Goal: Task Accomplishment & Management: Manage account settings

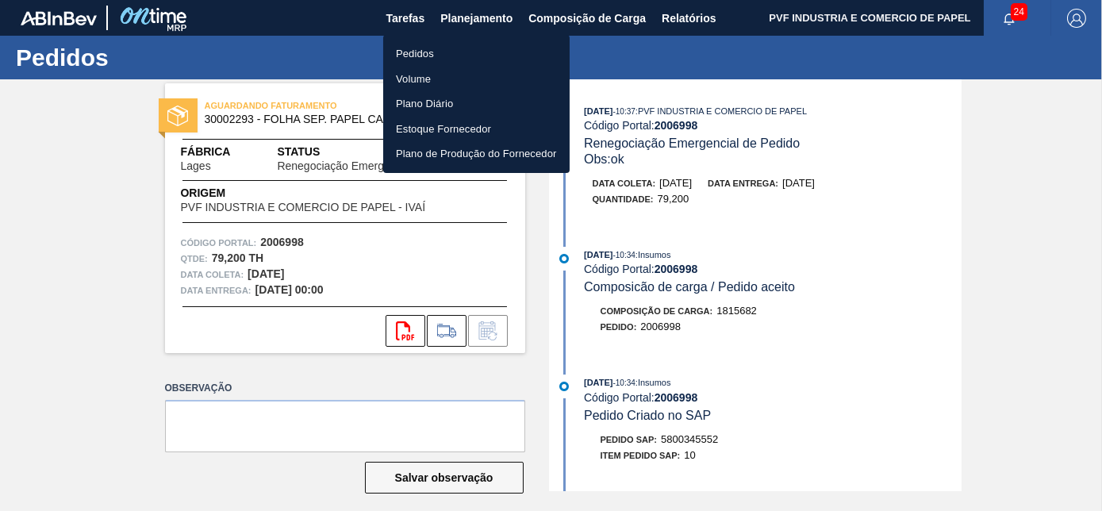
click at [400, 49] on li "Pedidos" at bounding box center [476, 53] width 187 height 25
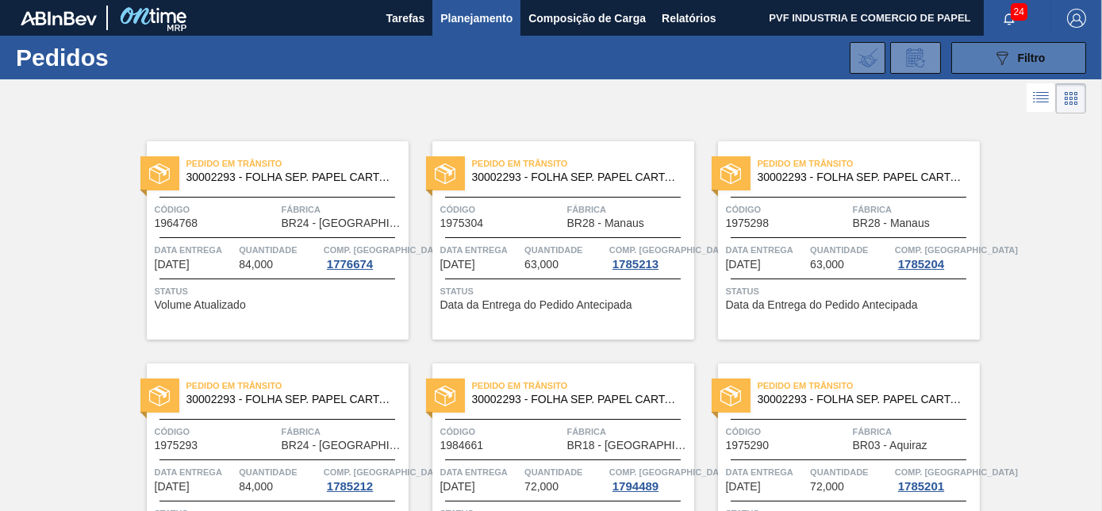
click at [993, 56] on icon "089F7B8B-B2A5-4AFE-B5C0-19BA573D28AC" at bounding box center [1002, 57] width 19 height 19
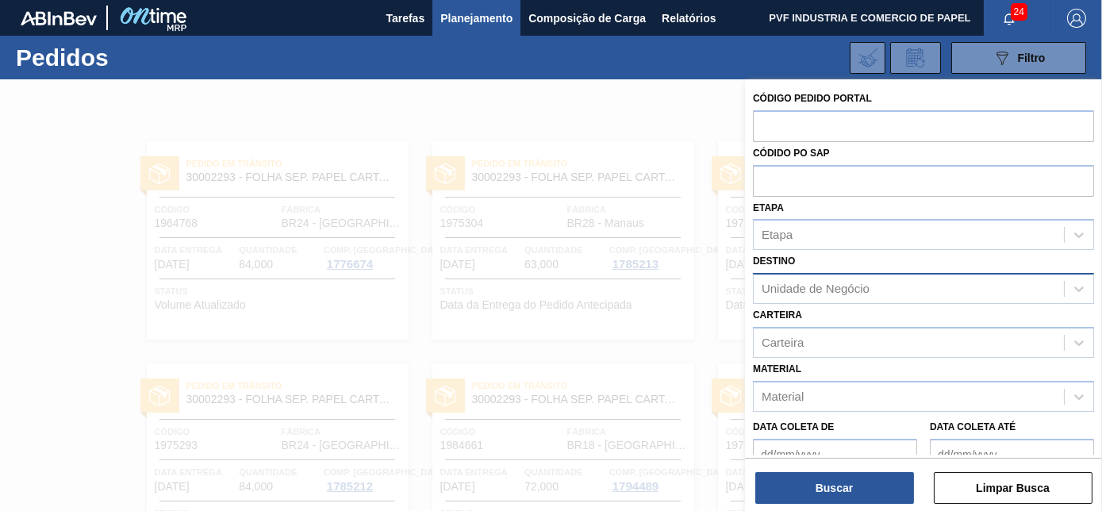
click at [848, 287] on div "Unidade de Negócio" at bounding box center [816, 289] width 108 height 13
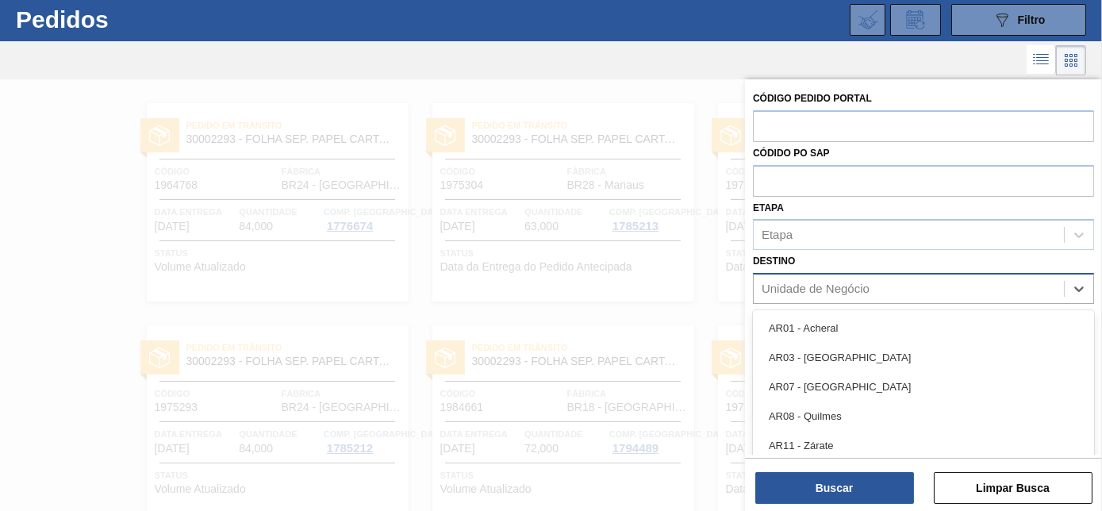
scroll to position [42, 0]
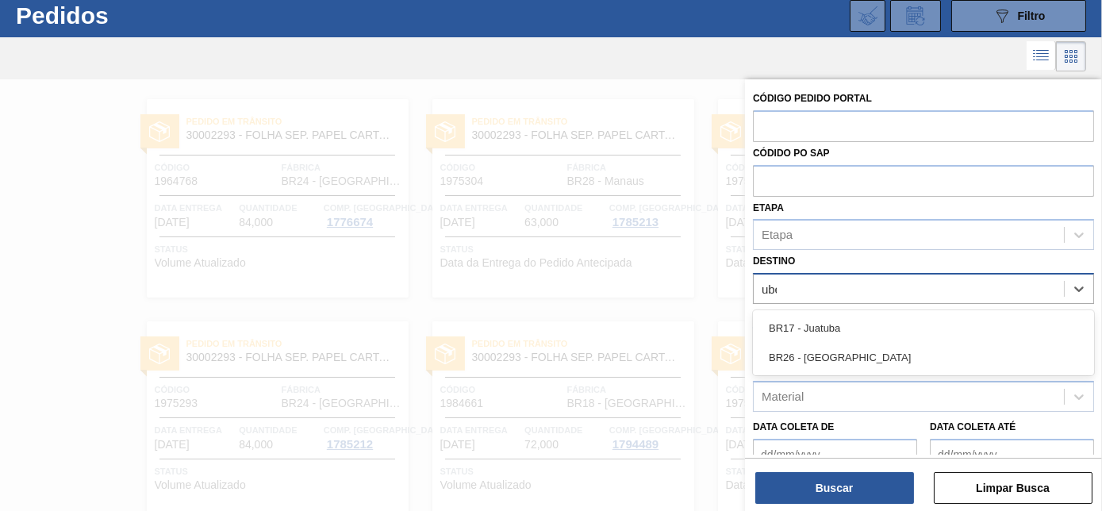
type input "uber"
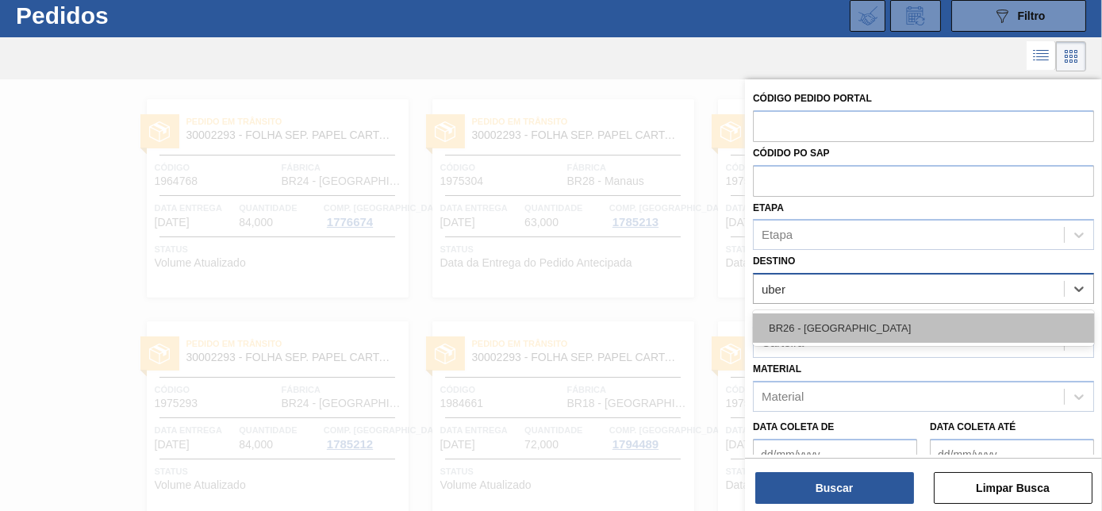
click at [844, 331] on div "BR26 - [GEOGRAPHIC_DATA]" at bounding box center [923, 328] width 341 height 29
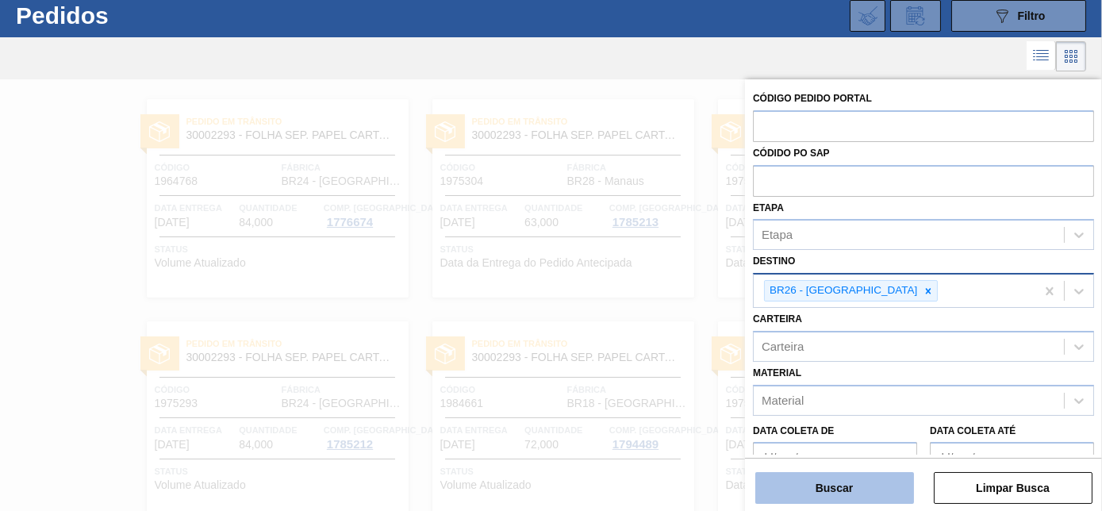
click at [846, 489] on button "Buscar" at bounding box center [835, 488] width 159 height 32
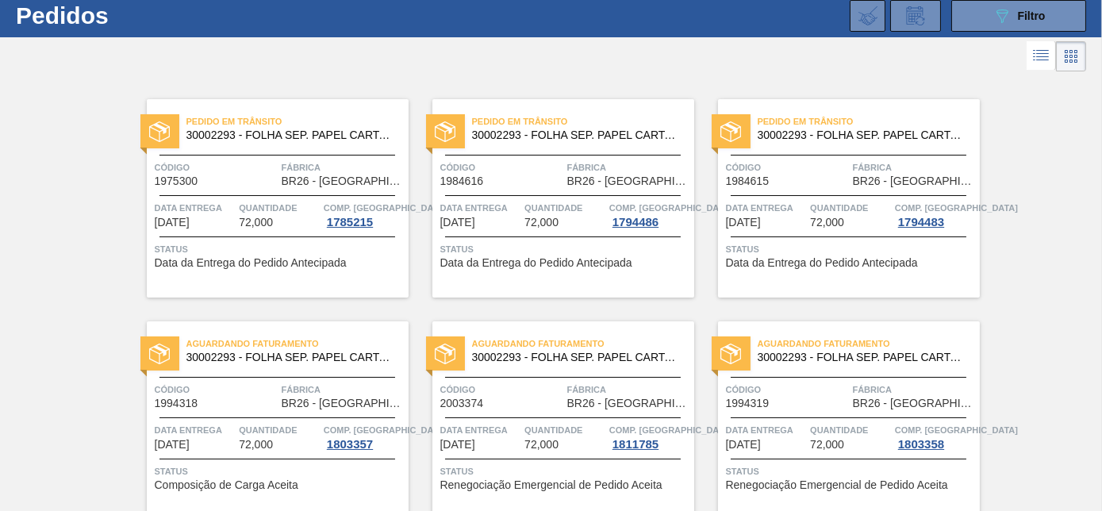
click at [236, 190] on div "Pedido em Trânsito 30002293 - FOLHA SEP. PAPEL CARTAO 1200x1000M 350g Código 19…" at bounding box center [278, 198] width 262 height 198
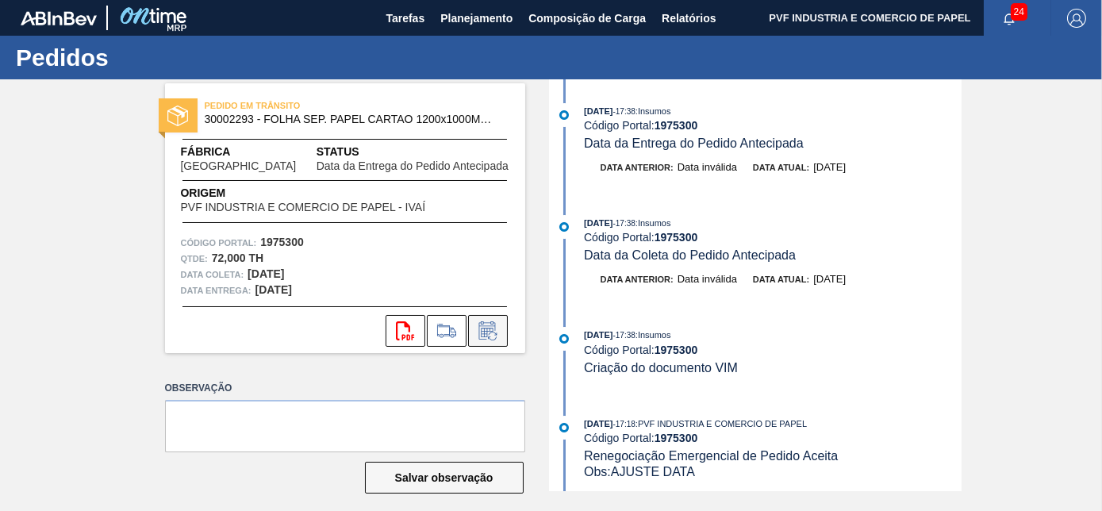
click at [495, 334] on icon at bounding box center [492, 336] width 9 height 9
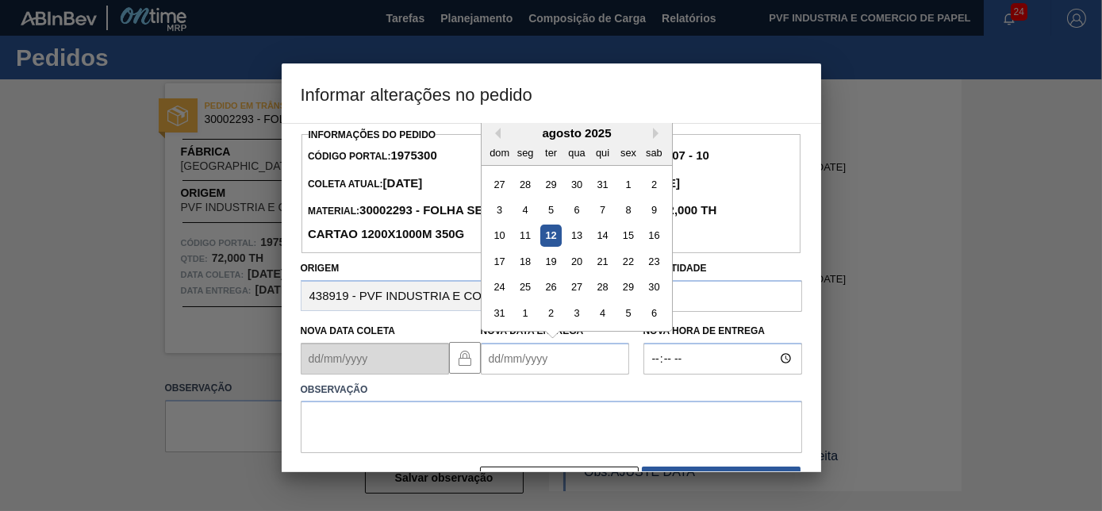
click at [516, 360] on Entrega "Nova Data Entrega" at bounding box center [555, 359] width 148 height 32
click at [548, 239] on div "12" at bounding box center [550, 235] width 21 height 21
type Entrega "[DATE]"
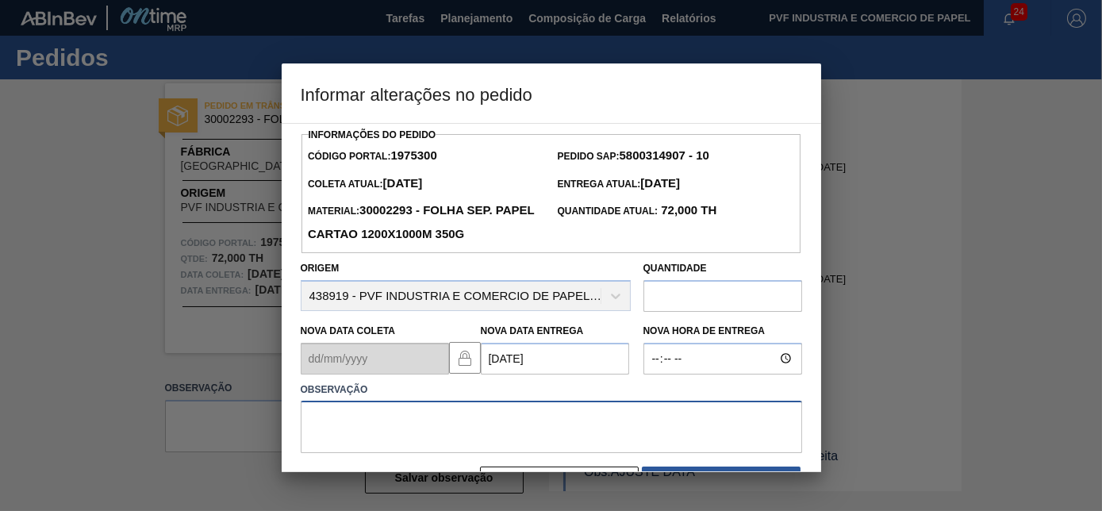
click at [418, 410] on textarea at bounding box center [552, 427] width 502 height 52
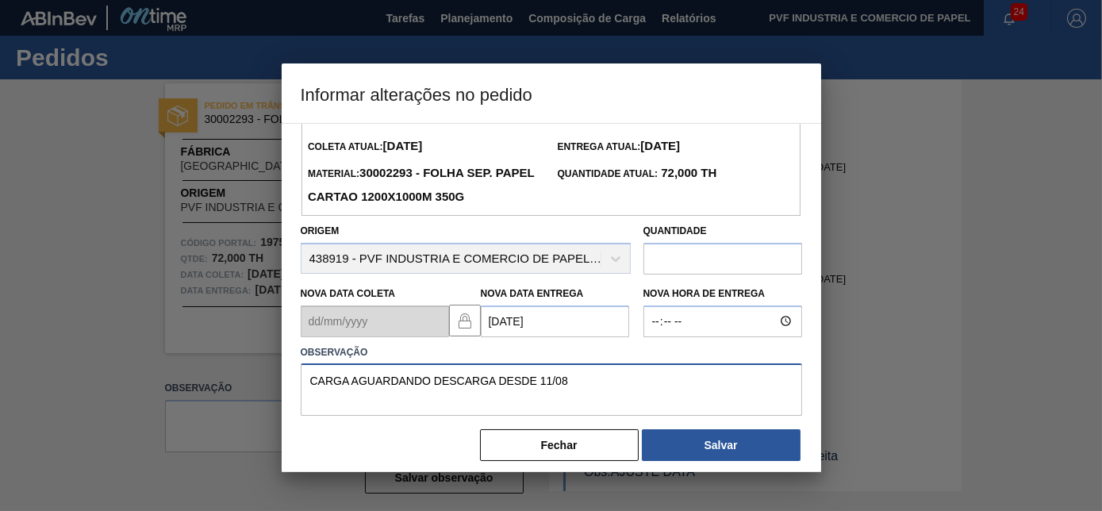
scroll to position [51, 0]
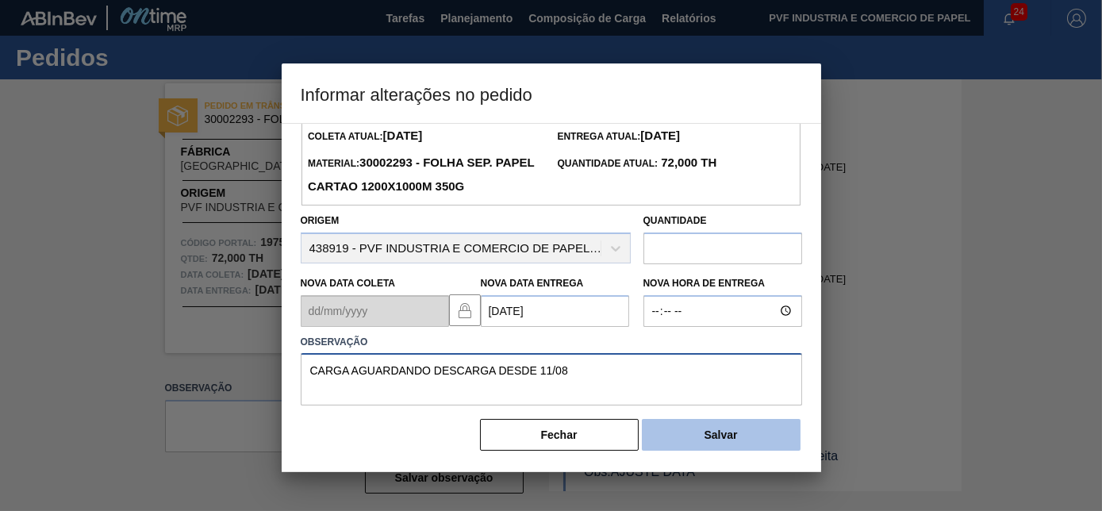
type textarea "CARGA AGUARDANDO DESCARGA DESDE 11/08"
click at [725, 436] on button "Salvar" at bounding box center [721, 435] width 159 height 32
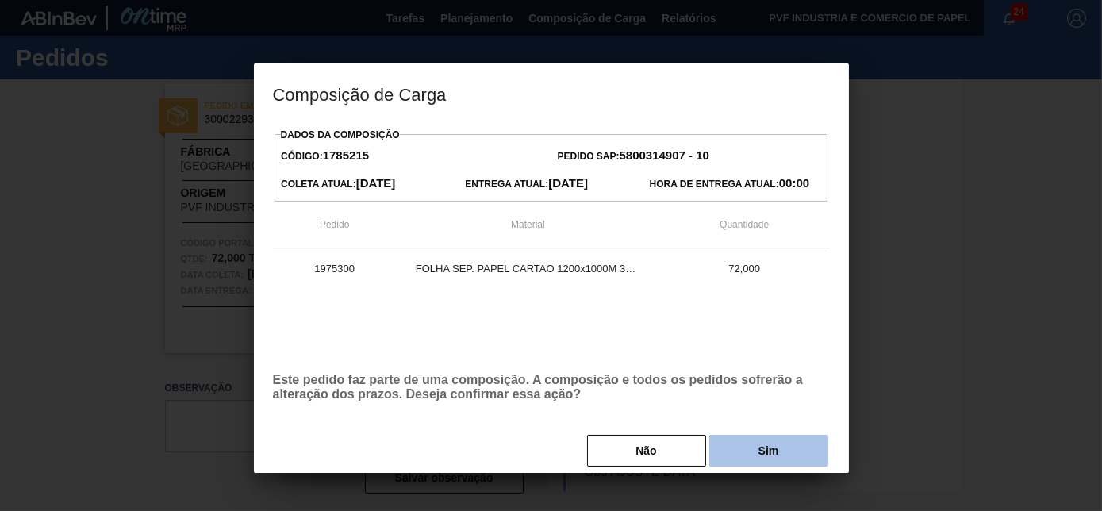
click at [756, 458] on button "Sim" at bounding box center [769, 451] width 119 height 32
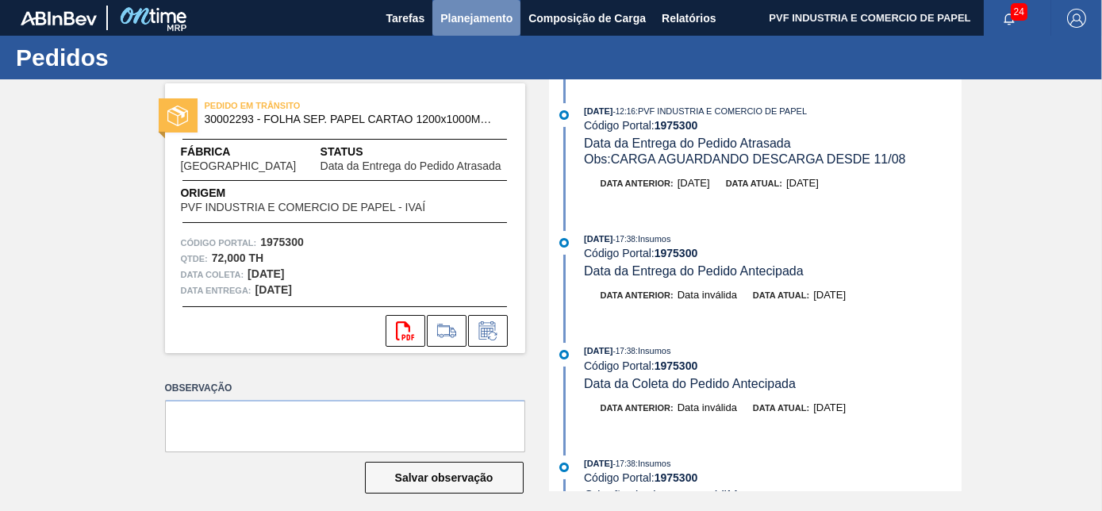
click at [468, 13] on span "Planejamento" at bounding box center [476, 18] width 72 height 19
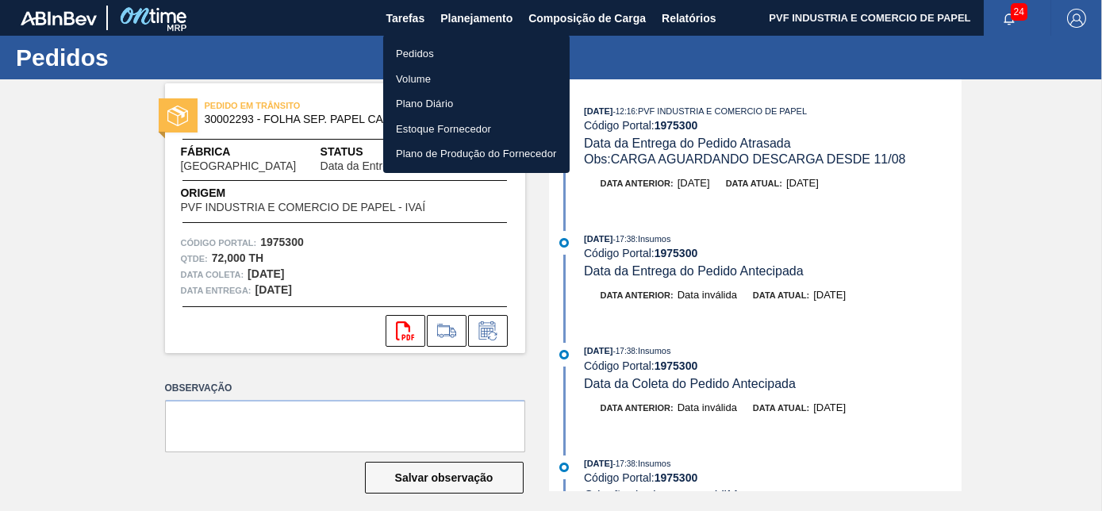
click at [419, 56] on li "Pedidos" at bounding box center [476, 53] width 187 height 25
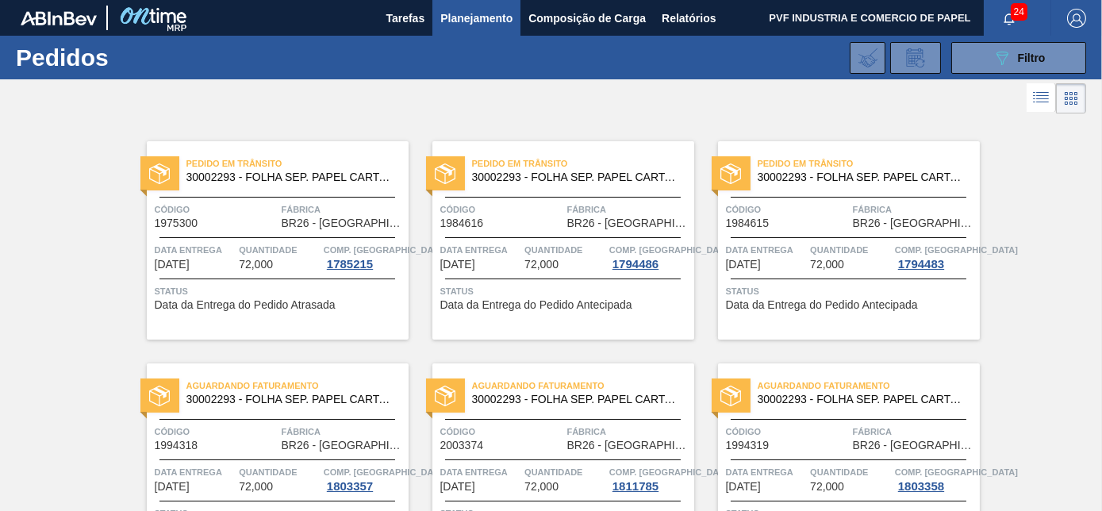
click at [796, 211] on span "Código" at bounding box center [787, 210] width 123 height 16
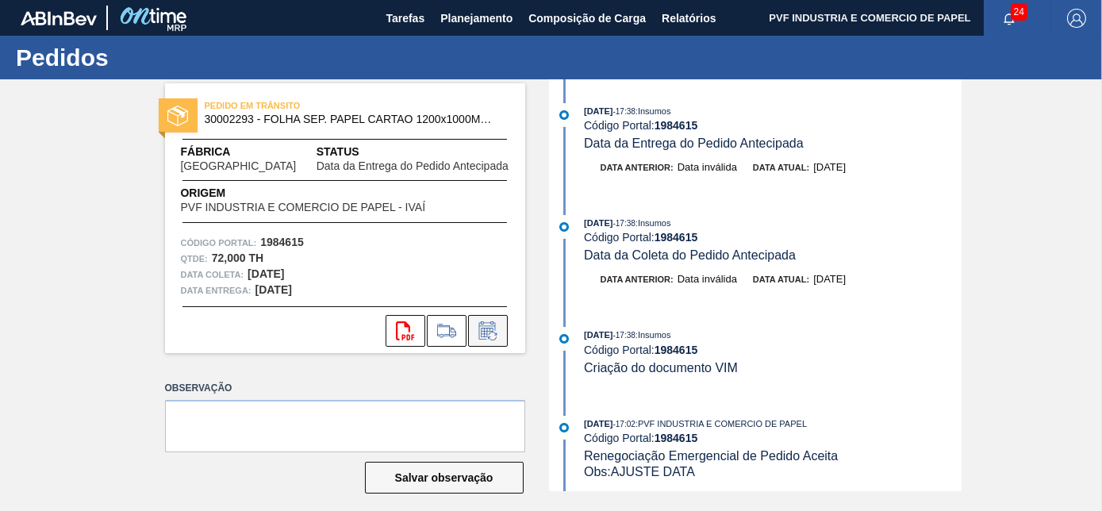
click at [492, 325] on icon at bounding box center [487, 330] width 25 height 19
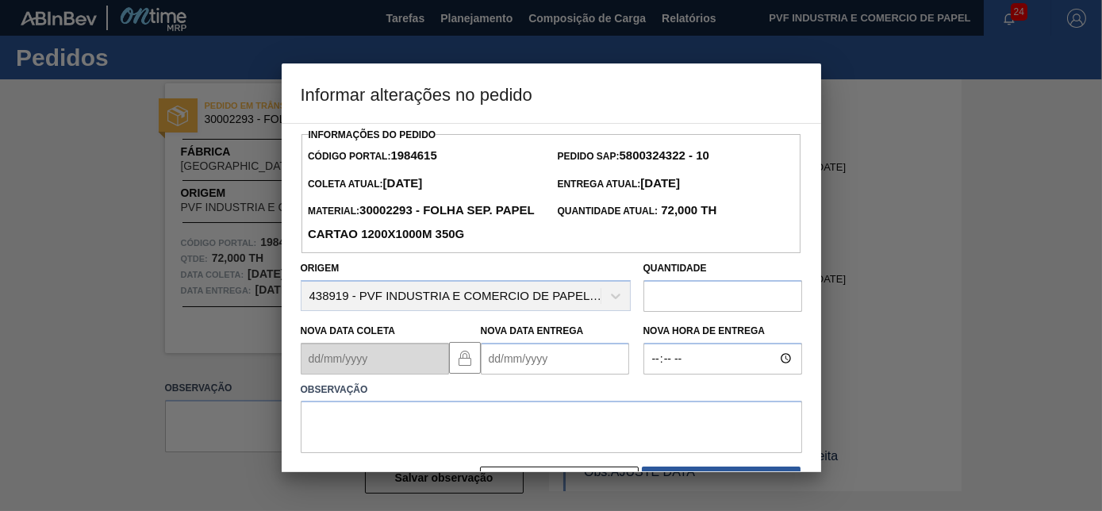
click at [510, 363] on Entrega "Nova Data Entrega" at bounding box center [555, 359] width 148 height 32
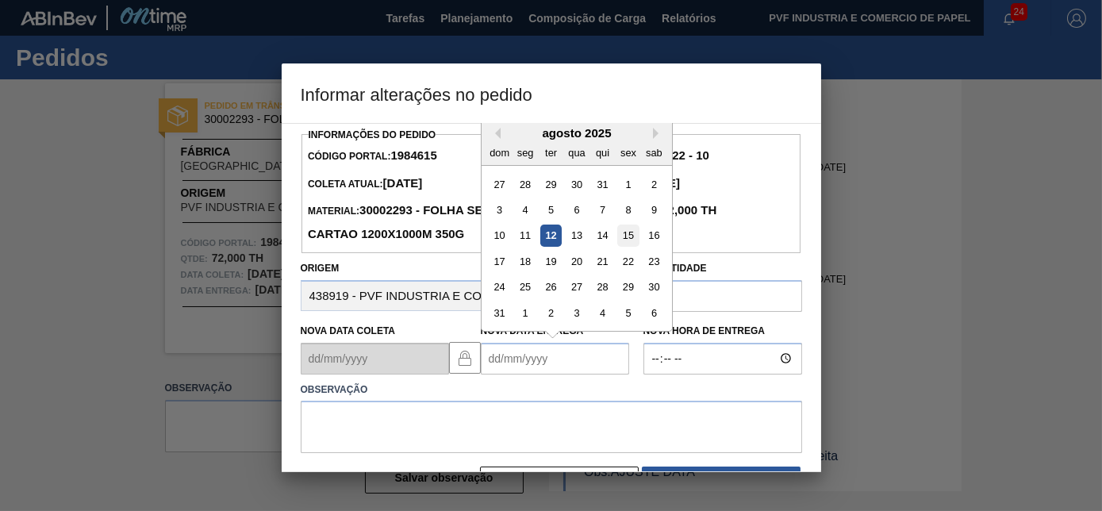
click at [617, 236] on div "15" at bounding box center [627, 235] width 21 height 21
type Entrega "[DATE]"
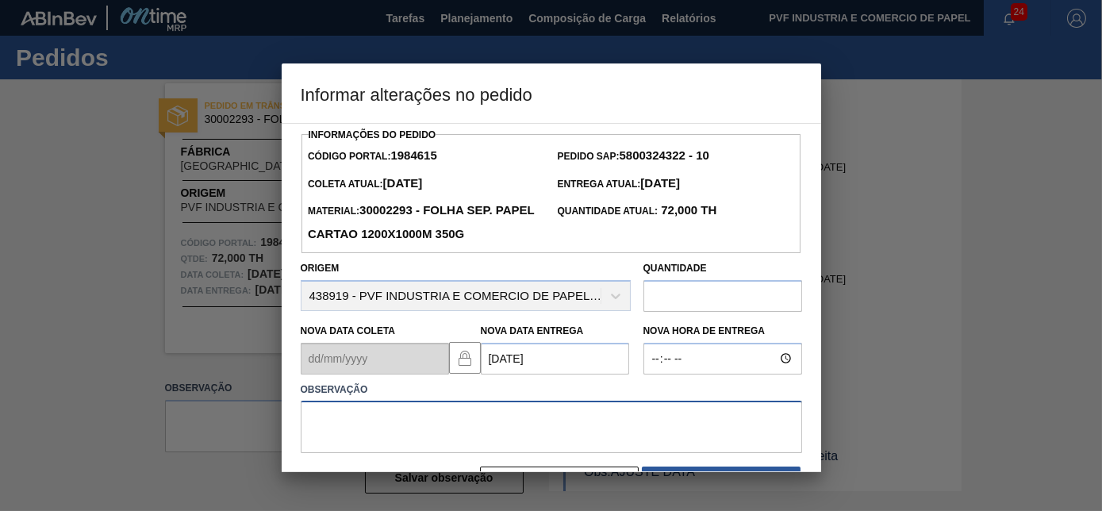
click at [480, 414] on textarea at bounding box center [552, 427] width 502 height 52
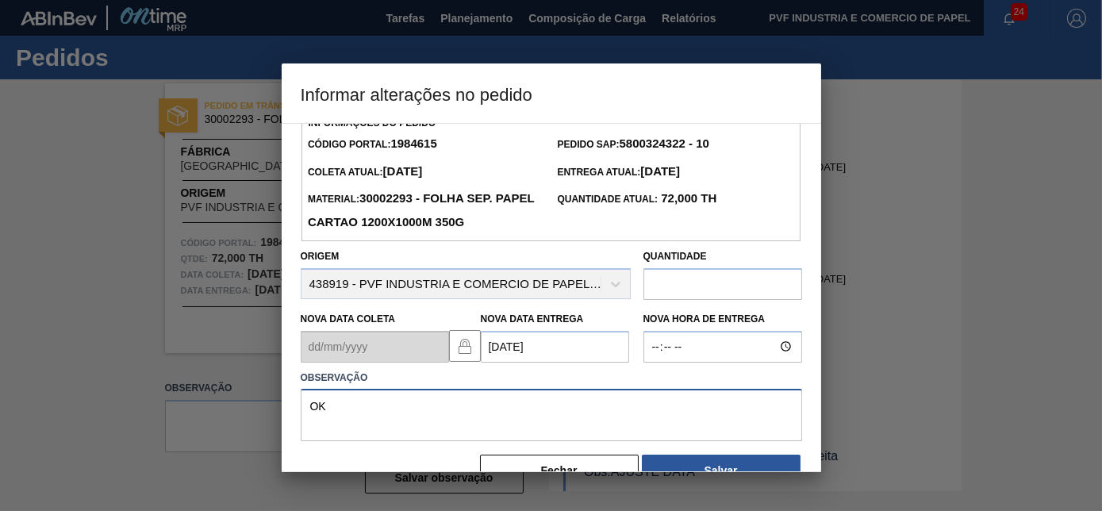
scroll to position [51, 0]
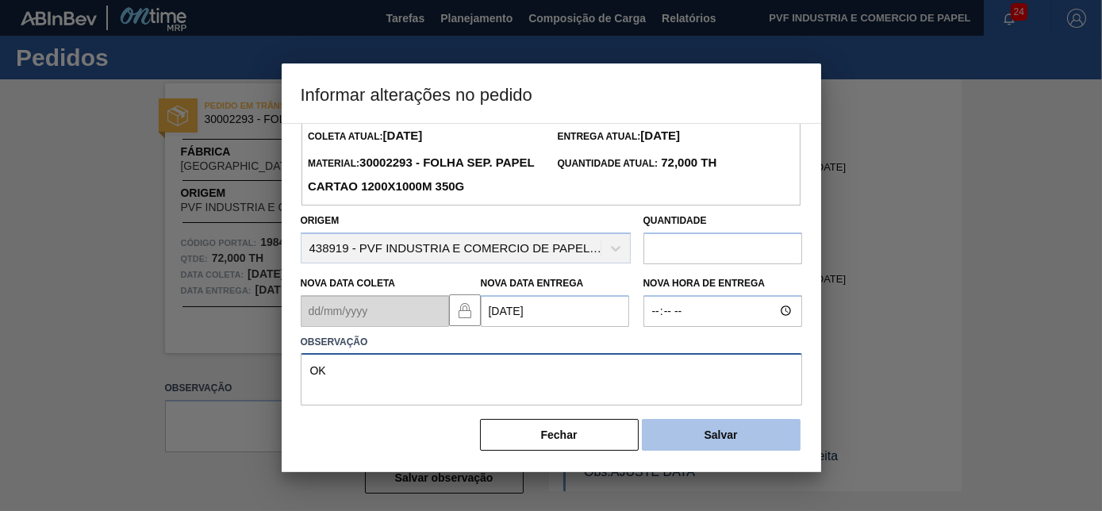
type textarea "OK"
click at [704, 437] on button "Salvar" at bounding box center [721, 435] width 159 height 32
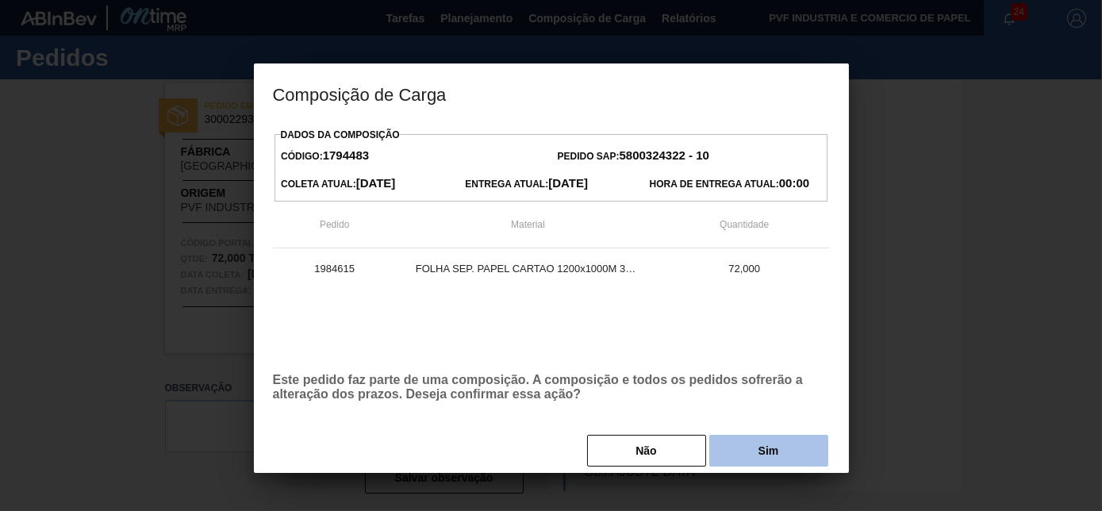
click at [736, 455] on button "Sim" at bounding box center [769, 451] width 119 height 32
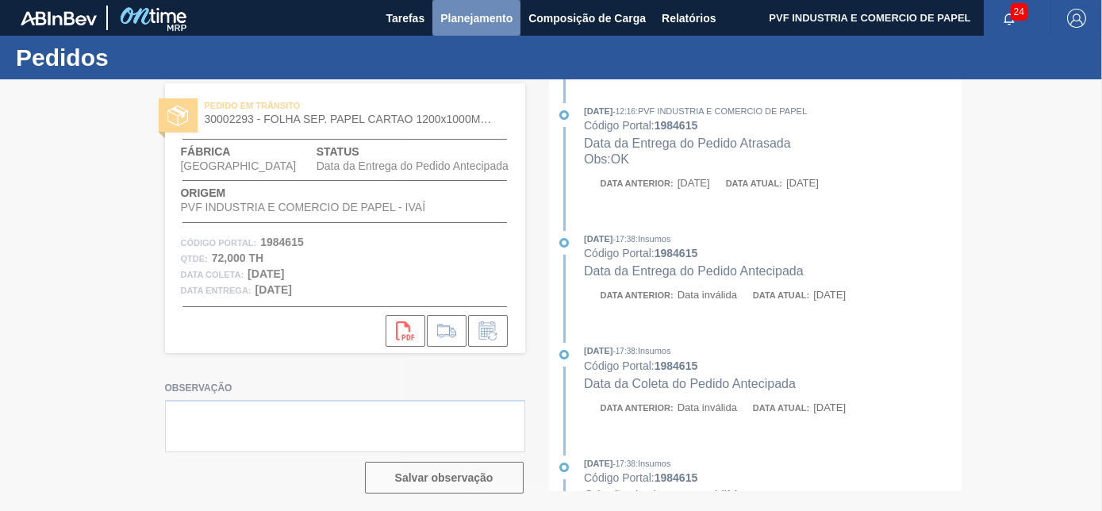
click at [467, 17] on span "Planejamento" at bounding box center [476, 18] width 72 height 19
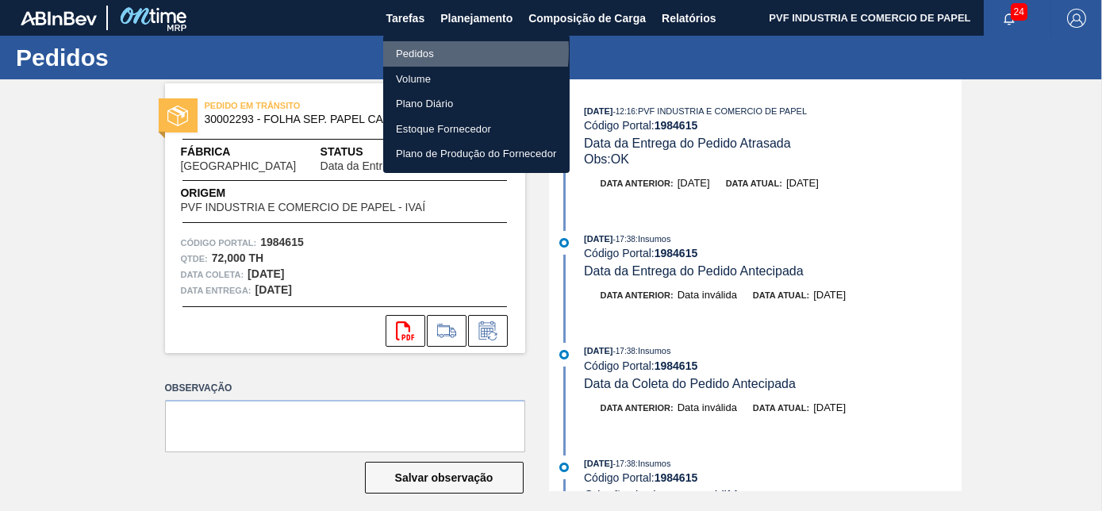
click at [415, 51] on li "Pedidos" at bounding box center [476, 53] width 187 height 25
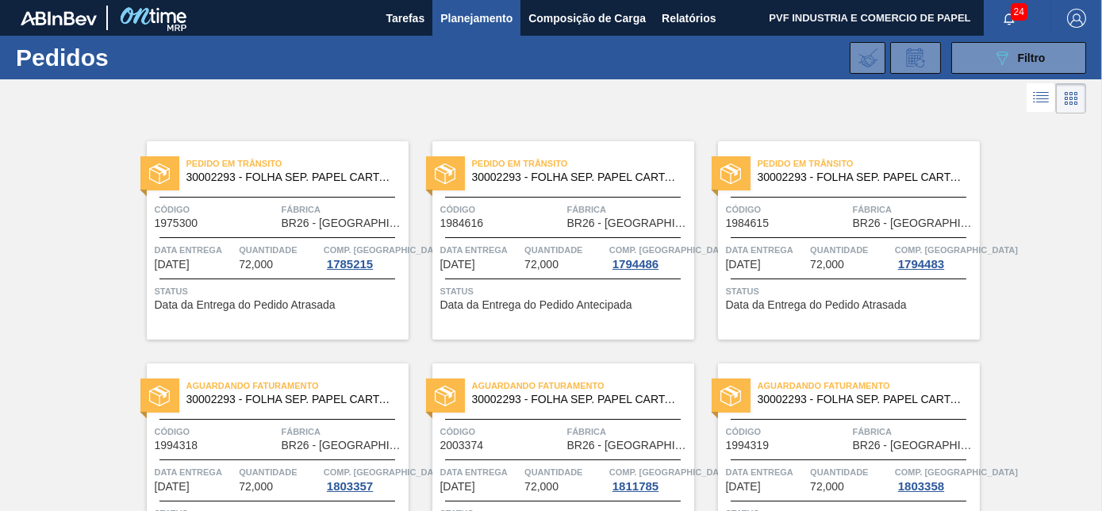
click at [522, 255] on div "Data entrega [DATE] Quantidade 72,000 Comp. Carga 1794486" at bounding box center [564, 256] width 262 height 29
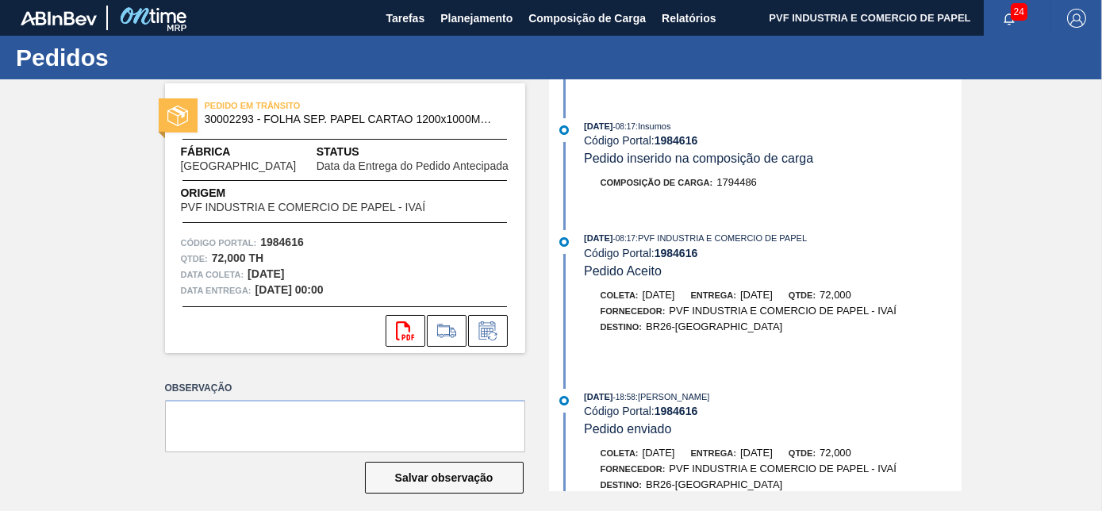
scroll to position [768, 0]
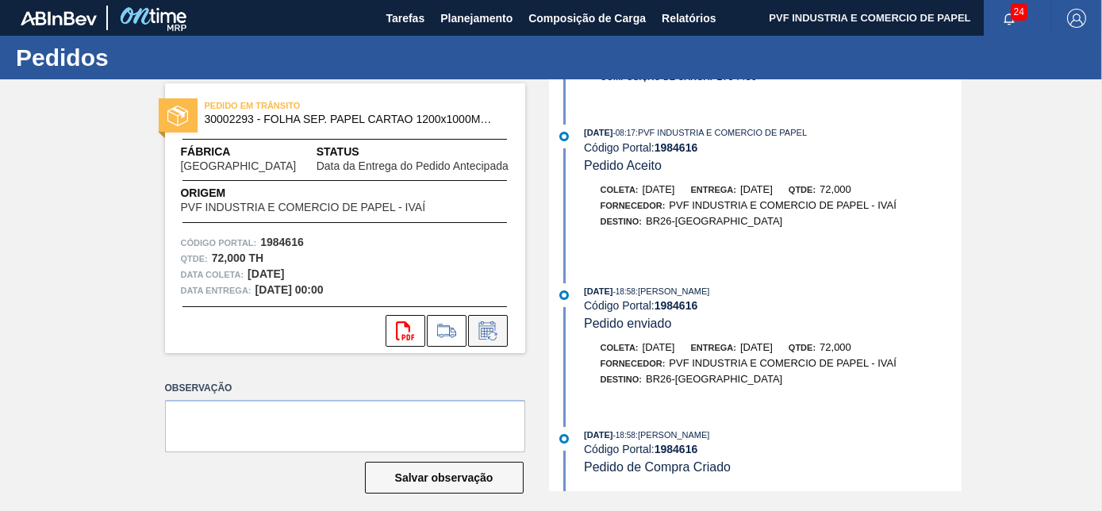
click at [485, 332] on icon at bounding box center [487, 330] width 25 height 19
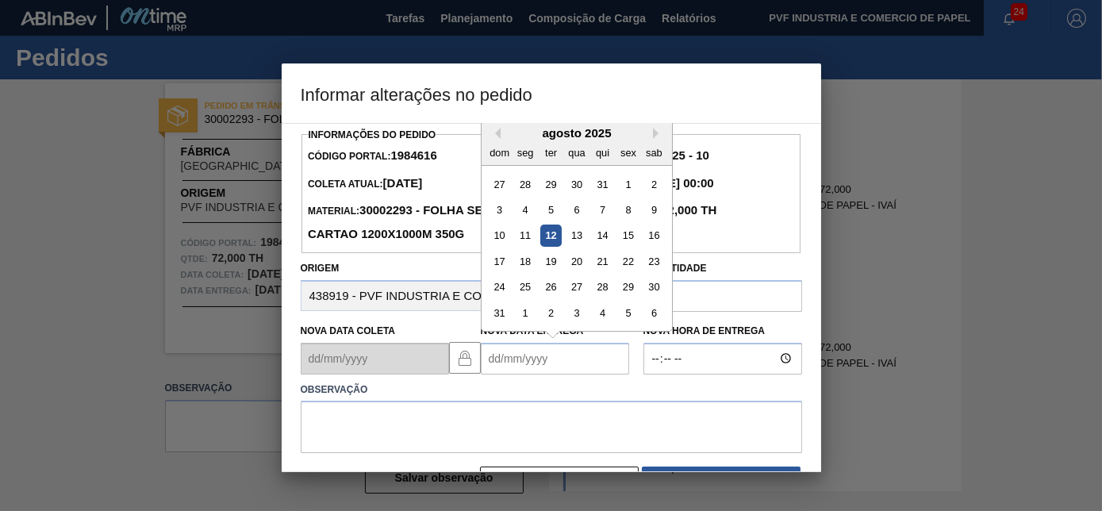
click at [505, 362] on Entrega "Nova Data Entrega" at bounding box center [555, 359] width 148 height 32
click at [544, 268] on div "19" at bounding box center [550, 261] width 21 height 21
type Entrega "[DATE]"
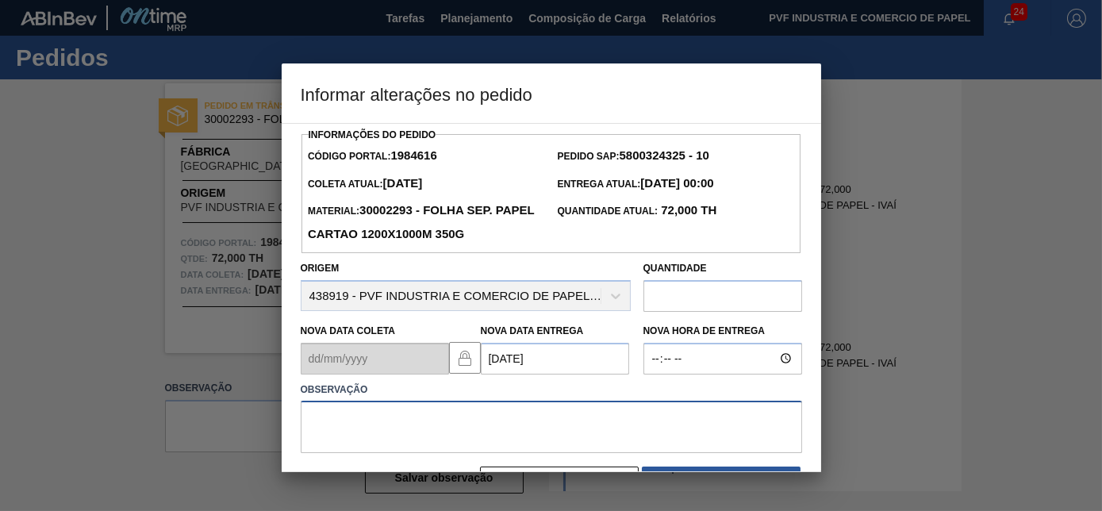
click at [528, 406] on textarea at bounding box center [552, 427] width 502 height 52
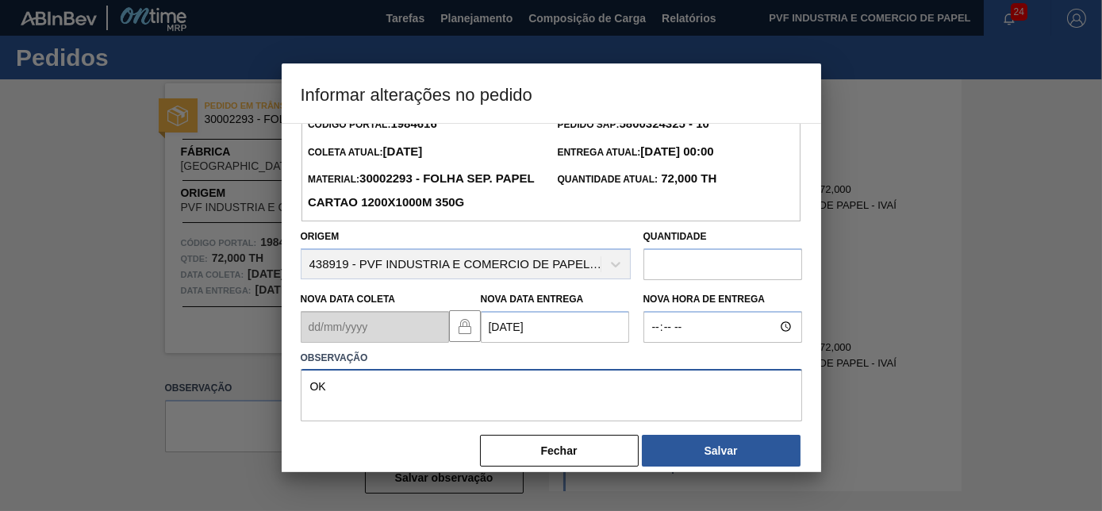
scroll to position [51, 0]
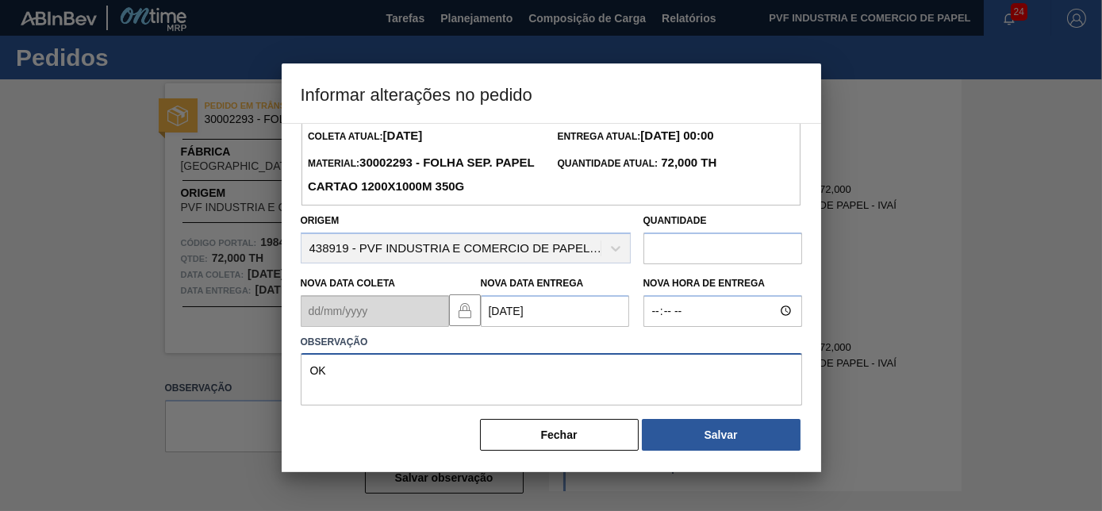
type textarea "OK"
click at [587, 432] on button "Fechar" at bounding box center [559, 435] width 159 height 32
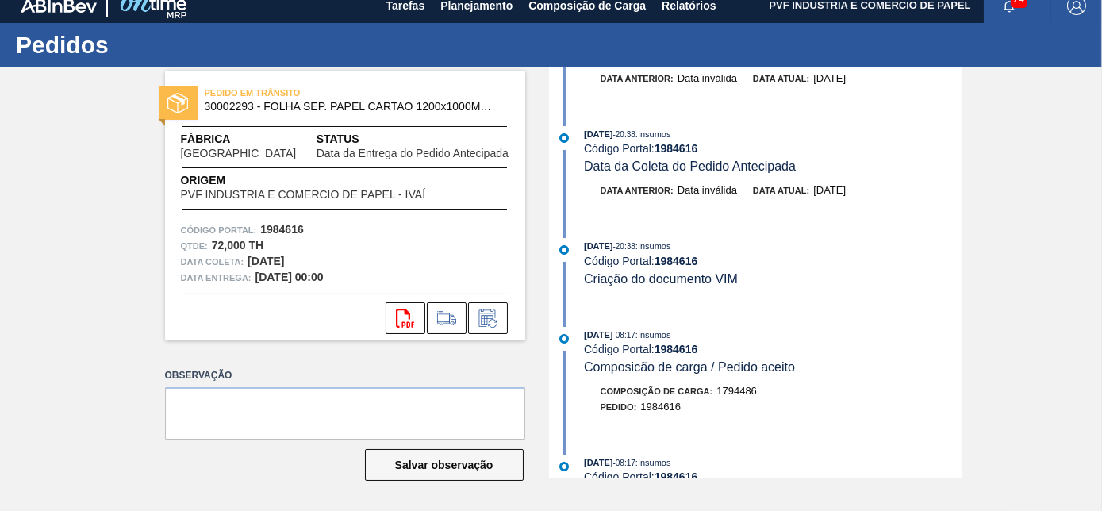
scroll to position [46, 0]
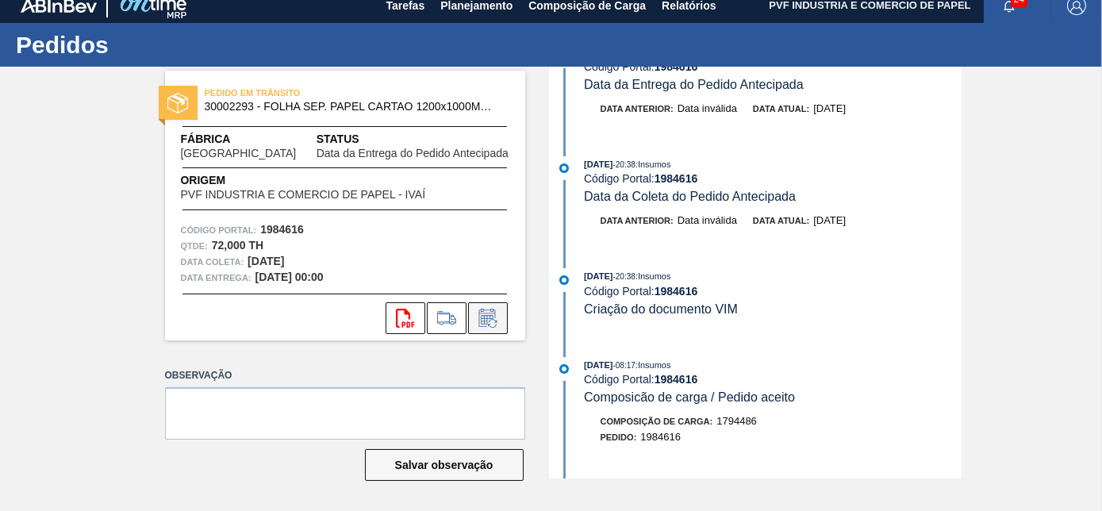
click at [487, 312] on icon at bounding box center [487, 318] width 25 height 19
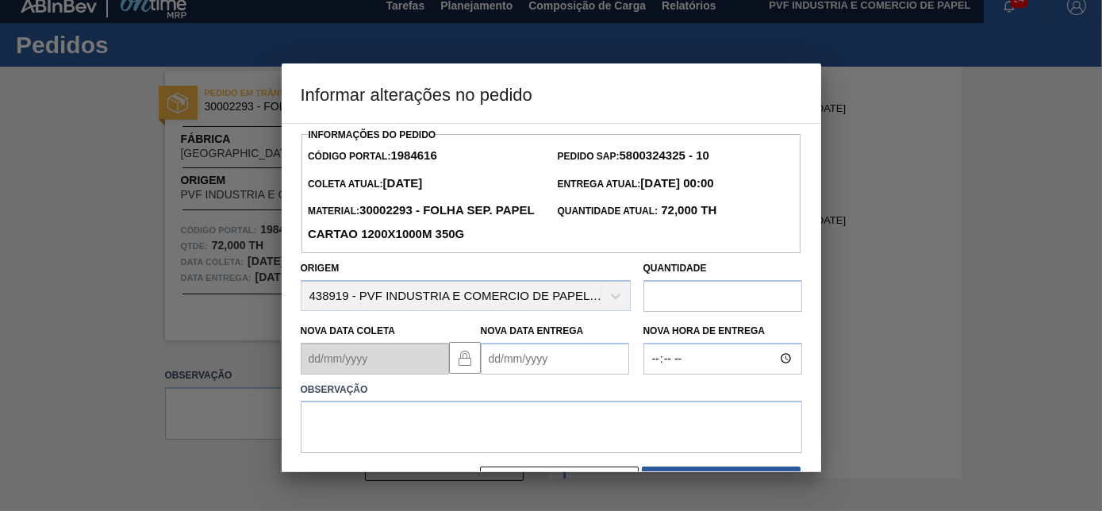
click at [509, 370] on Entrega "Nova Data Entrega" at bounding box center [555, 359] width 148 height 32
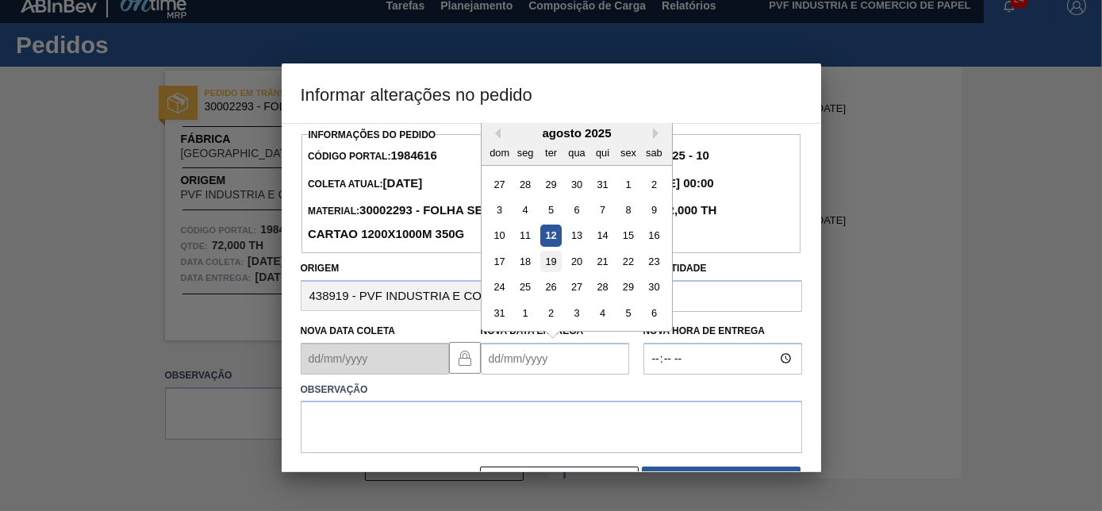
click at [547, 268] on div "19" at bounding box center [550, 261] width 21 height 21
type Entrega "[DATE]"
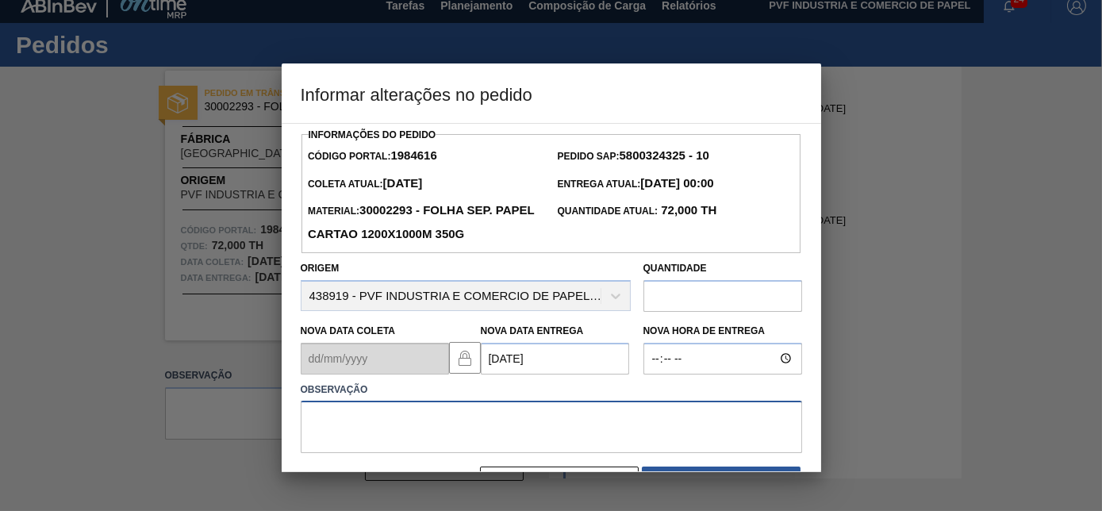
click at [514, 417] on textarea at bounding box center [552, 427] width 502 height 52
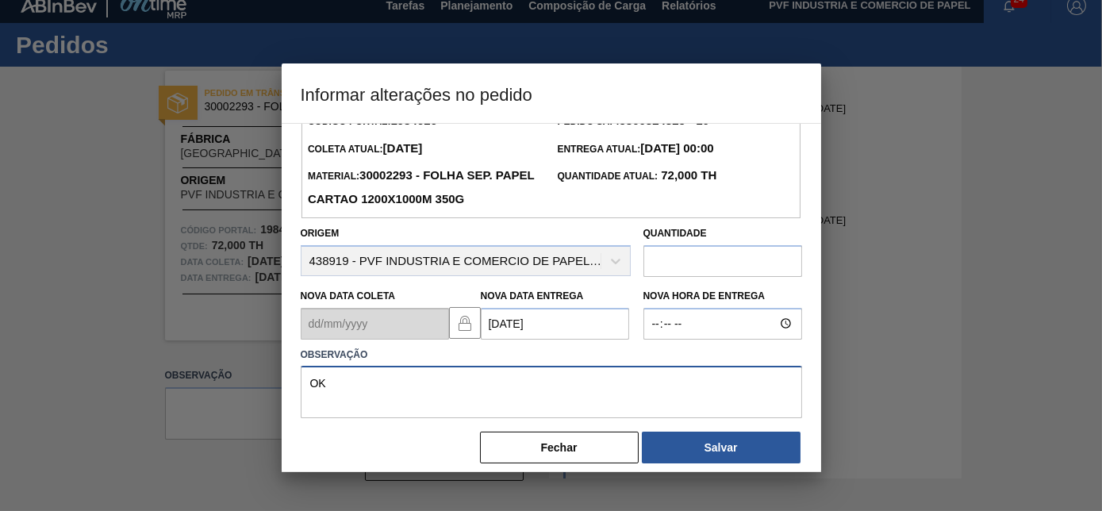
scroll to position [51, 0]
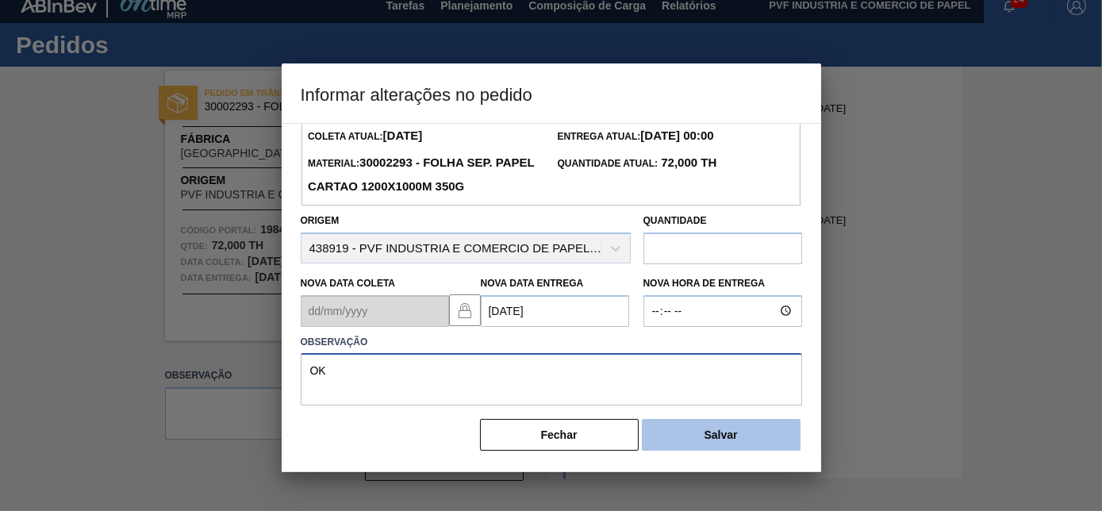
type textarea "OK"
click at [692, 435] on button "Salvar" at bounding box center [721, 435] width 159 height 32
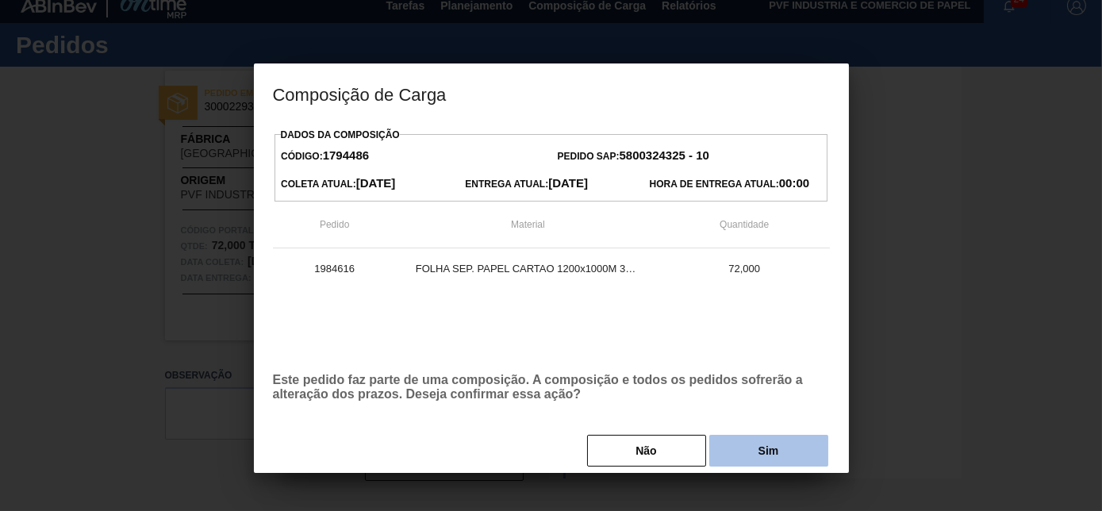
click at [752, 455] on button "Sim" at bounding box center [769, 451] width 119 height 32
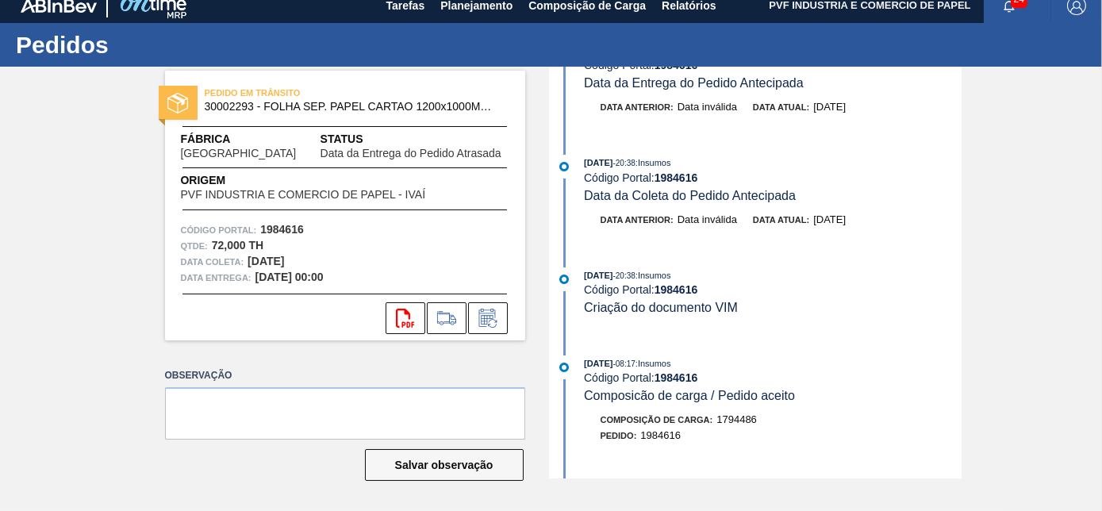
scroll to position [0, 0]
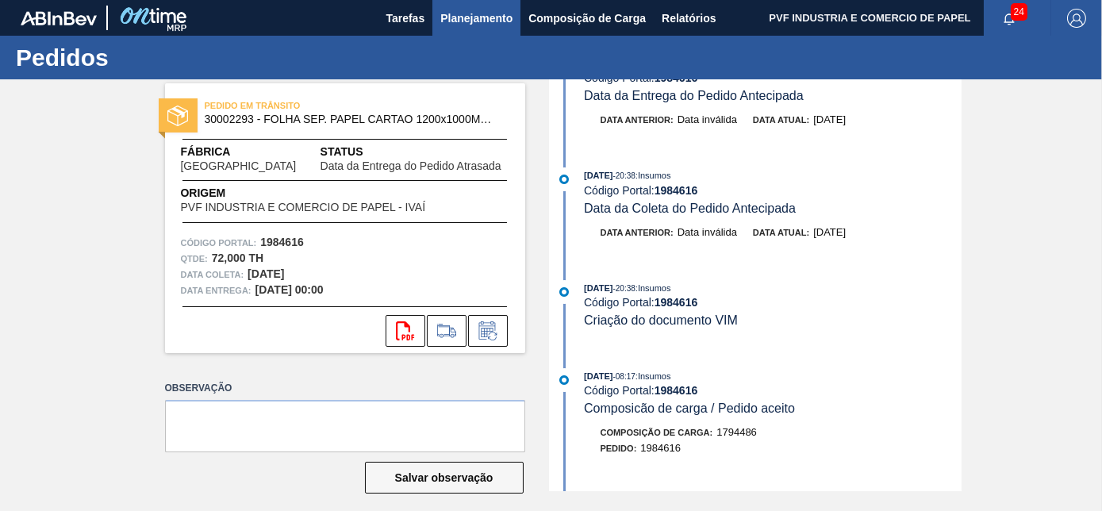
click at [470, 17] on span "Planejamento" at bounding box center [476, 18] width 72 height 19
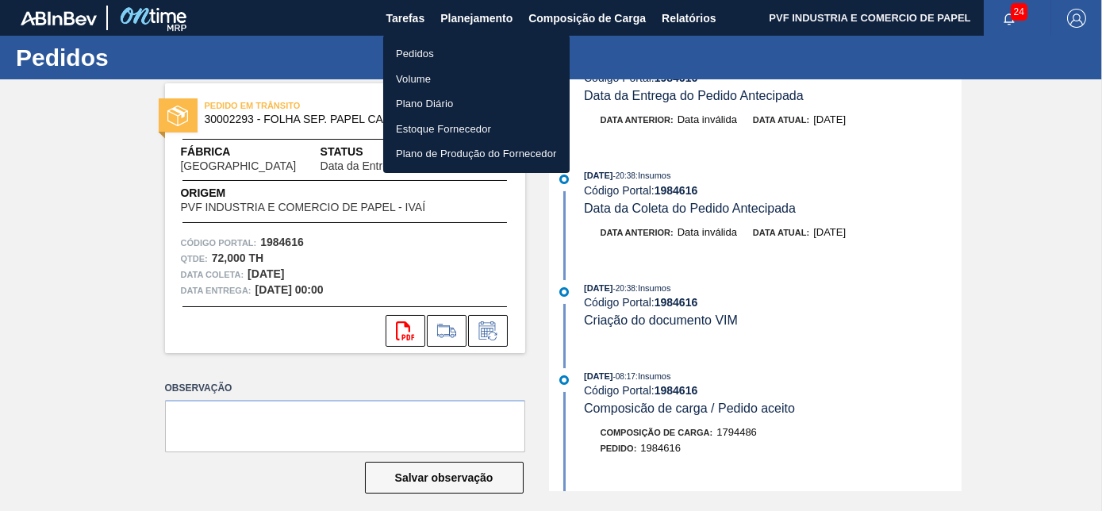
click at [428, 46] on li "Pedidos" at bounding box center [476, 53] width 187 height 25
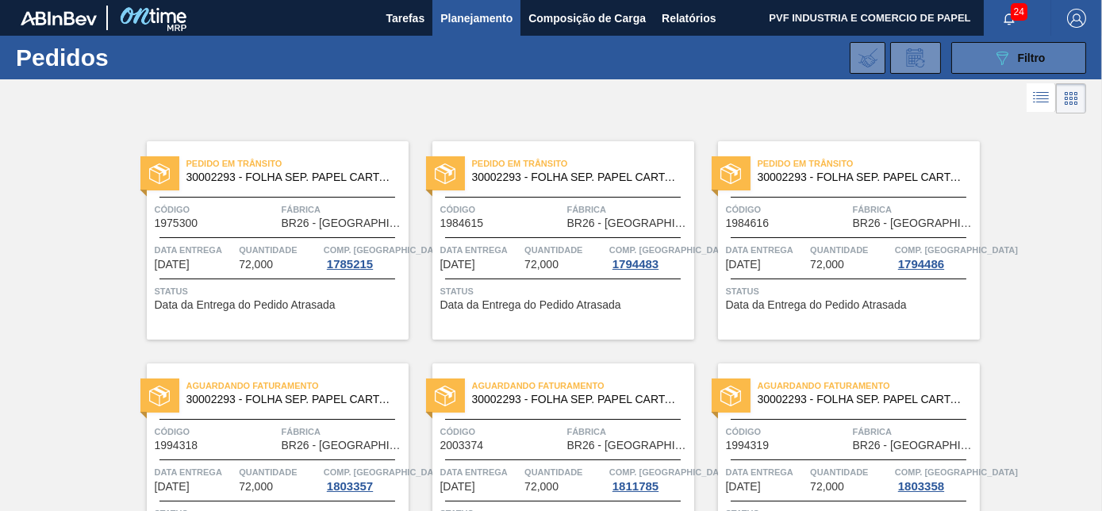
click at [1018, 52] on span "Filtro" at bounding box center [1032, 58] width 28 height 13
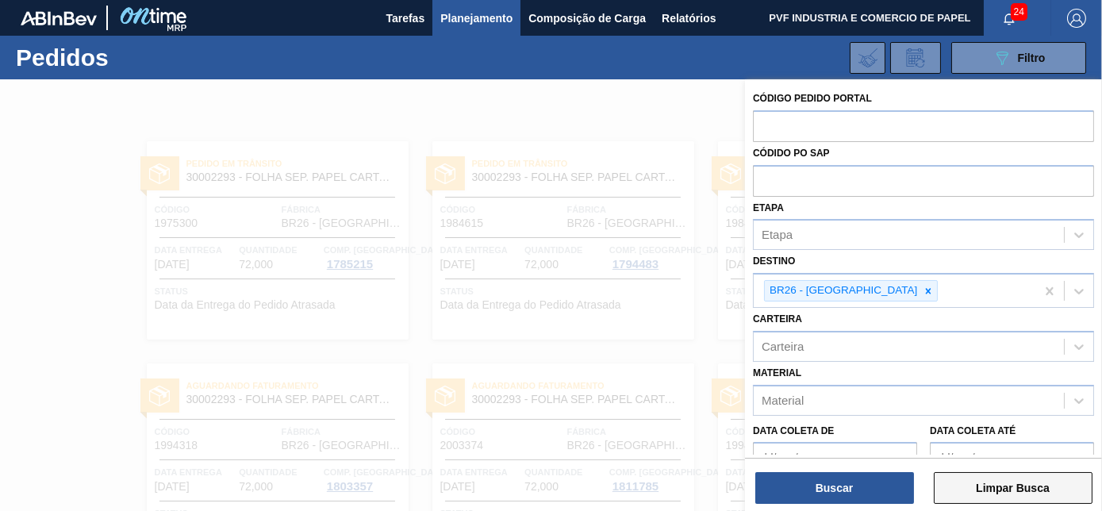
click at [971, 486] on button "Limpar Busca" at bounding box center [1013, 488] width 159 height 32
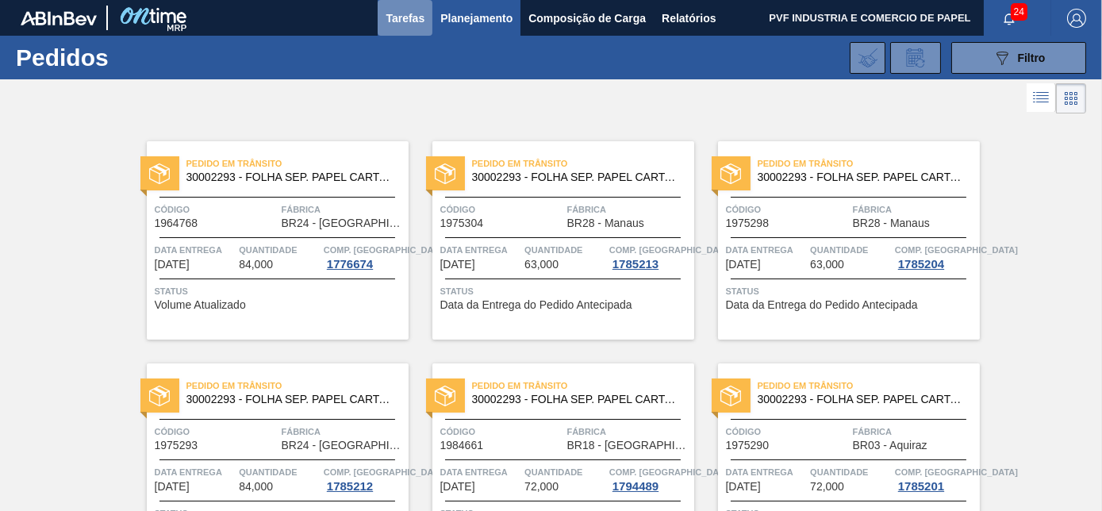
click at [399, 16] on span "Tarefas" at bounding box center [405, 18] width 39 height 19
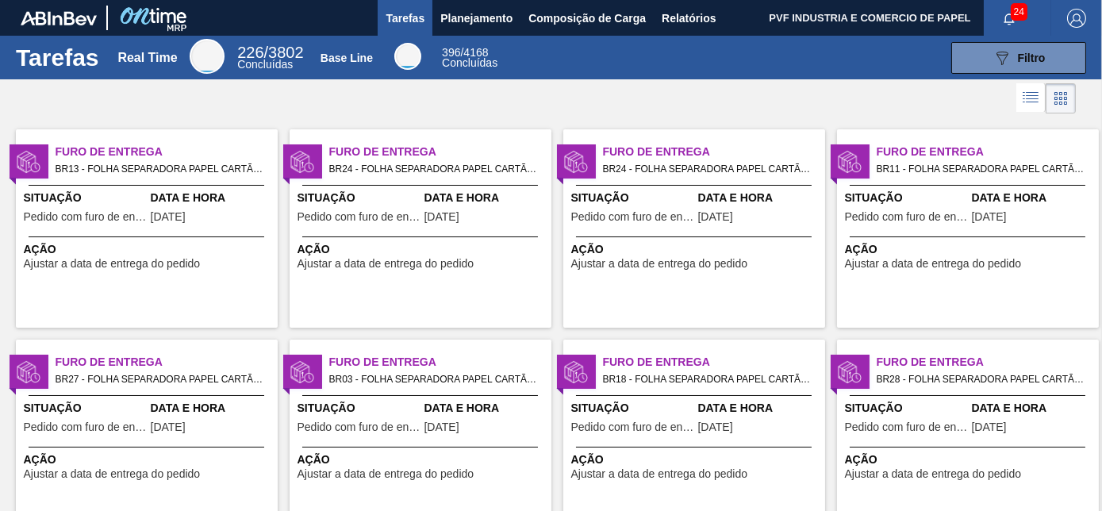
click at [244, 190] on span "Data e Hora" at bounding box center [212, 198] width 123 height 17
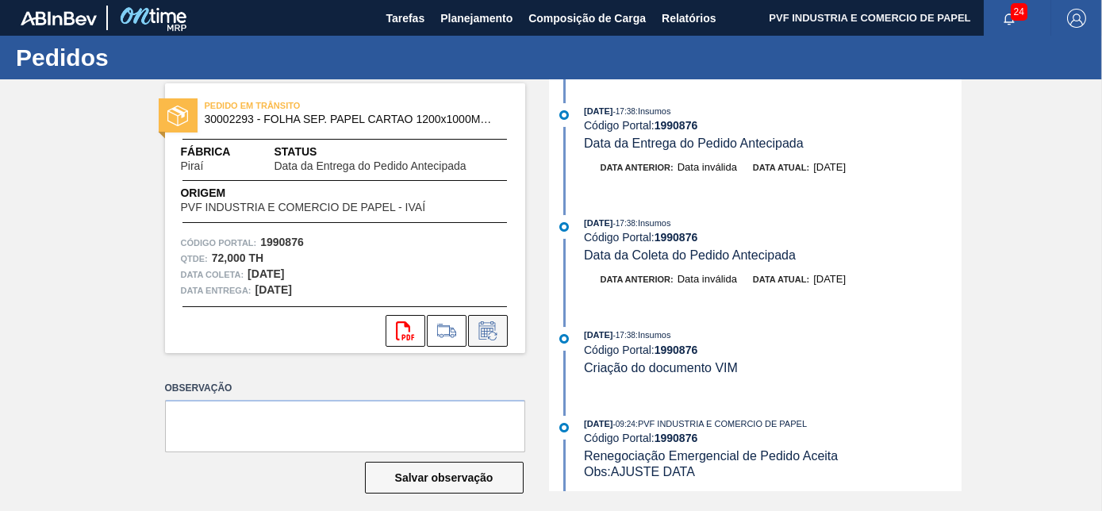
click at [484, 327] on icon at bounding box center [487, 330] width 25 height 19
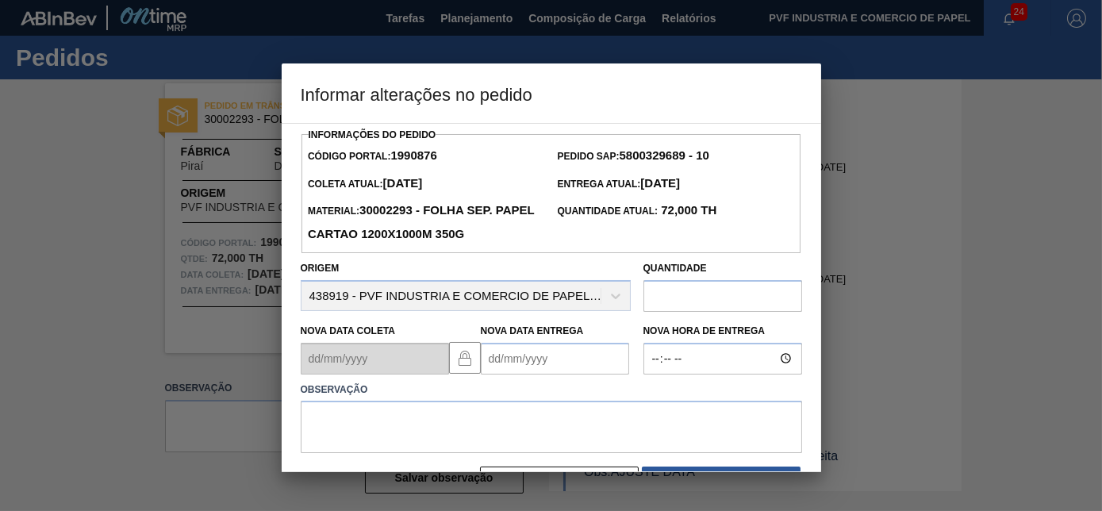
click at [535, 359] on Entrega "Nova Data Entrega" at bounding box center [555, 359] width 148 height 32
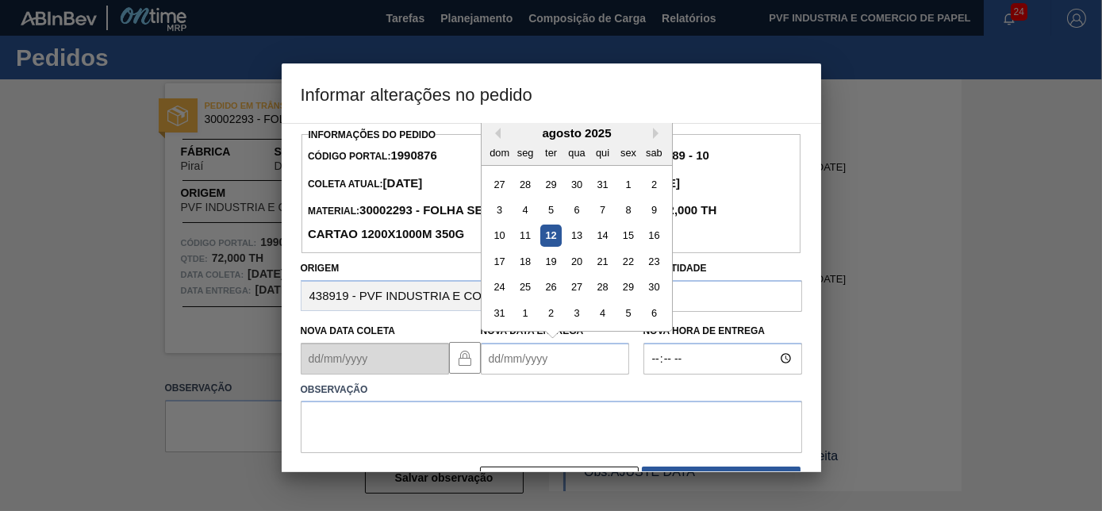
click at [560, 235] on div "12" at bounding box center [550, 235] width 21 height 21
type Entrega "[DATE]"
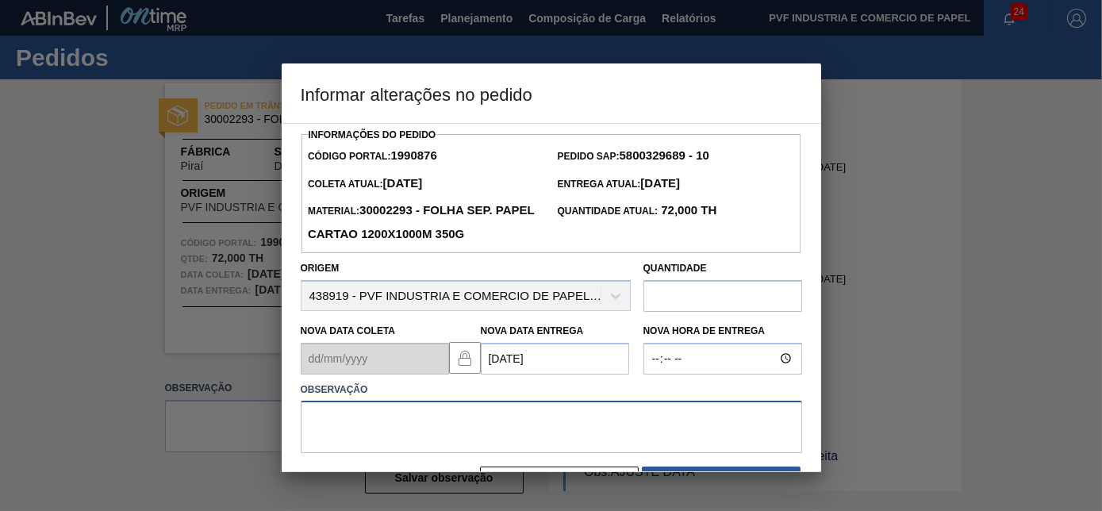
click at [521, 428] on textarea at bounding box center [552, 427] width 502 height 52
type textarea "ok"
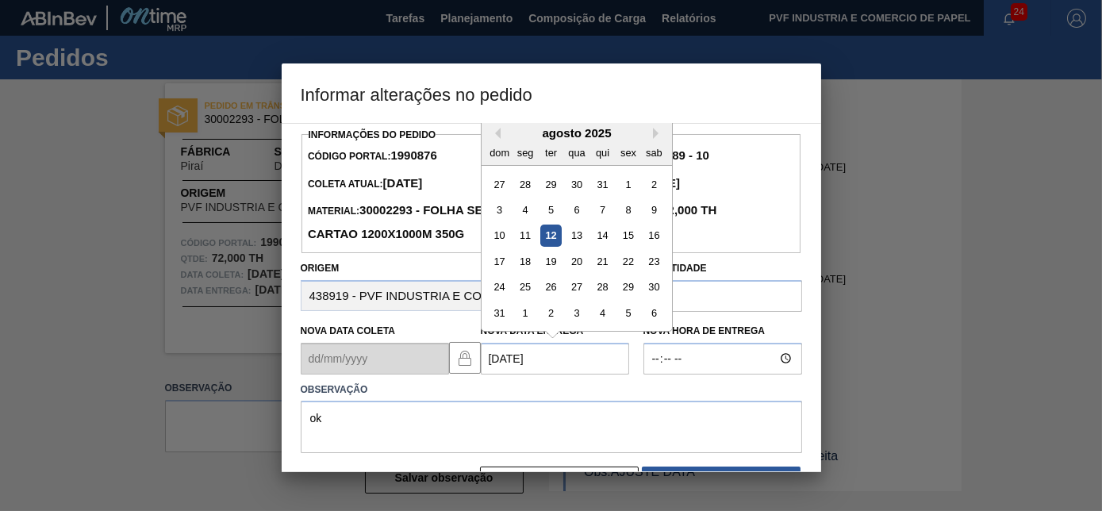
click at [533, 361] on Entrega "[DATE]" at bounding box center [555, 359] width 148 height 32
click at [579, 237] on div "13" at bounding box center [576, 235] width 21 height 21
type Entrega "[DATE]"
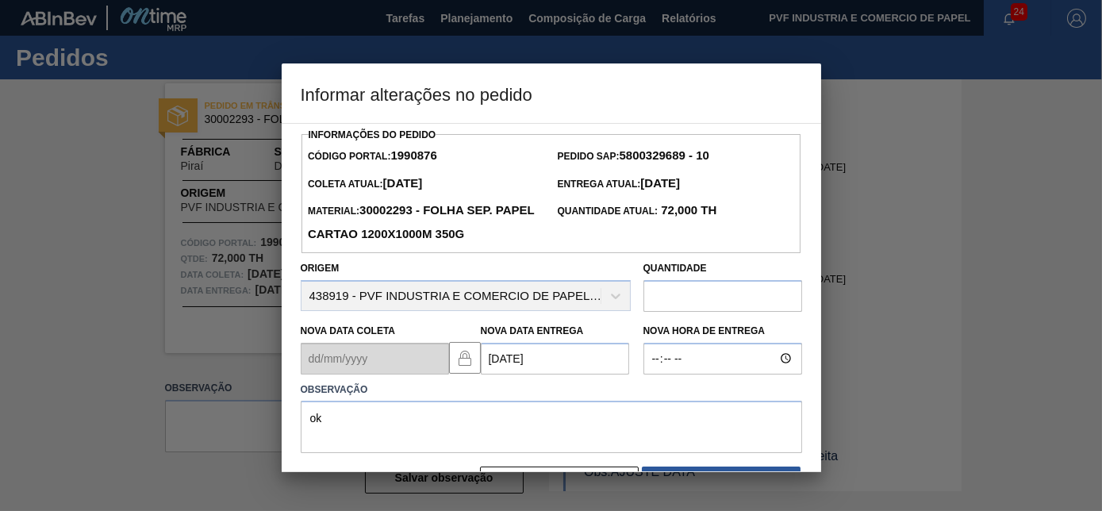
scroll to position [51, 0]
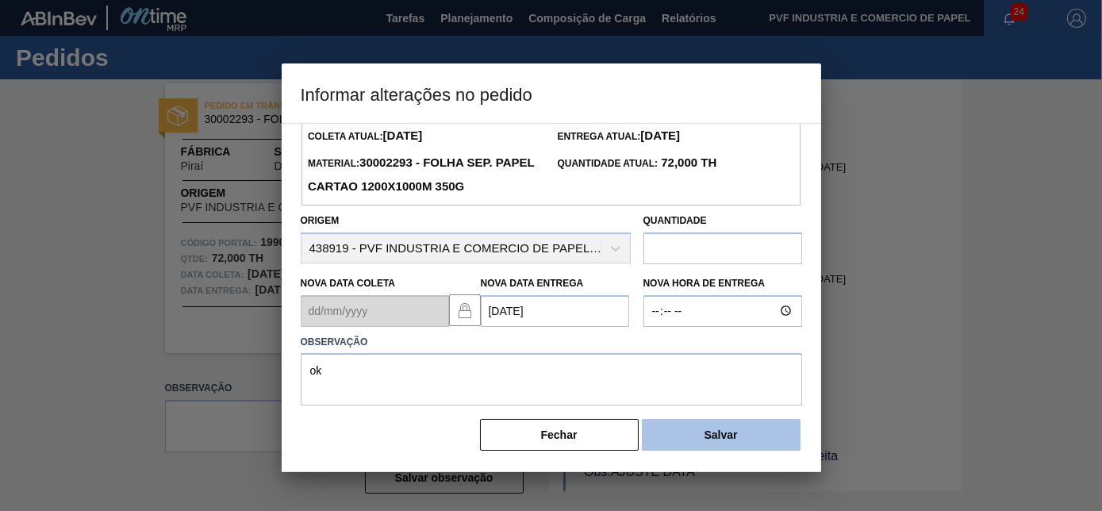
click at [675, 429] on button "Salvar" at bounding box center [721, 435] width 159 height 32
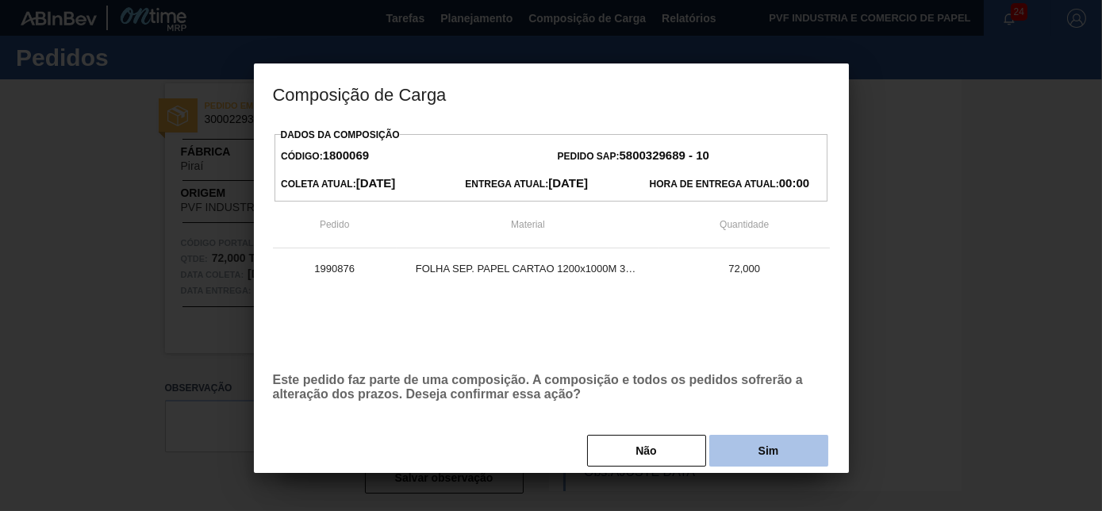
click at [743, 464] on button "Sim" at bounding box center [769, 451] width 119 height 32
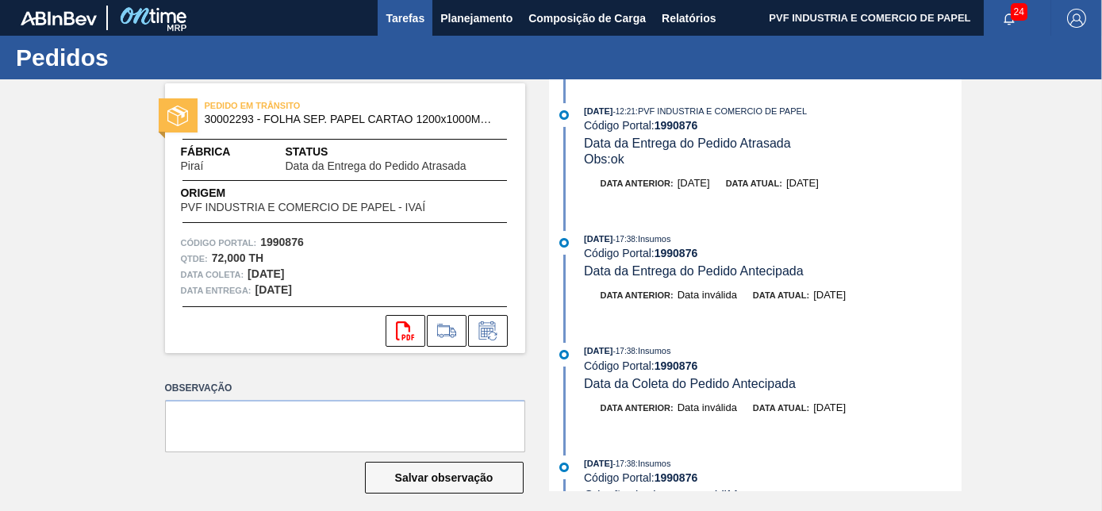
click at [404, 13] on span "Tarefas" at bounding box center [405, 18] width 39 height 19
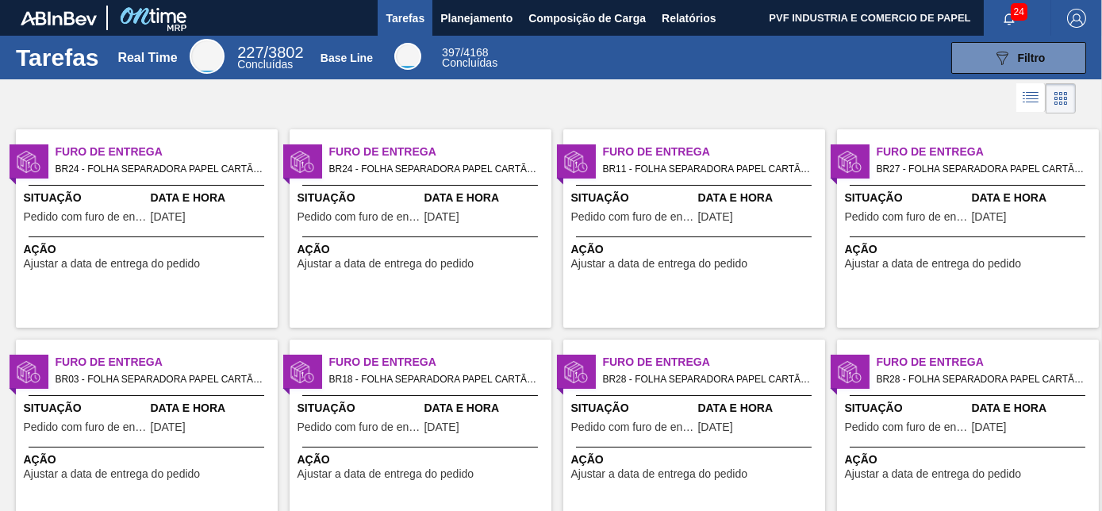
click at [198, 190] on span "Data e Hora" at bounding box center [212, 198] width 123 height 17
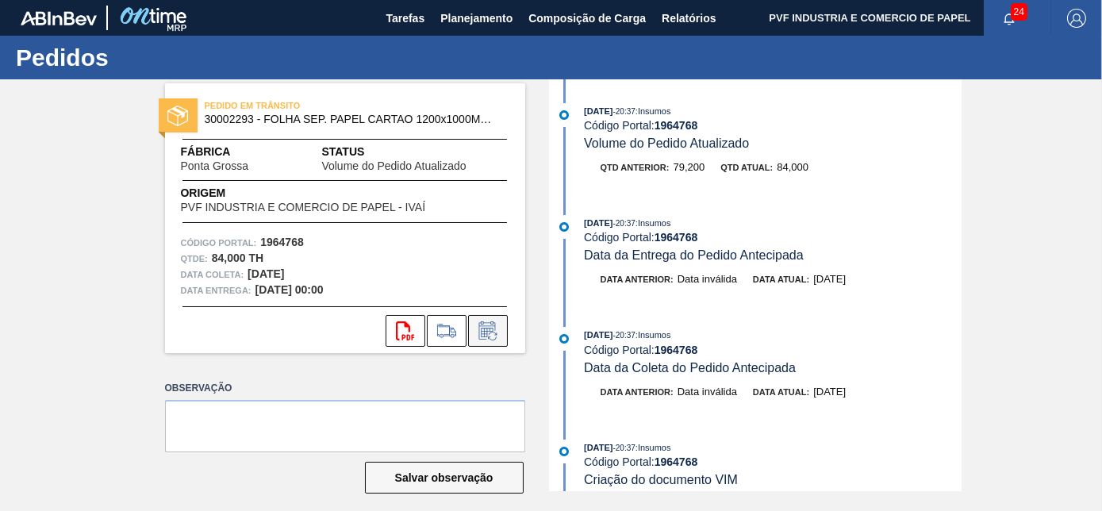
click at [475, 328] on icon at bounding box center [487, 330] width 25 height 19
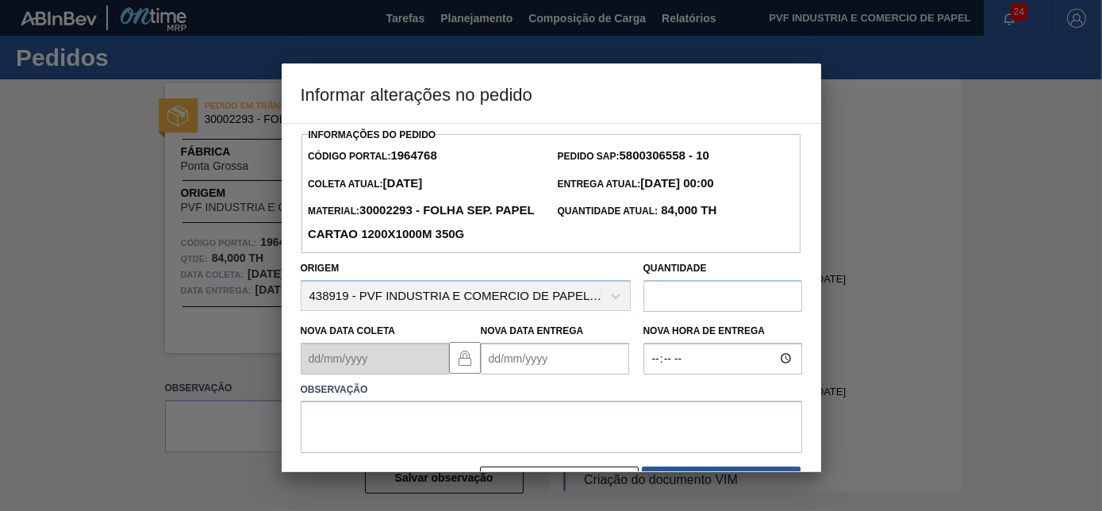
click at [535, 361] on Entrega "Nova Data Entrega" at bounding box center [555, 359] width 148 height 32
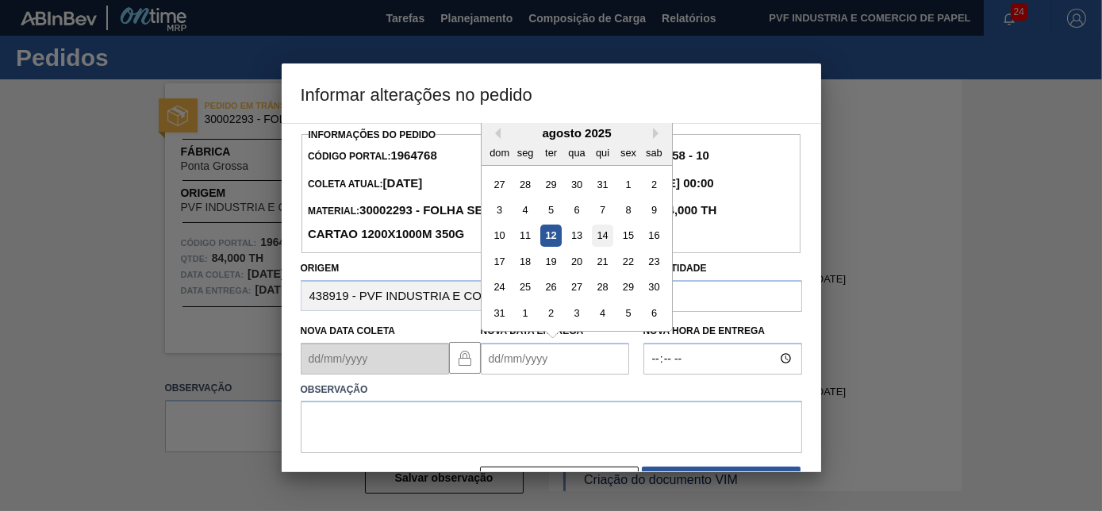
click at [602, 235] on div "14" at bounding box center [601, 235] width 21 height 21
type Entrega "[DATE]"
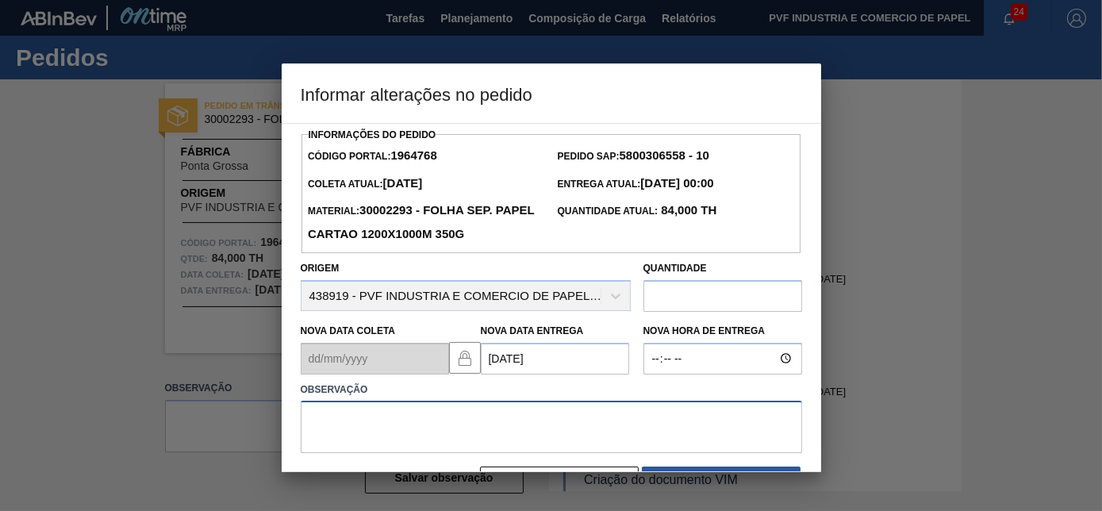
click at [499, 412] on textarea at bounding box center [552, 427] width 502 height 52
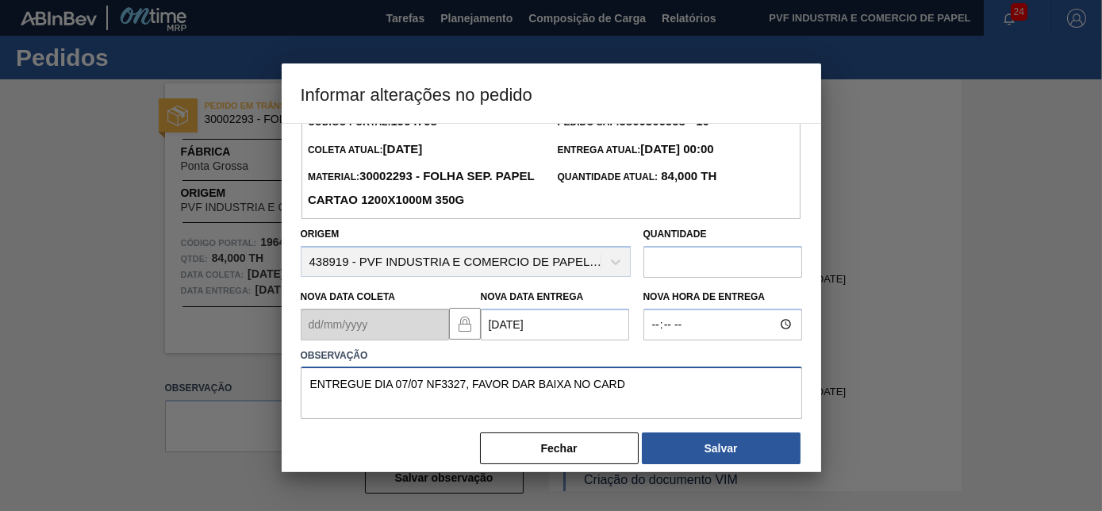
scroll to position [51, 0]
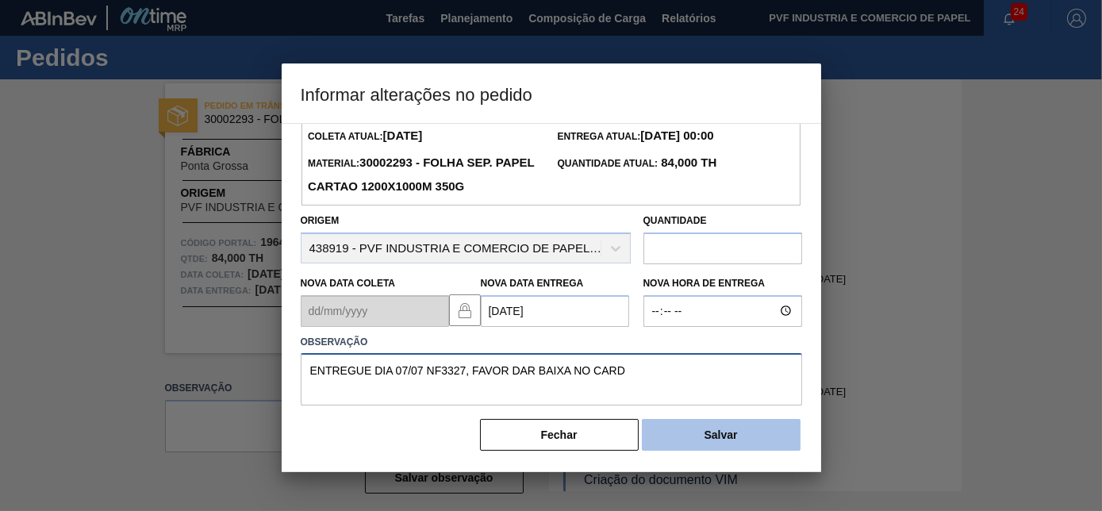
type textarea "ENTREGUE DIA 07/07 NF3327, FAVOR DAR BAIXA NO CARD"
click at [678, 438] on button "Salvar" at bounding box center [721, 435] width 159 height 32
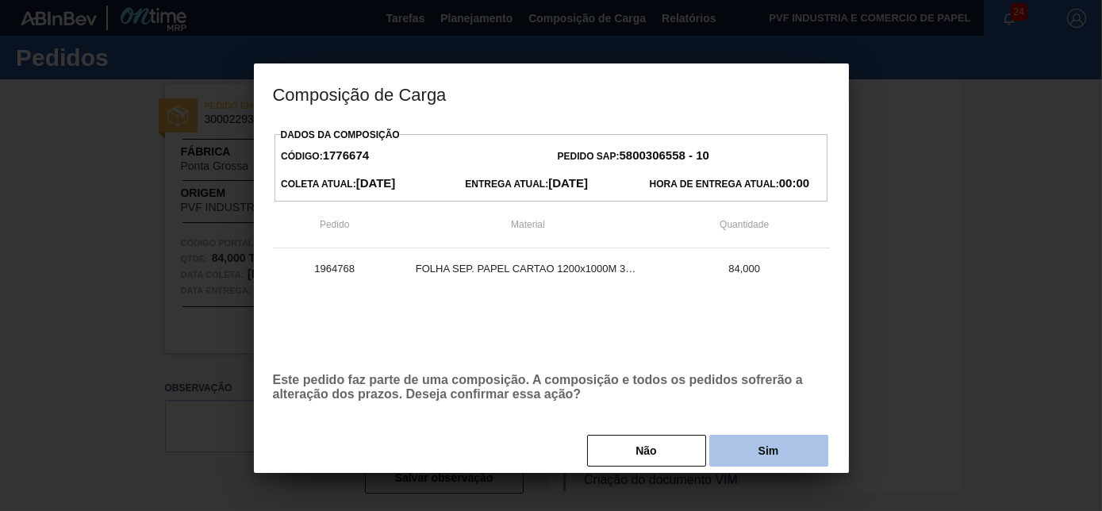
click at [776, 445] on button "Sim" at bounding box center [769, 451] width 119 height 32
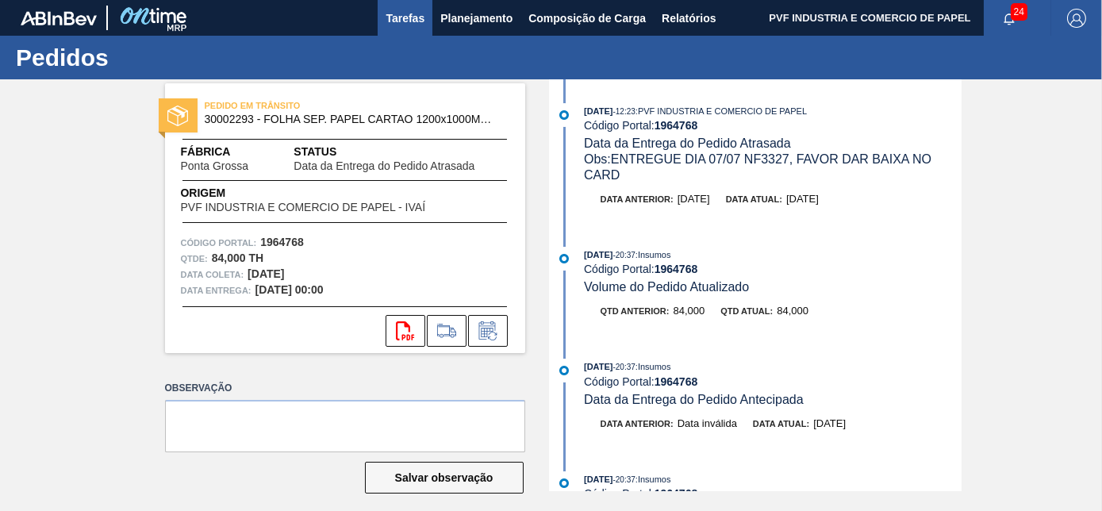
click at [400, 15] on span "Tarefas" at bounding box center [405, 18] width 39 height 19
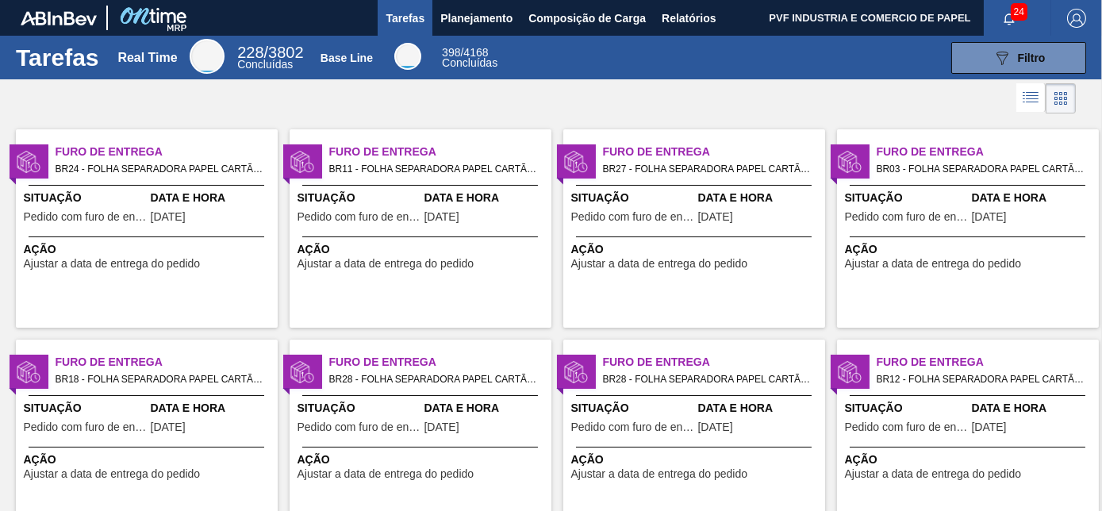
click at [184, 190] on span "Data e Hora" at bounding box center [212, 198] width 123 height 17
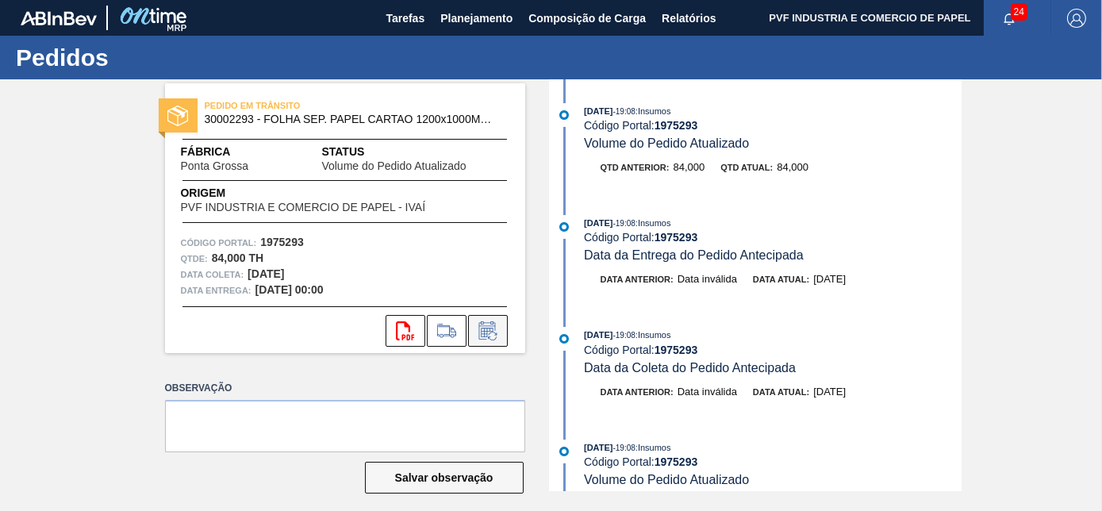
click at [489, 333] on icon at bounding box center [492, 336] width 9 height 9
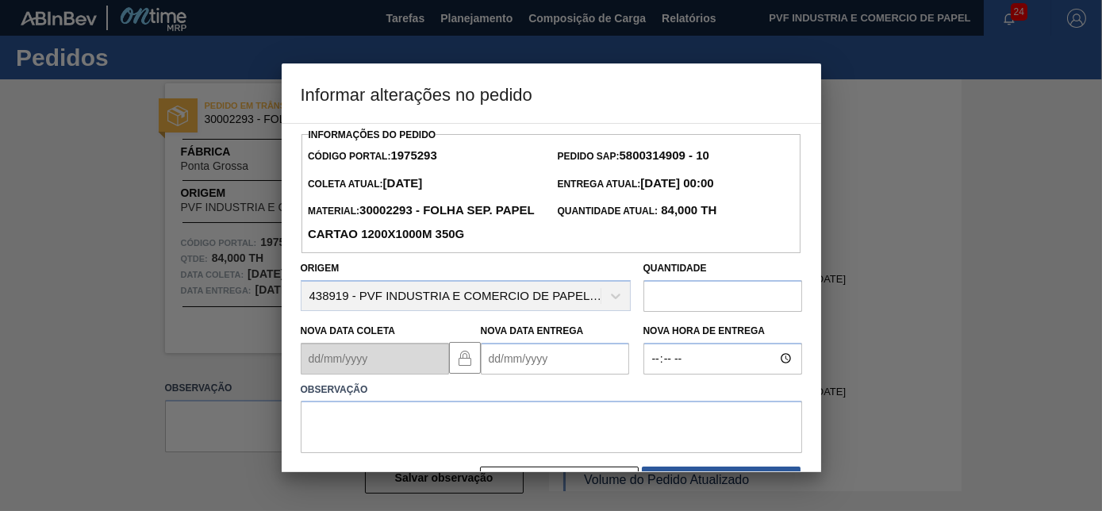
click at [541, 364] on Entrega "Nova Data Entrega" at bounding box center [555, 359] width 148 height 32
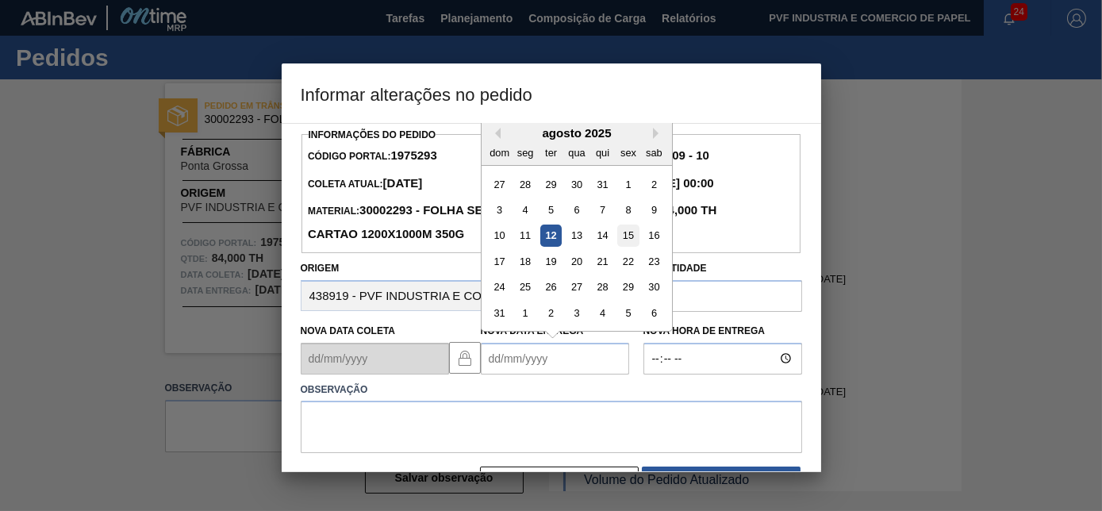
click at [630, 238] on div "15" at bounding box center [627, 235] width 21 height 21
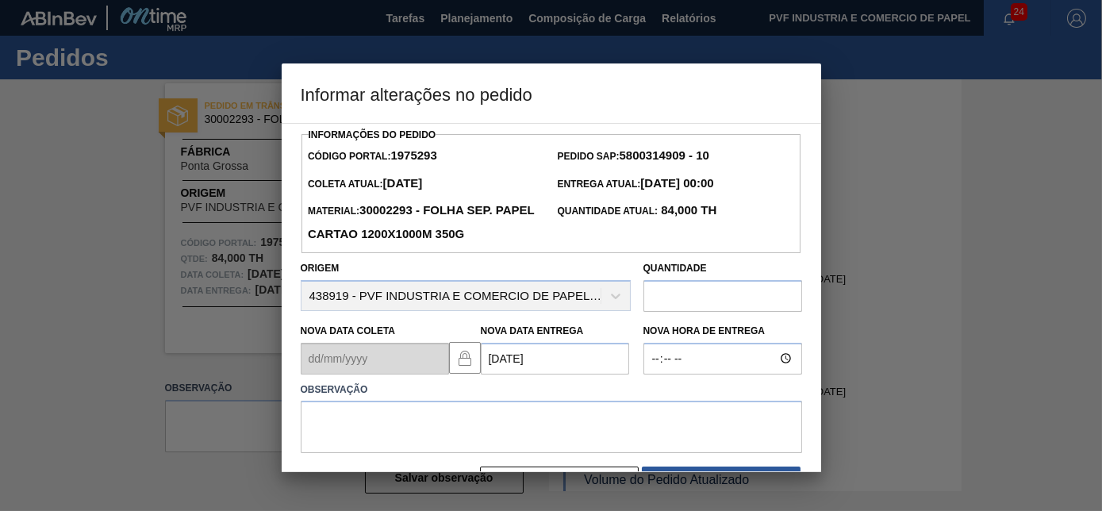
type Entrega "[DATE]"
click at [320, 426] on textarea at bounding box center [552, 427] width 502 height 52
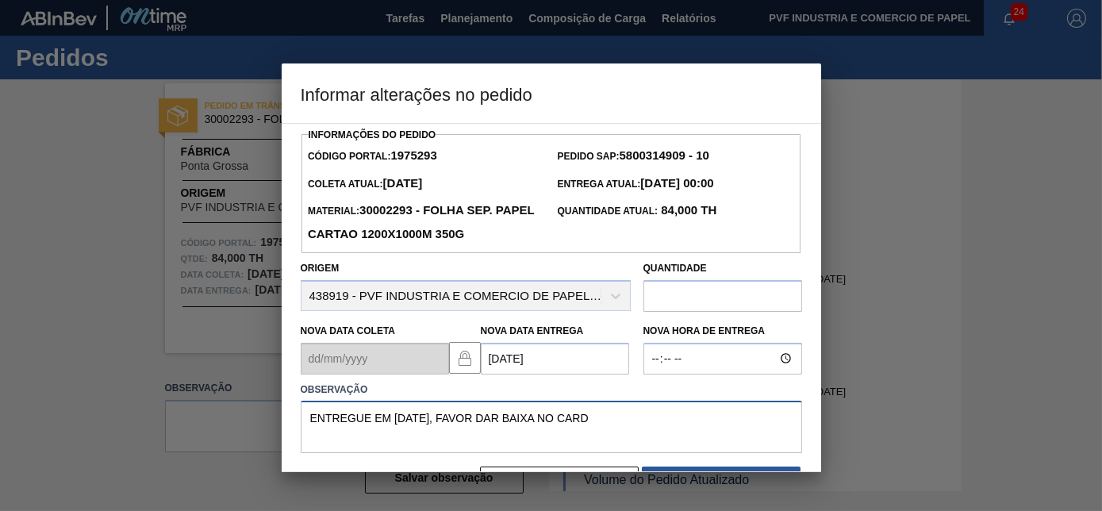
scroll to position [51, 0]
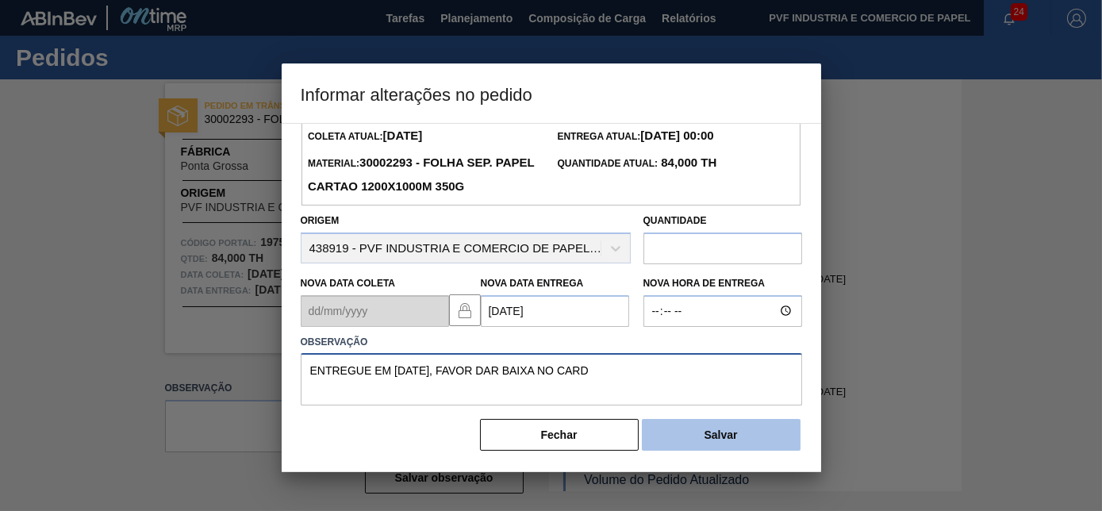
type textarea "ENTREGUE EM [DATE], FAVOR DAR BAIXA NO CARD"
click at [743, 429] on button "Salvar" at bounding box center [721, 435] width 159 height 32
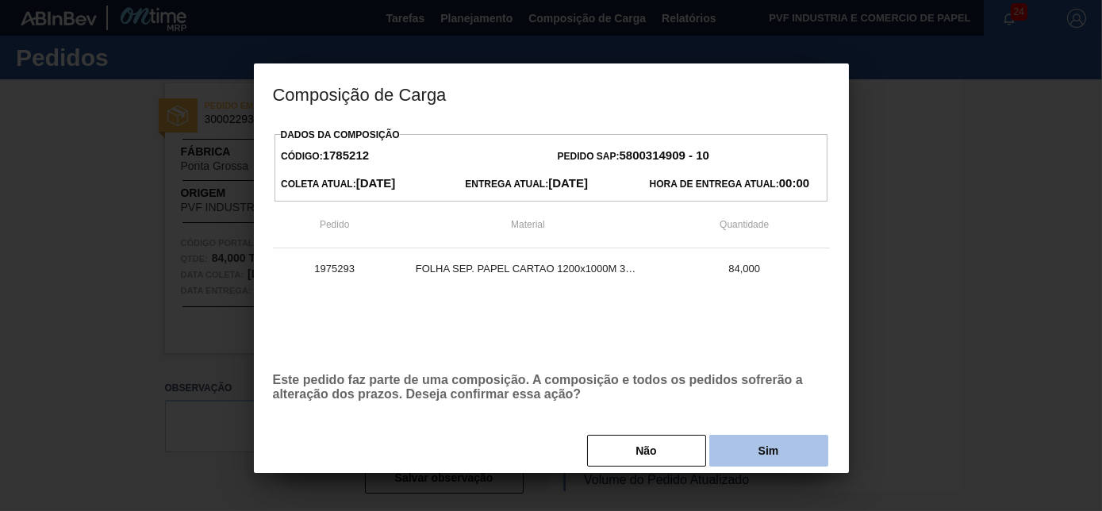
click at [807, 460] on button "Sim" at bounding box center [769, 451] width 119 height 32
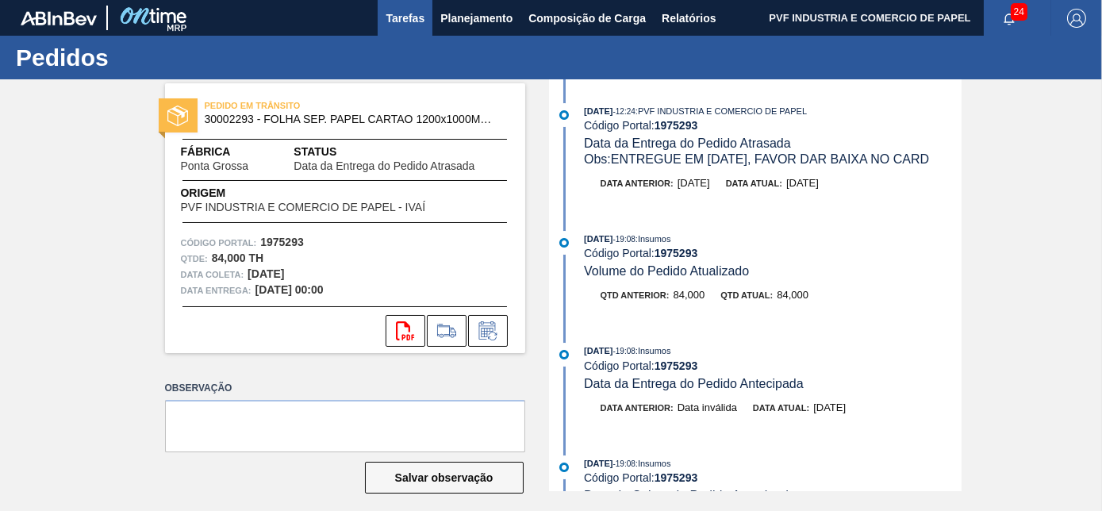
click at [406, 12] on span "Tarefas" at bounding box center [405, 18] width 39 height 19
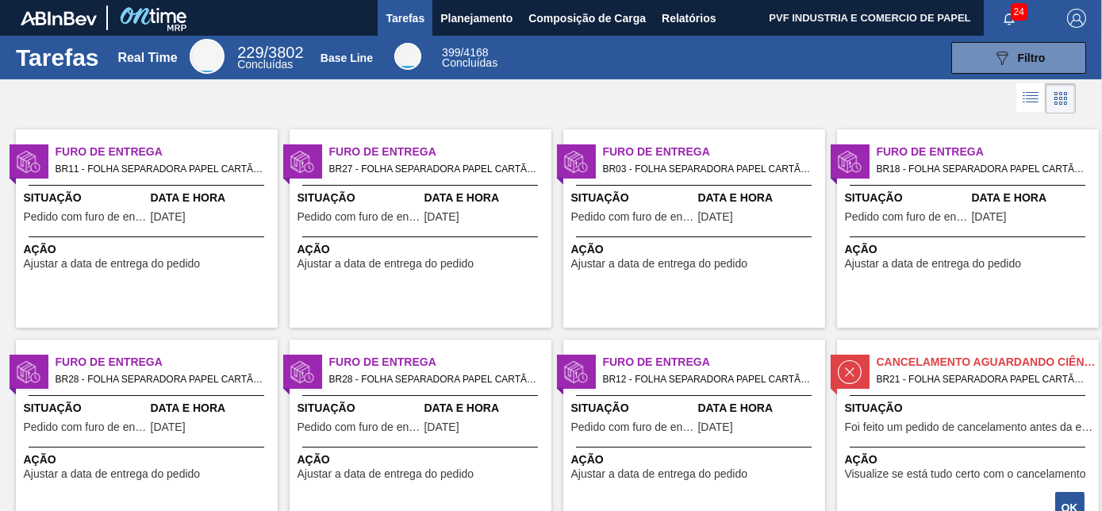
click at [103, 241] on span "Ação" at bounding box center [149, 249] width 250 height 17
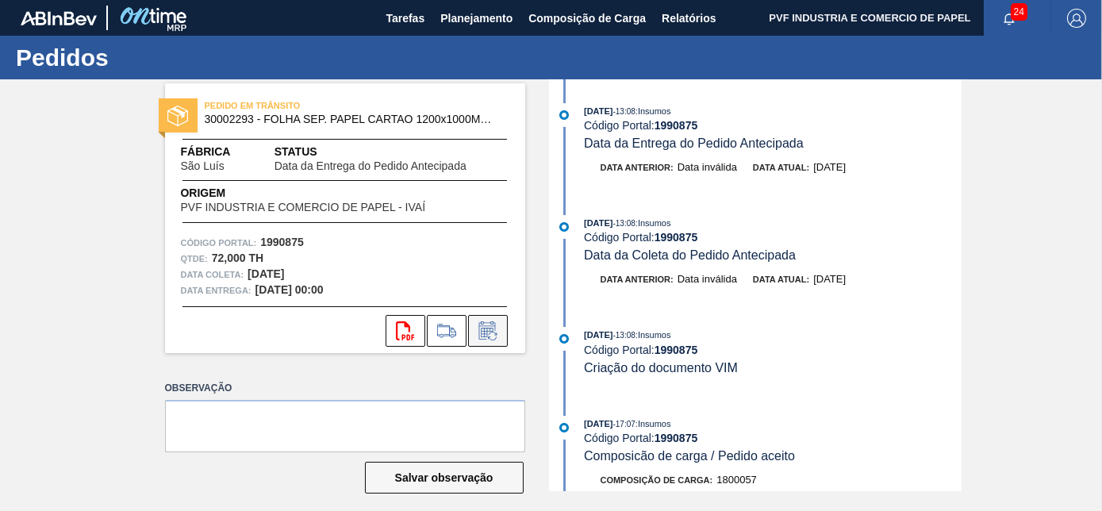
click at [494, 321] on icon at bounding box center [487, 330] width 25 height 19
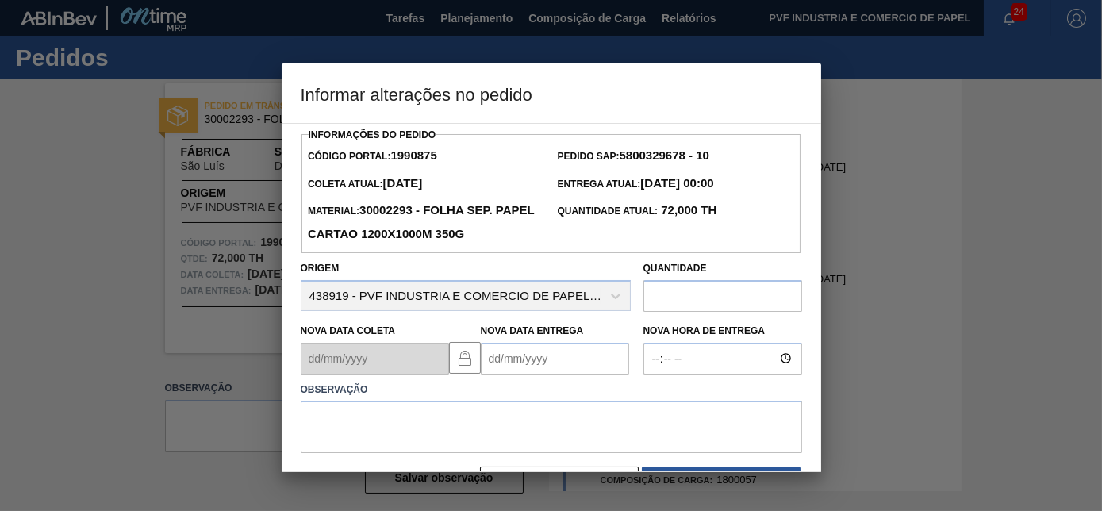
click at [671, 74] on h3 "Informar alterações no pedido" at bounding box center [552, 93] width 540 height 60
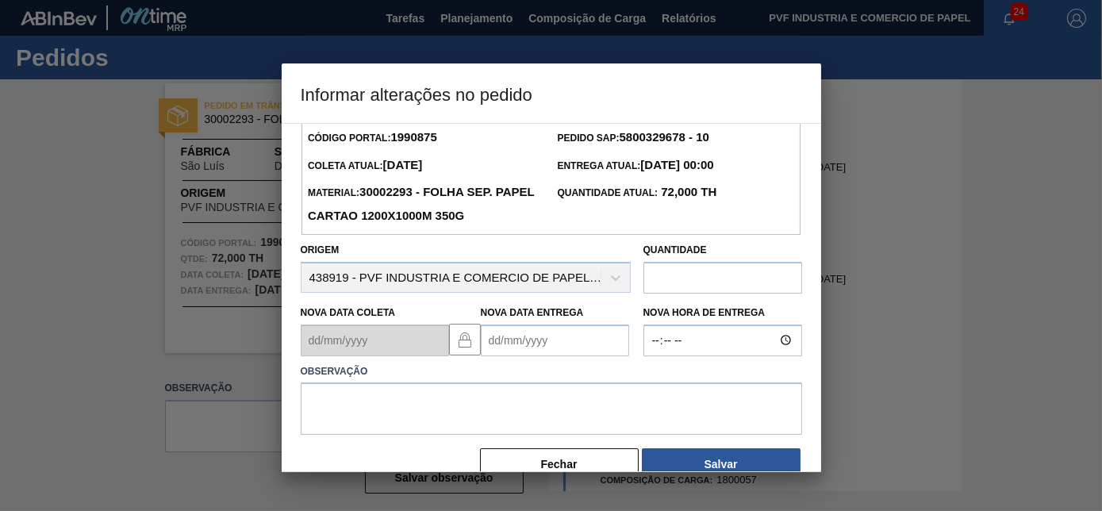
scroll to position [51, 0]
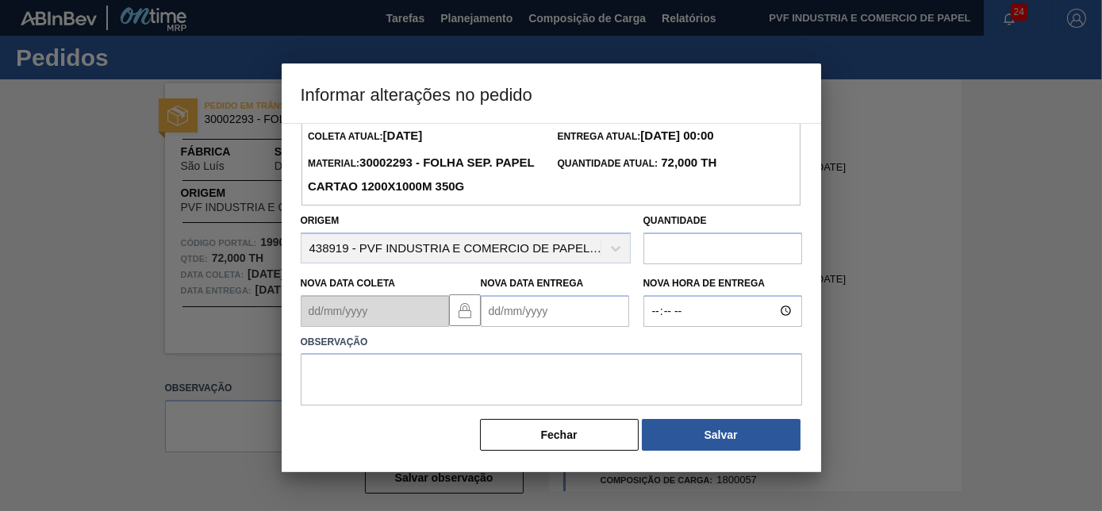
click at [540, 307] on Entrega "Nova Data Entrega" at bounding box center [555, 311] width 148 height 32
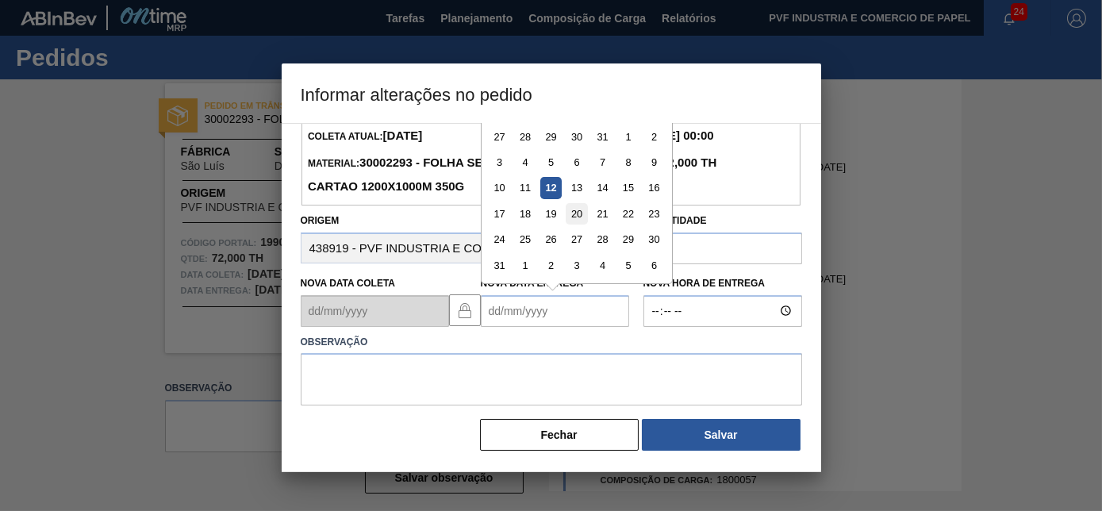
click at [582, 208] on div "20" at bounding box center [576, 213] width 21 height 21
type Entrega "[DATE]"
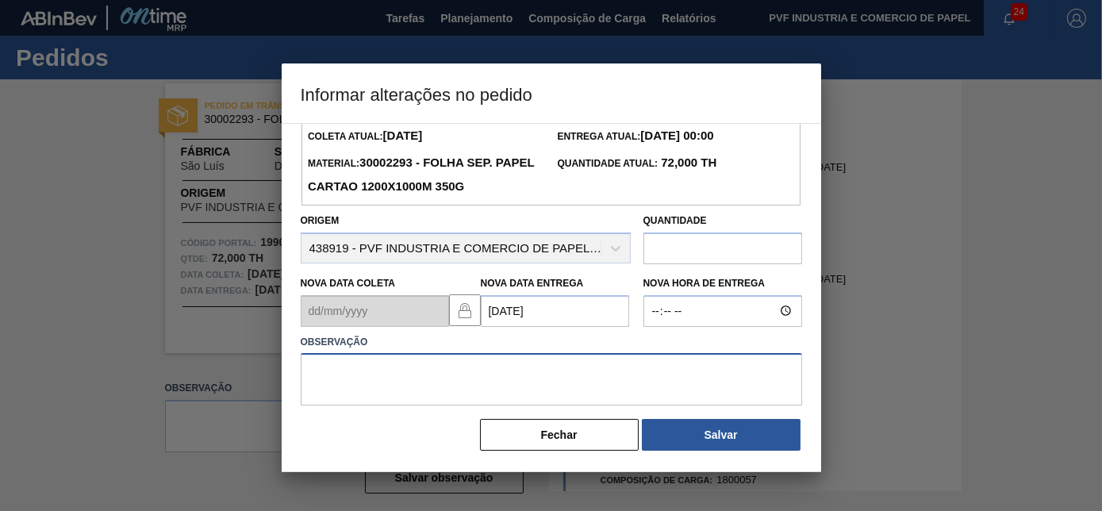
click at [494, 370] on textarea at bounding box center [552, 379] width 502 height 52
type textarea "OK"
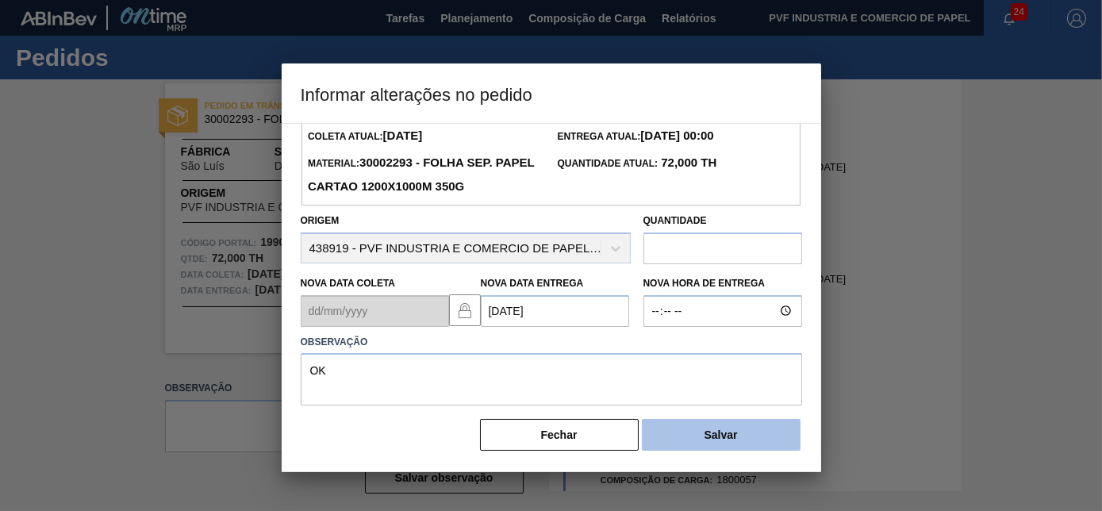
click at [717, 439] on button "Salvar" at bounding box center [721, 435] width 159 height 32
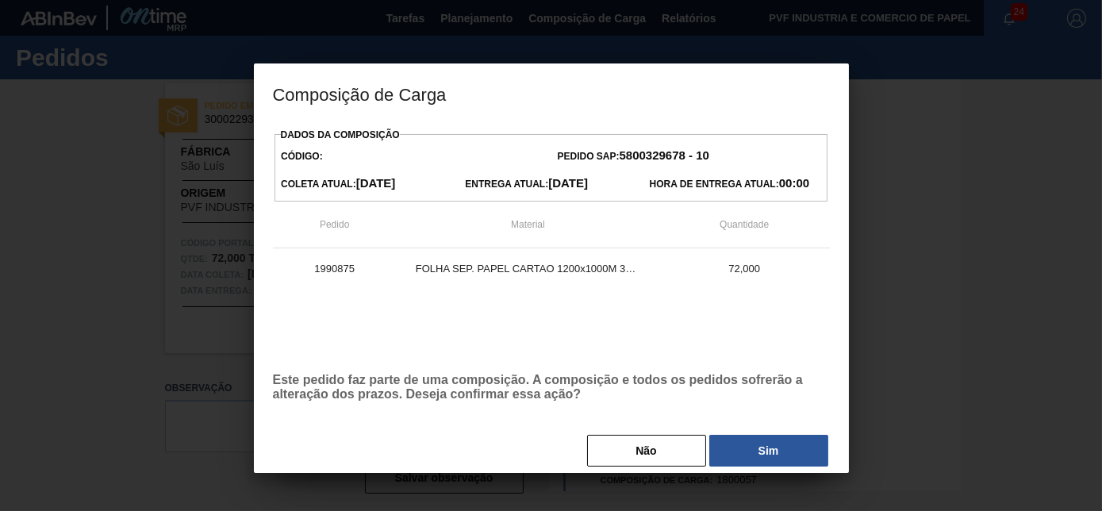
click at [738, 429] on div "Dados da Composição Código: Pedido SAP: 5800329678 - 10 Coleta Atual: [DATE] En…" at bounding box center [551, 296] width 557 height 344
click at [741, 444] on button "Sim" at bounding box center [769, 451] width 119 height 32
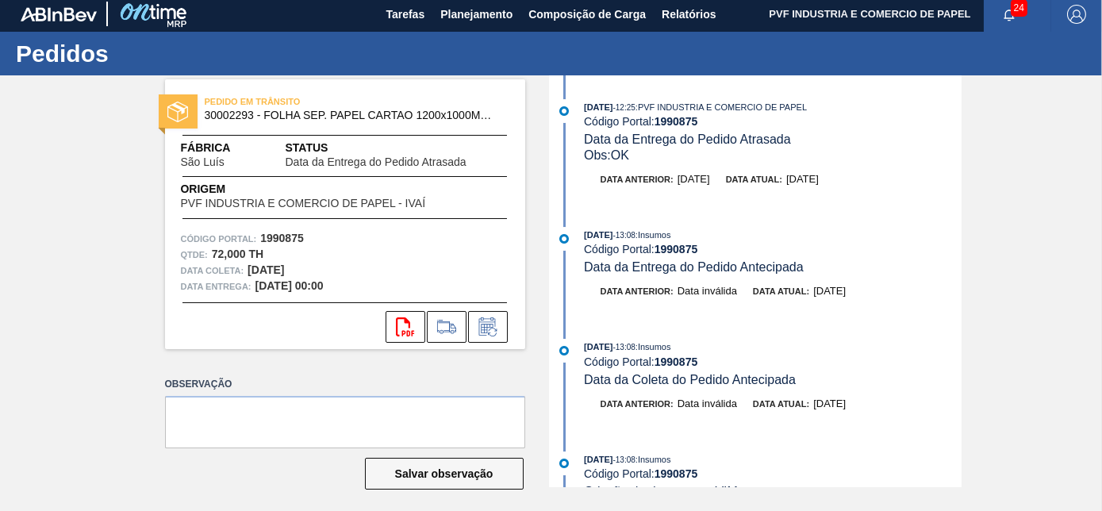
scroll to position [0, 0]
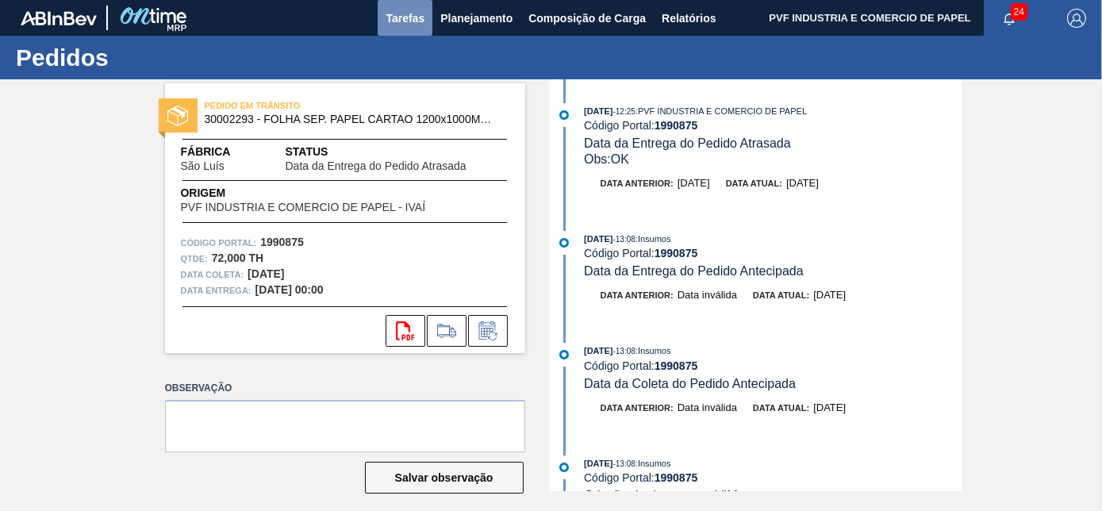
click at [395, 23] on span "Tarefas" at bounding box center [405, 18] width 39 height 19
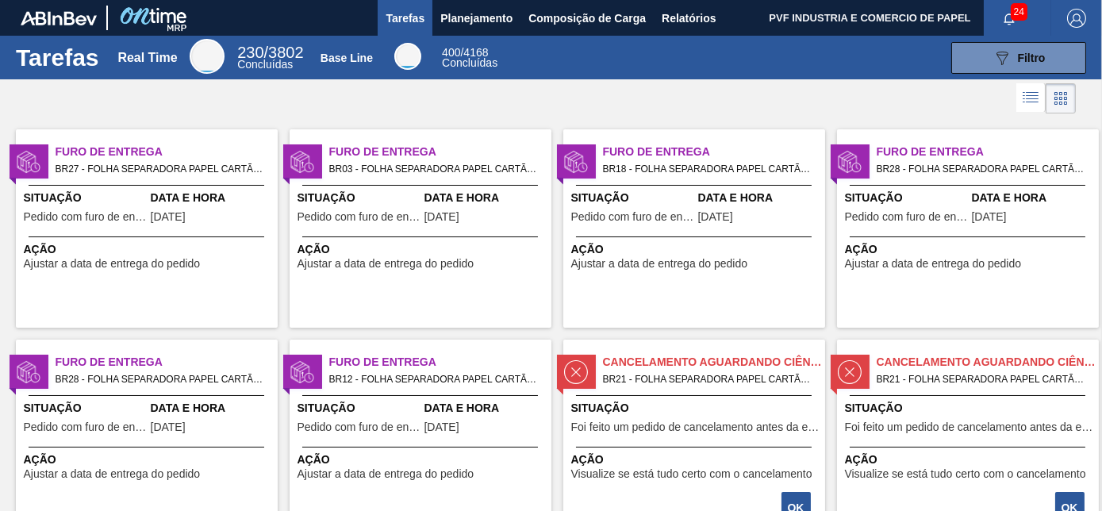
click at [153, 185] on div at bounding box center [147, 185] width 236 height 1
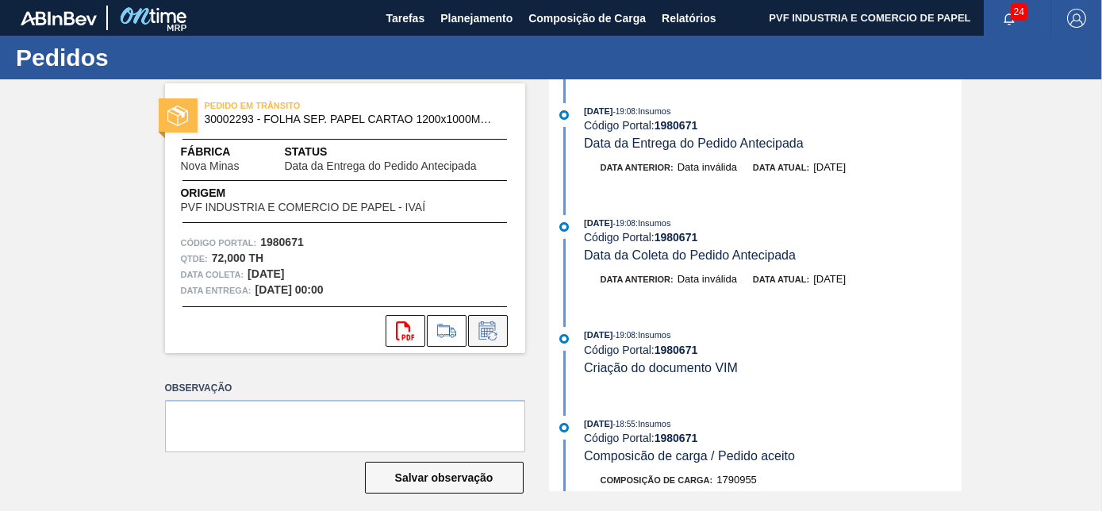
click at [487, 334] on icon at bounding box center [487, 330] width 25 height 19
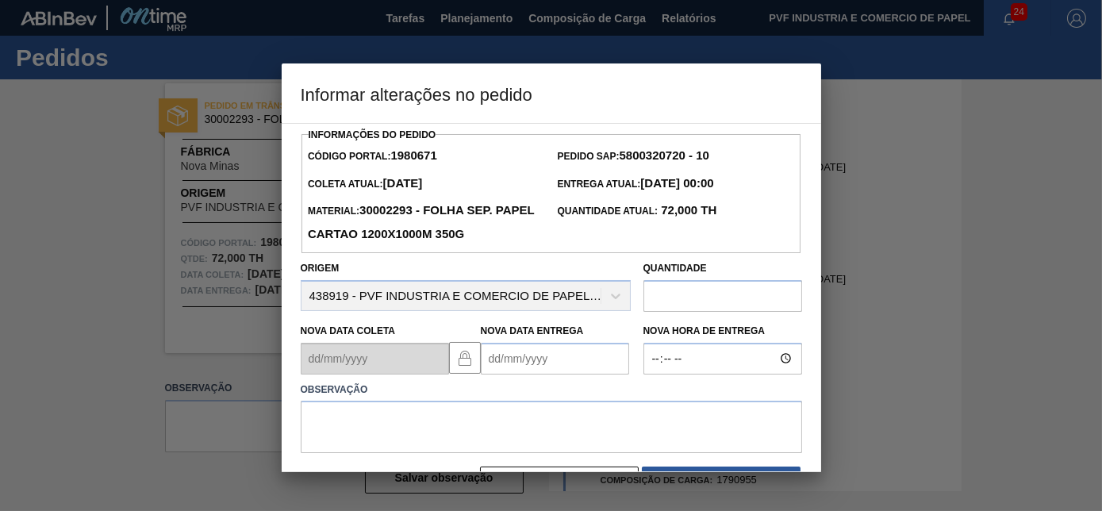
click at [512, 360] on Entrega "Nova Data Entrega" at bounding box center [555, 359] width 148 height 32
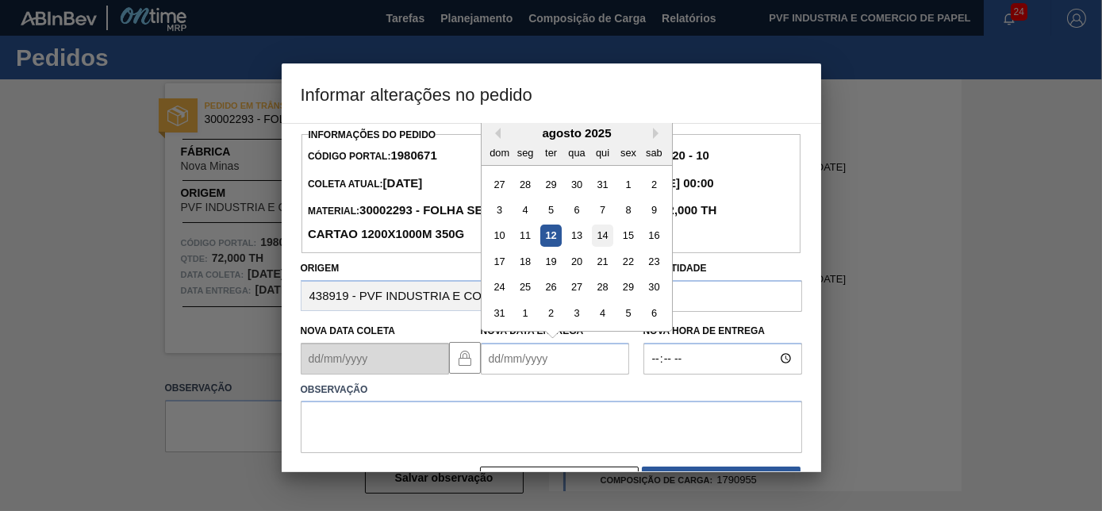
click at [606, 231] on div "14" at bounding box center [601, 235] width 21 height 21
type Entrega "[DATE]"
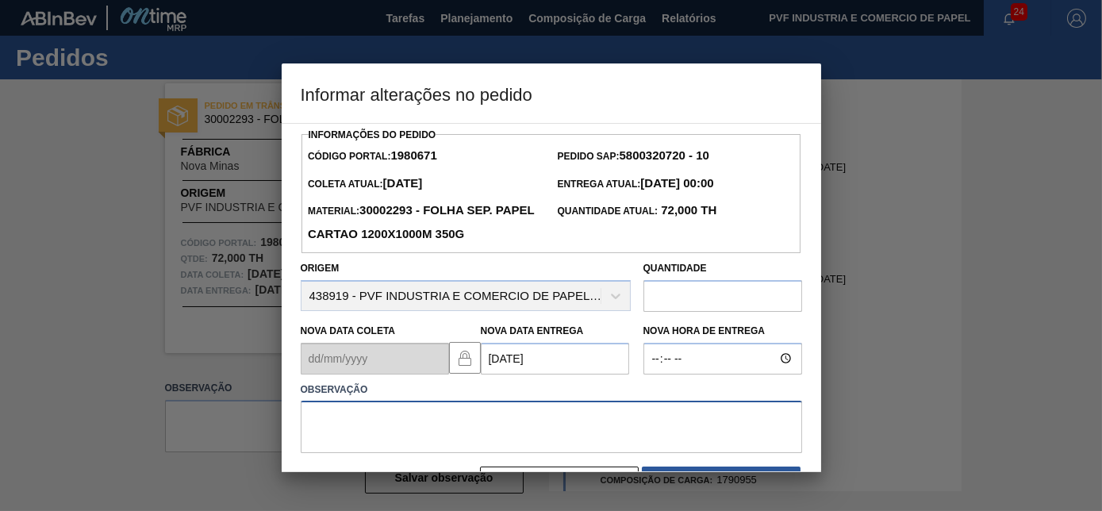
click at [459, 429] on textarea at bounding box center [552, 427] width 502 height 52
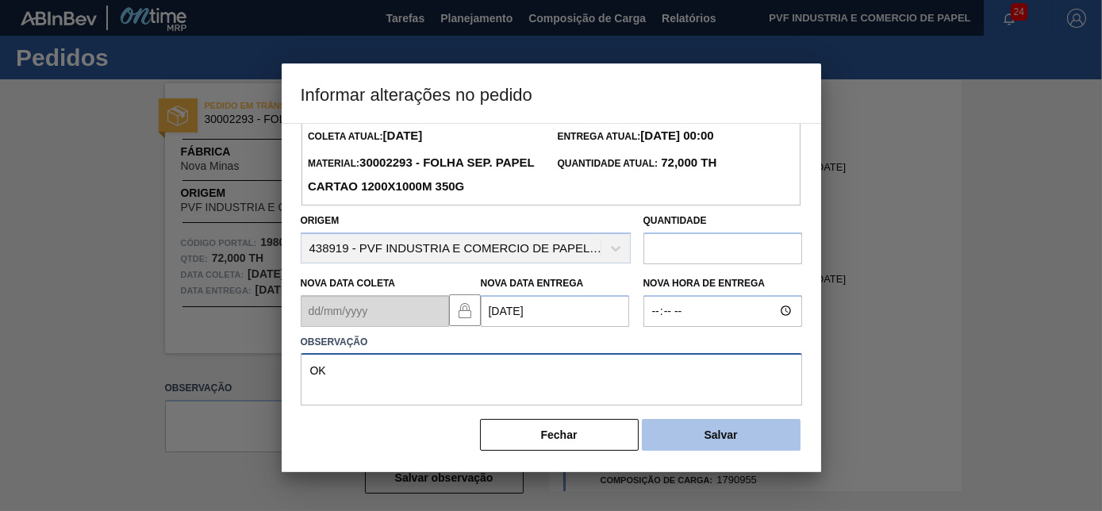
type textarea "OK"
click at [674, 434] on button "Salvar" at bounding box center [721, 435] width 159 height 32
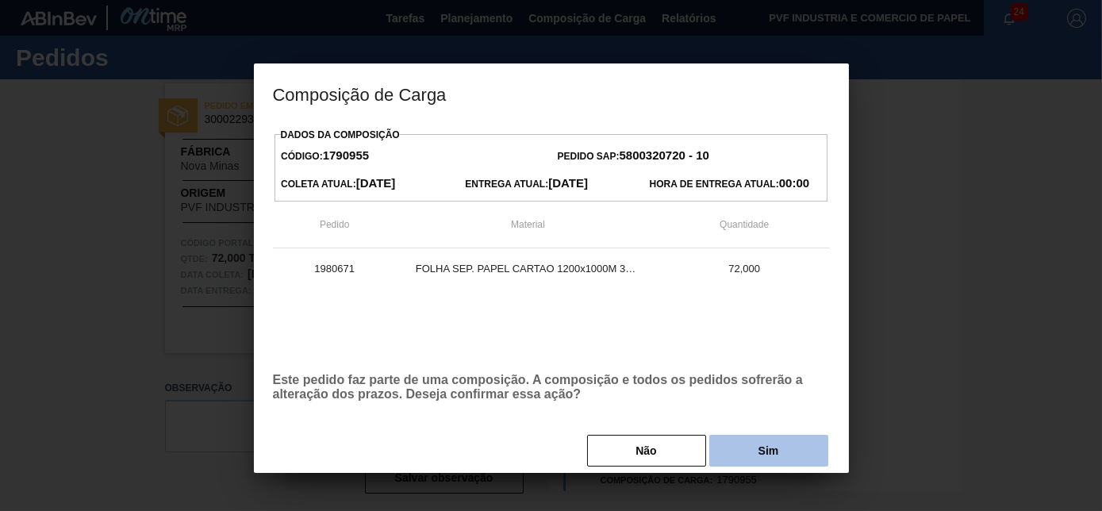
click at [729, 450] on button "Sim" at bounding box center [769, 451] width 119 height 32
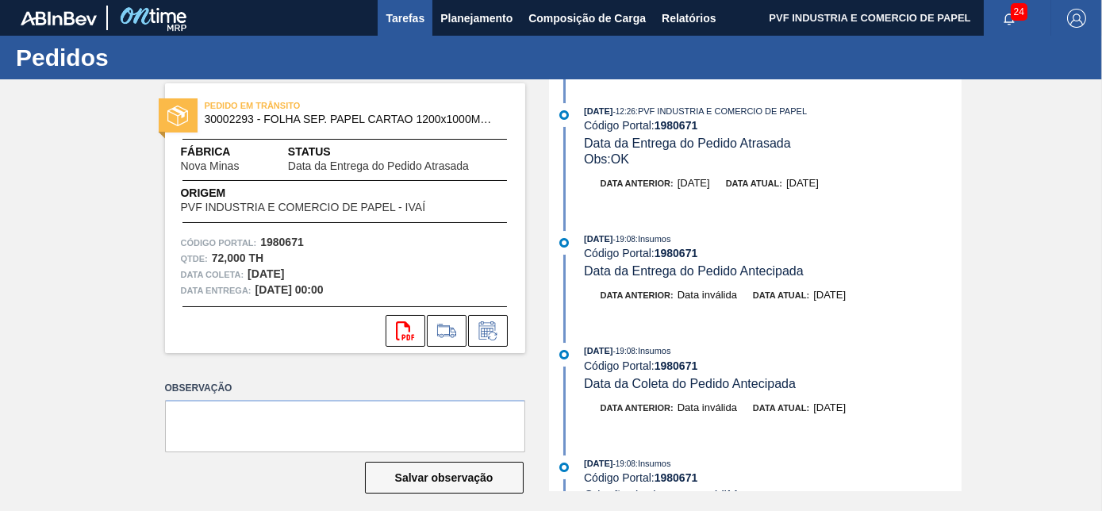
click at [394, 14] on span "Tarefas" at bounding box center [405, 18] width 39 height 19
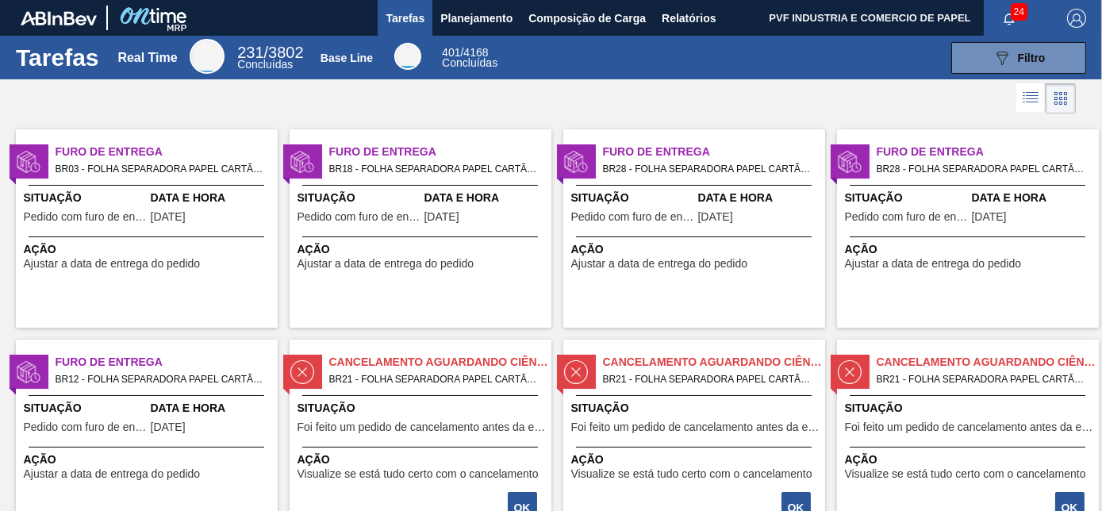
click at [175, 225] on div "Data e Hora [DATE]" at bounding box center [212, 209] width 123 height 39
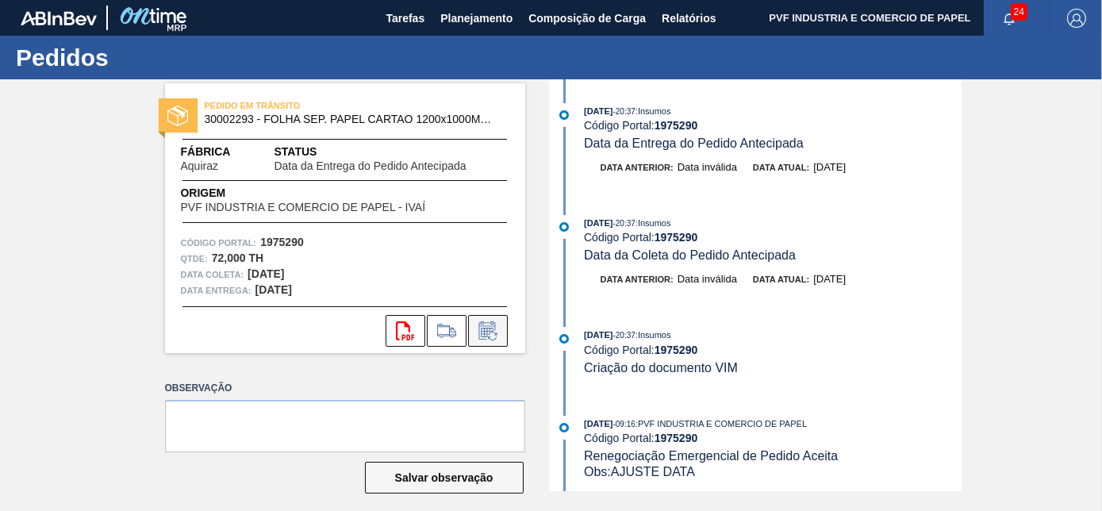
click at [481, 329] on icon at bounding box center [487, 333] width 12 height 10
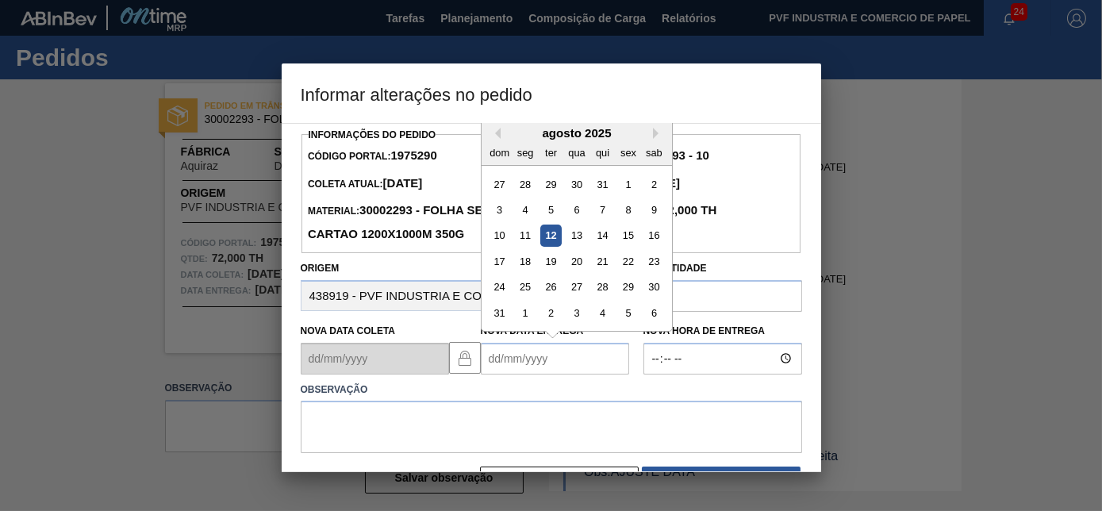
click at [506, 368] on Entrega "Nova Data Entrega" at bounding box center [555, 359] width 148 height 32
click at [556, 235] on div "12" at bounding box center [550, 235] width 21 height 21
type Entrega "[DATE]"
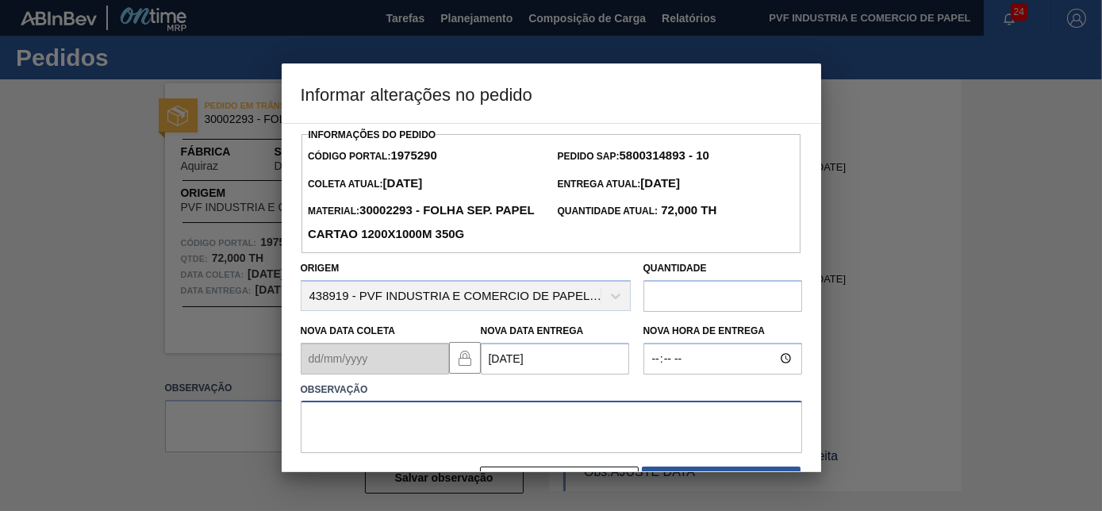
click at [481, 417] on textarea at bounding box center [552, 427] width 502 height 52
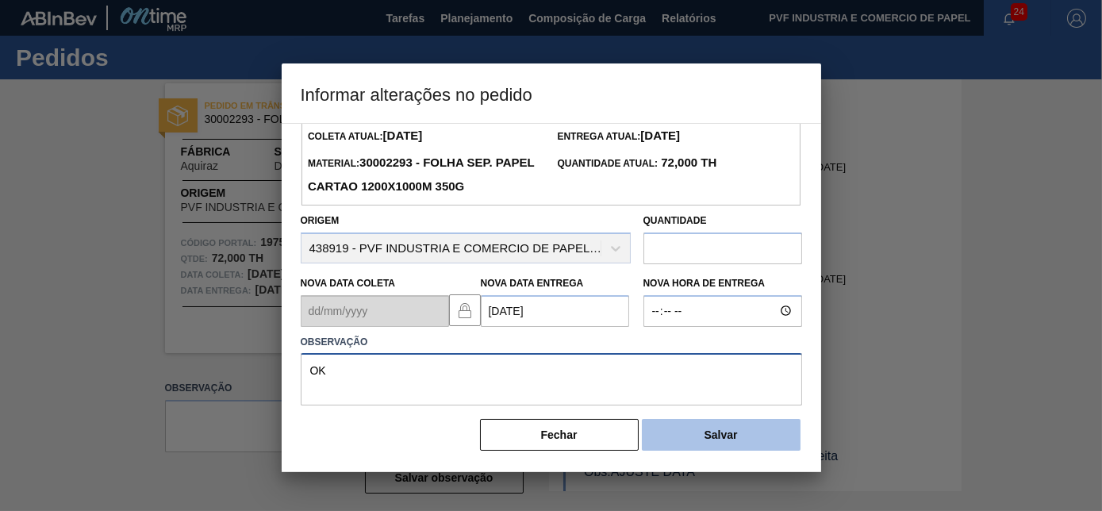
type textarea "OK"
click at [692, 438] on button "Salvar" at bounding box center [721, 435] width 159 height 32
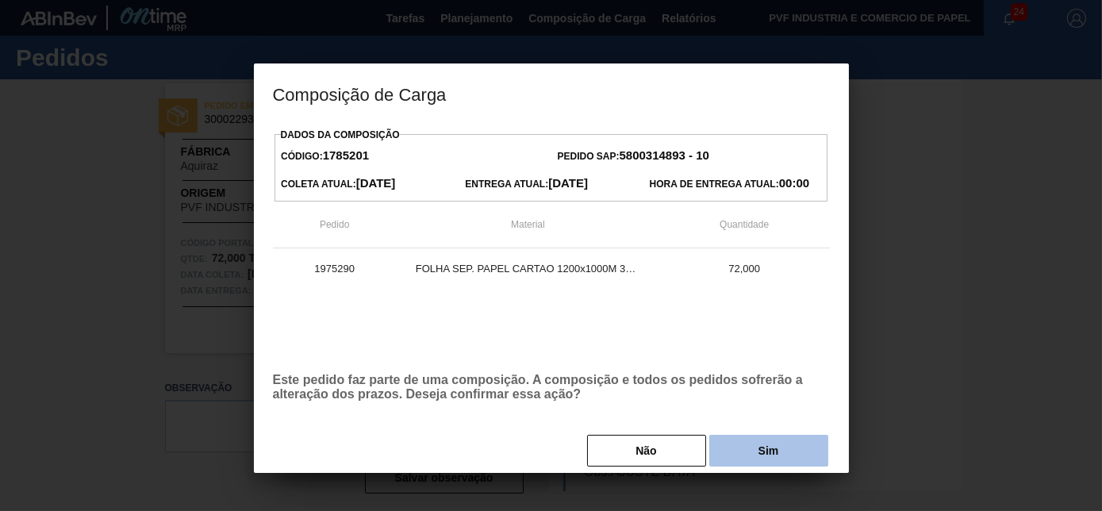
click at [753, 457] on button "Sim" at bounding box center [769, 451] width 119 height 32
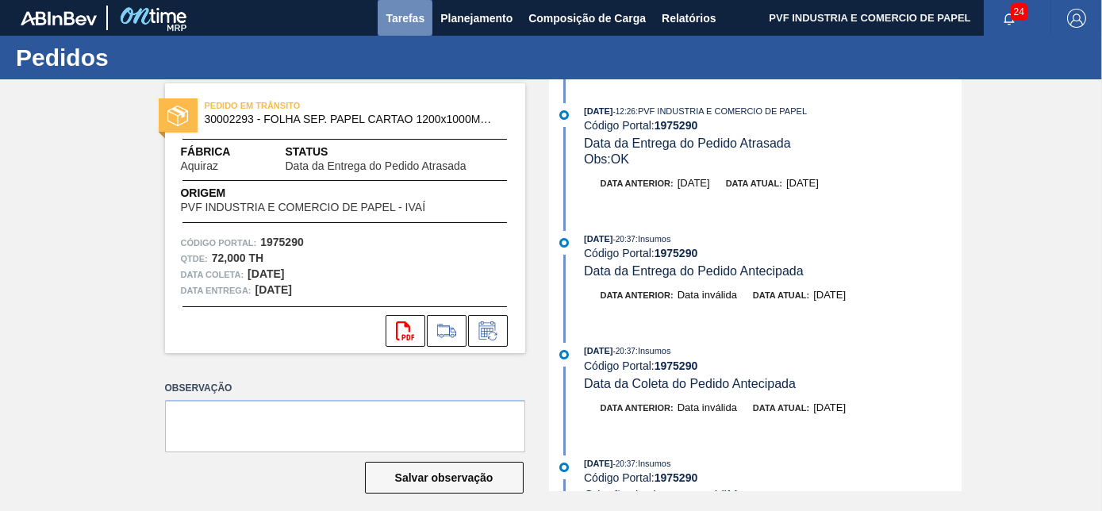
click at [410, 17] on span "Tarefas" at bounding box center [405, 18] width 39 height 19
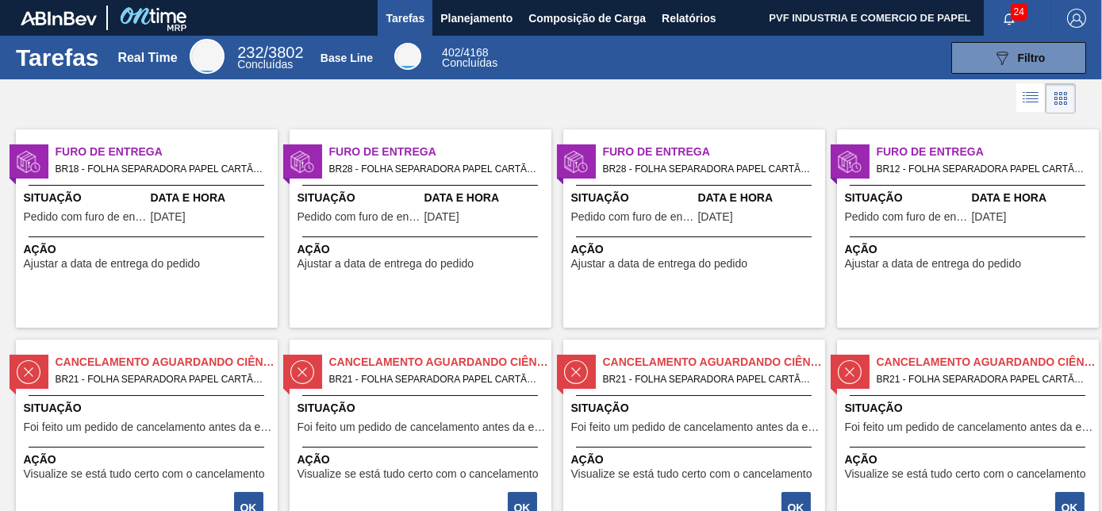
click at [148, 194] on div "Situação Pedido com furo de entrega Data e Hora [DATE]" at bounding box center [147, 209] width 262 height 39
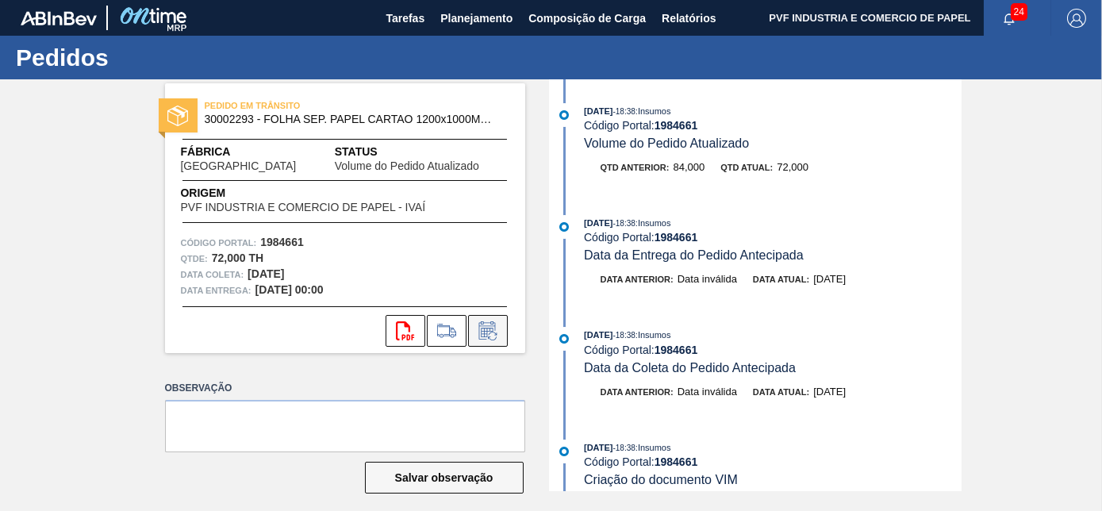
click at [487, 329] on icon at bounding box center [487, 330] width 25 height 19
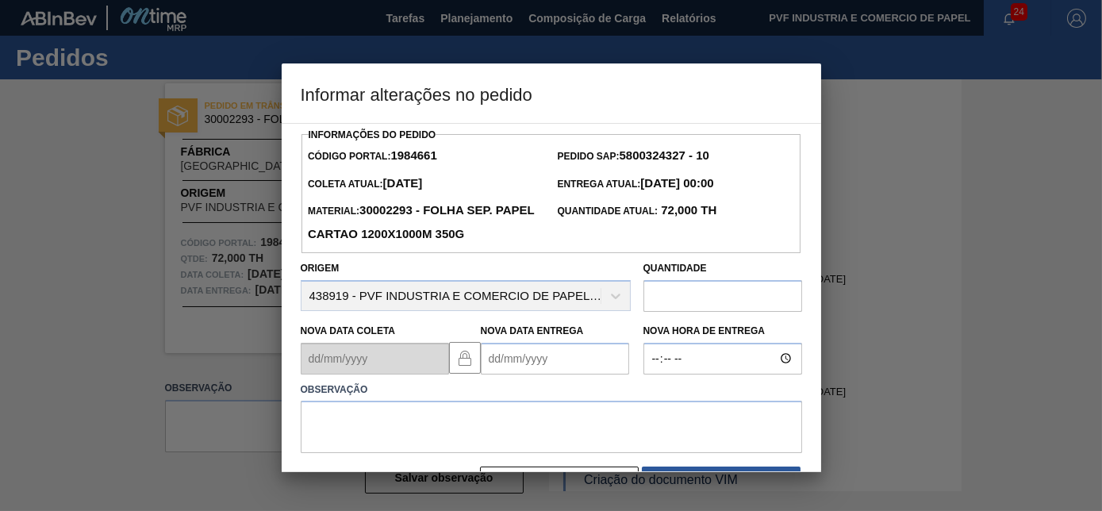
click at [555, 364] on Entrega "Nova Data Entrega" at bounding box center [555, 359] width 148 height 32
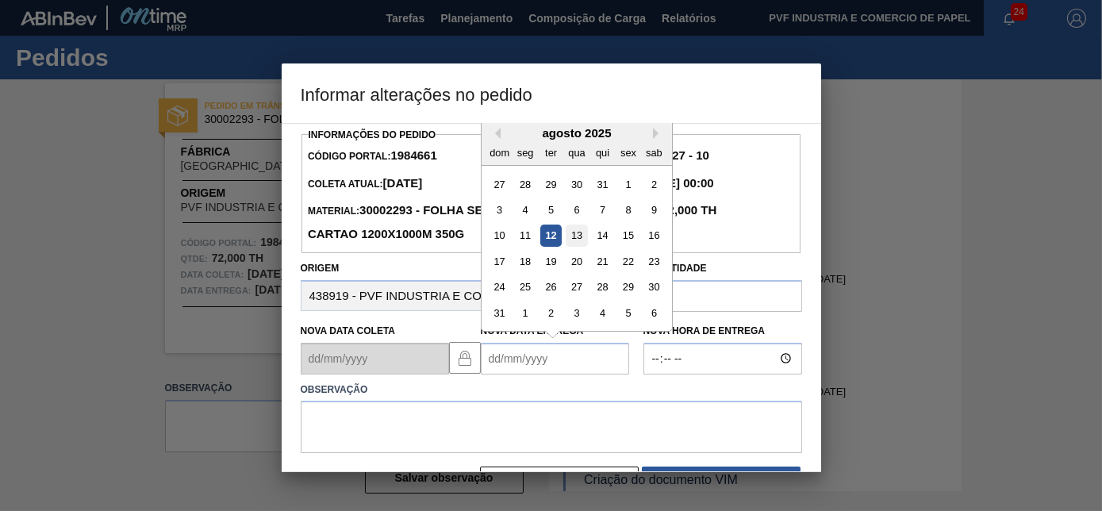
click at [583, 235] on div "13" at bounding box center [576, 235] width 21 height 21
type Entrega "[DATE]"
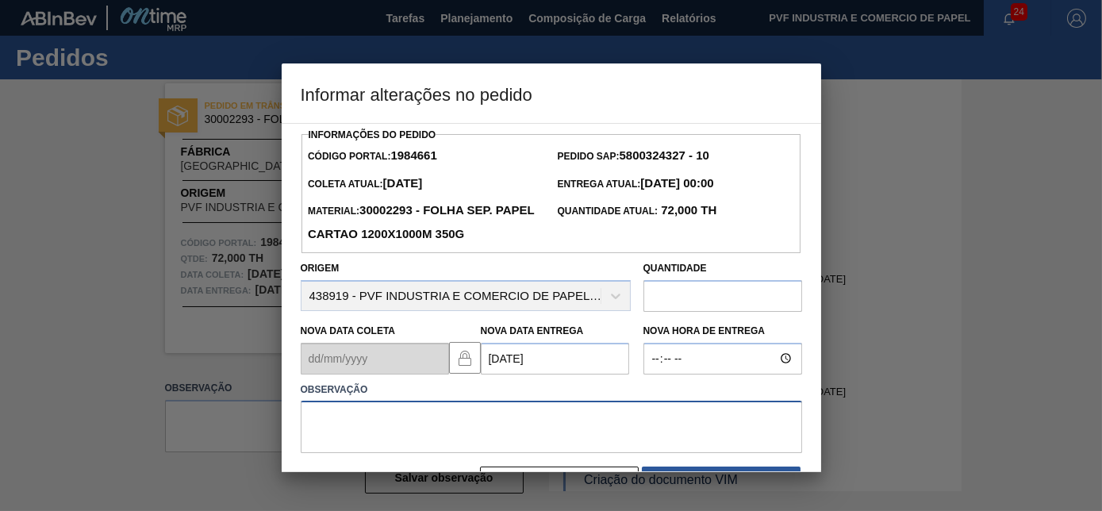
click at [535, 421] on textarea at bounding box center [552, 427] width 502 height 52
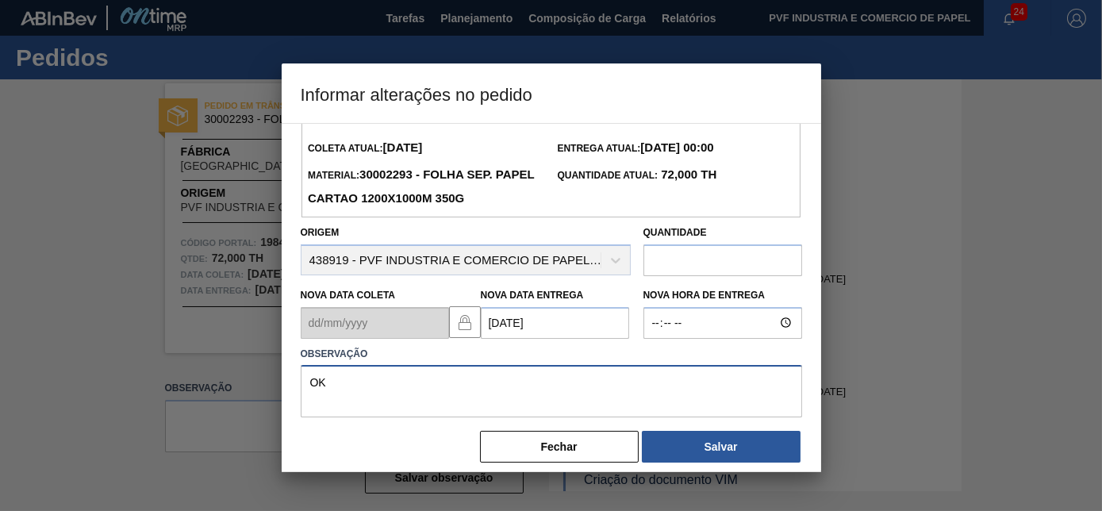
scroll to position [51, 0]
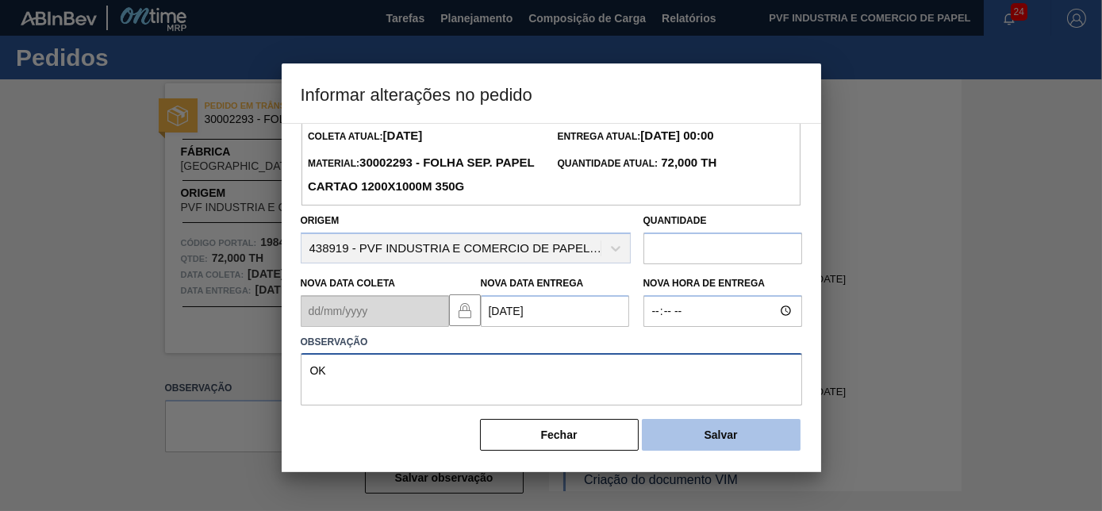
type textarea "OK"
click at [683, 433] on button "Salvar" at bounding box center [721, 435] width 159 height 32
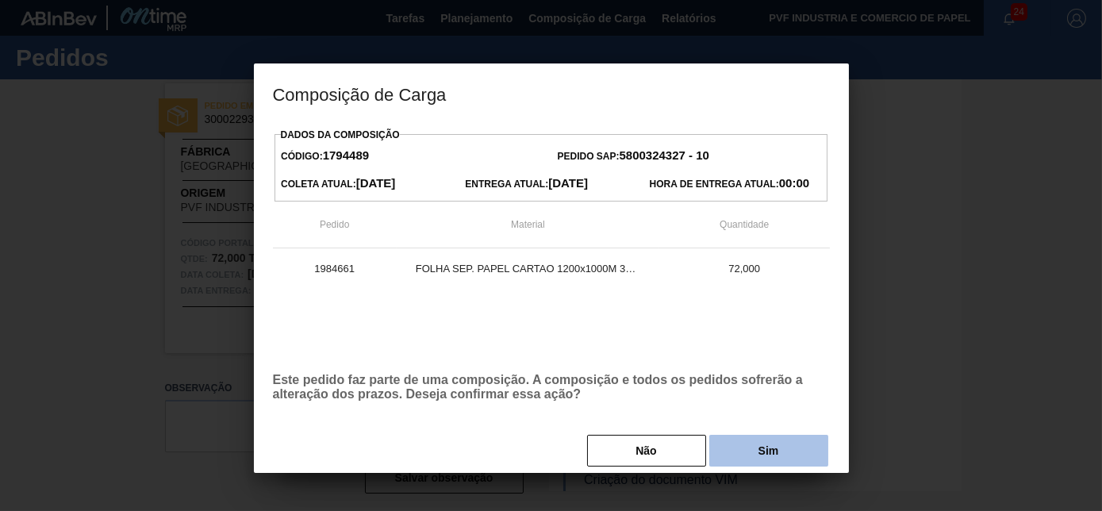
click at [744, 455] on button "Sim" at bounding box center [769, 451] width 119 height 32
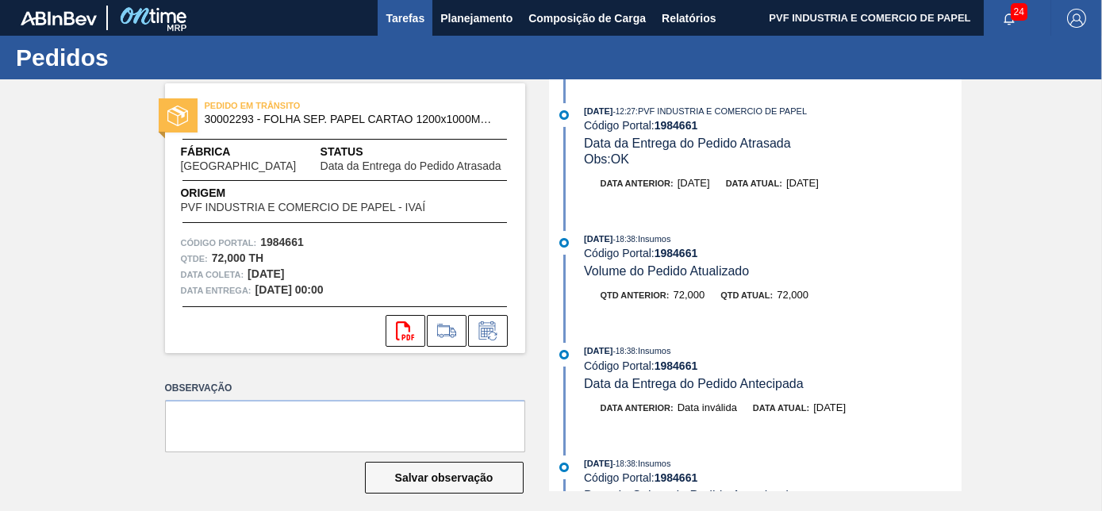
click at [391, 15] on span "Tarefas" at bounding box center [405, 18] width 39 height 19
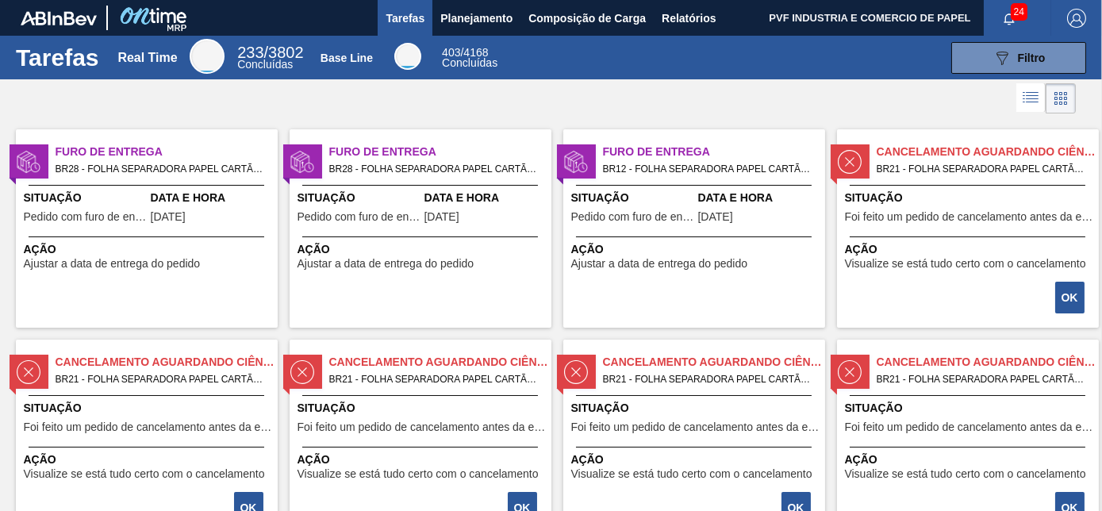
click at [214, 222] on div "Data e Hora [DATE]" at bounding box center [212, 209] width 123 height 39
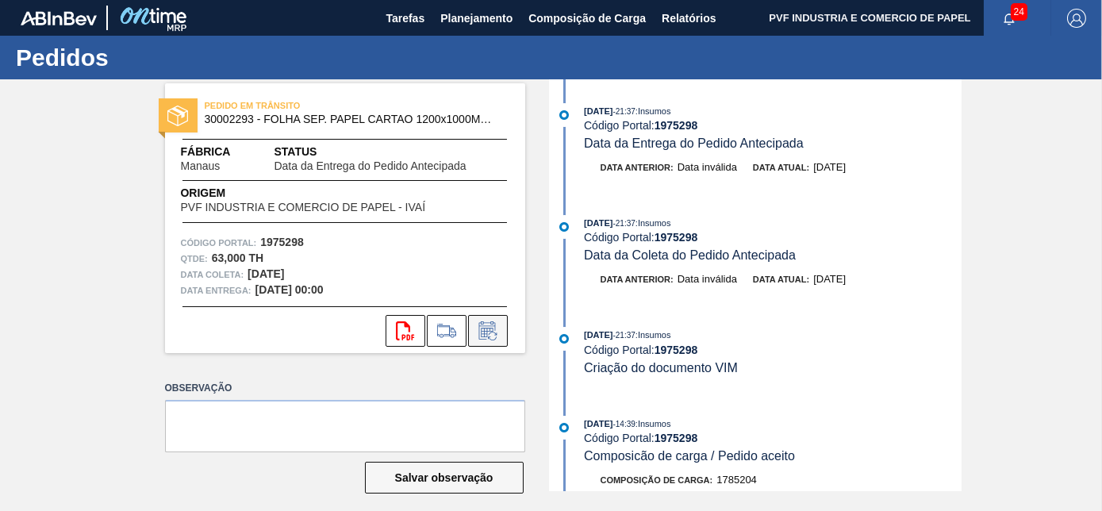
click at [496, 331] on icon at bounding box center [487, 330] width 25 height 19
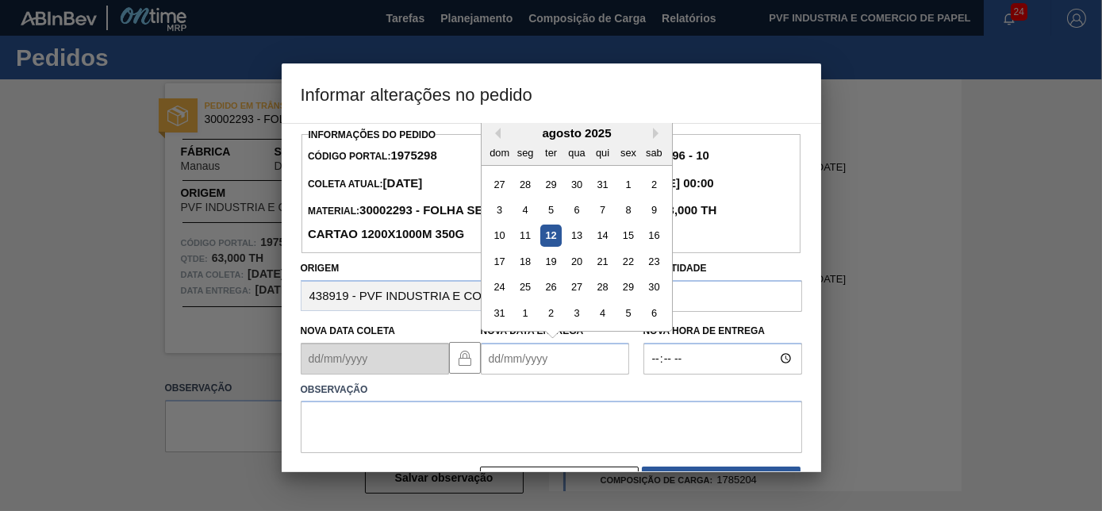
click at [538, 372] on Entrega "Nova Data Entrega" at bounding box center [555, 359] width 148 height 32
click at [598, 289] on div "28" at bounding box center [601, 286] width 21 height 21
type Entrega "[DATE]"
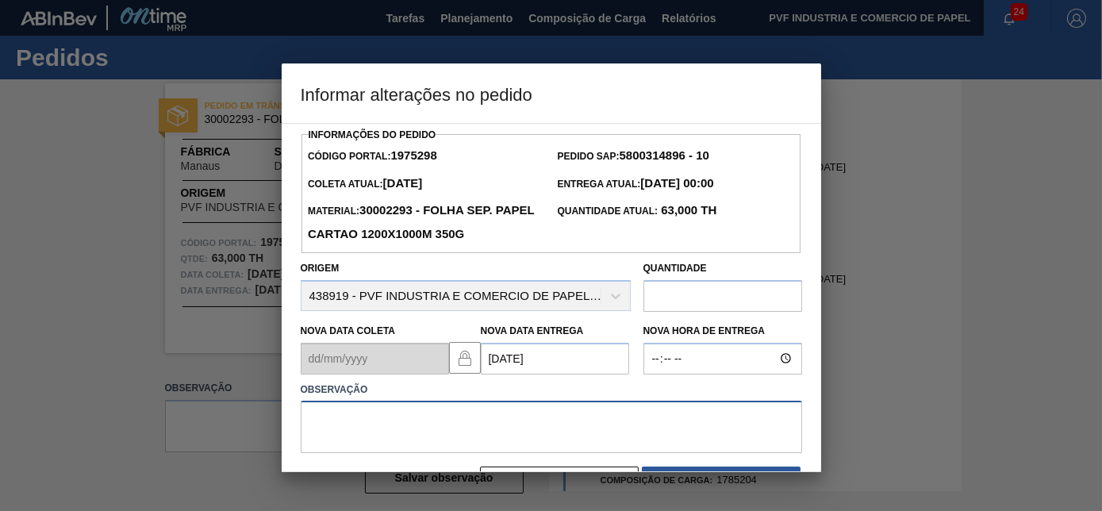
click at [484, 410] on textarea at bounding box center [552, 427] width 502 height 52
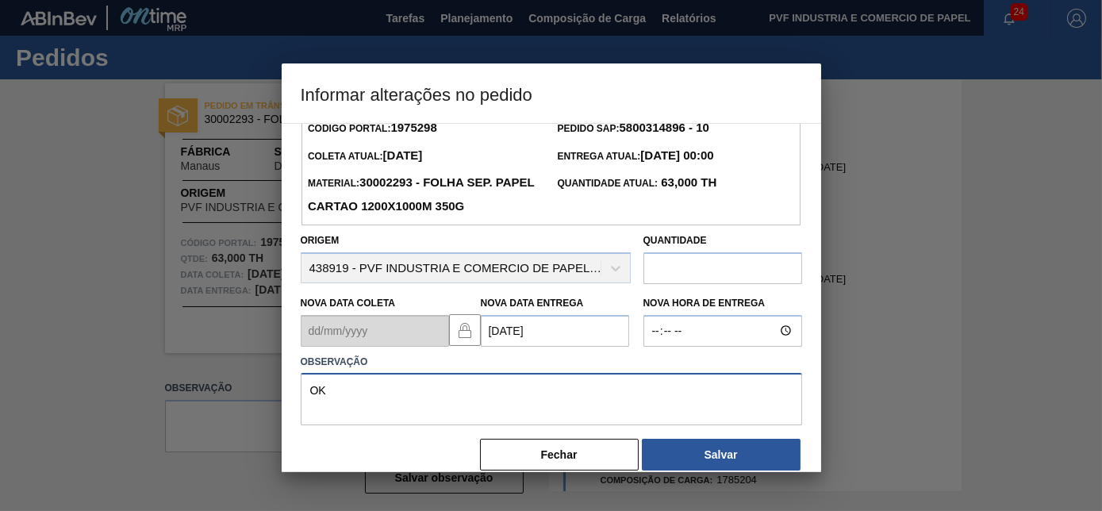
scroll to position [51, 0]
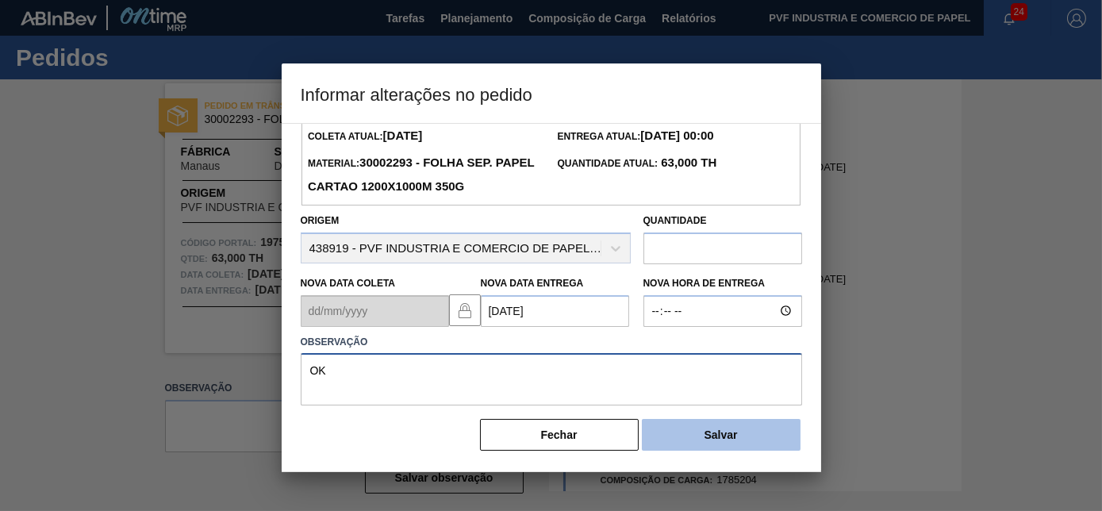
type textarea "OK"
click at [717, 429] on button "Salvar" at bounding box center [721, 435] width 159 height 32
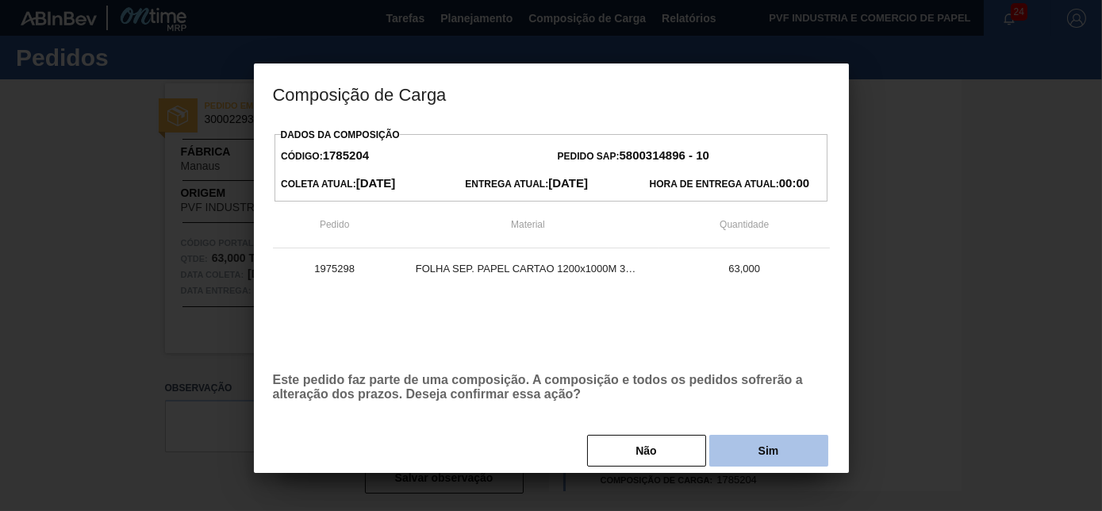
click at [742, 446] on button "Sim" at bounding box center [769, 451] width 119 height 32
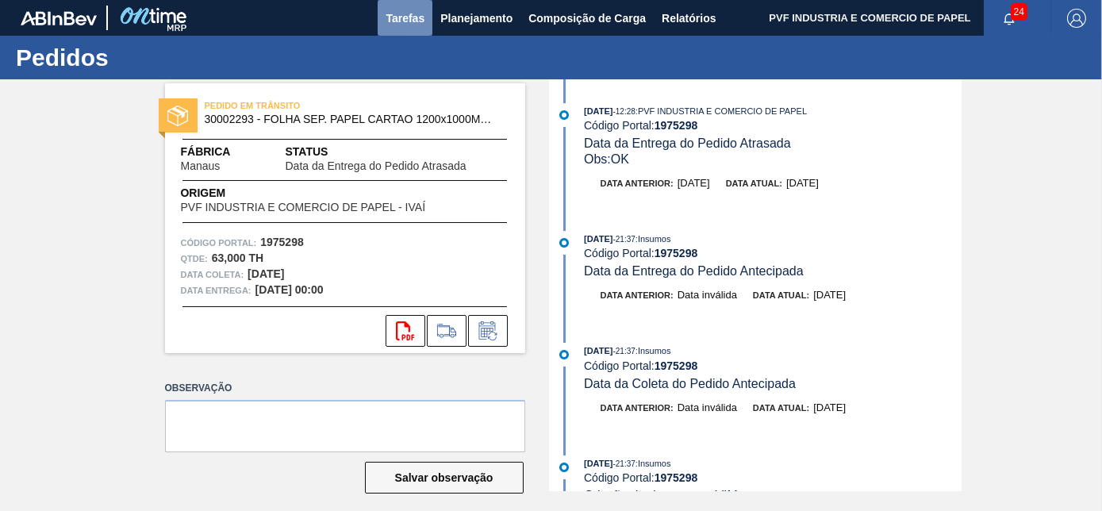
click at [402, 17] on span "Tarefas" at bounding box center [405, 18] width 39 height 19
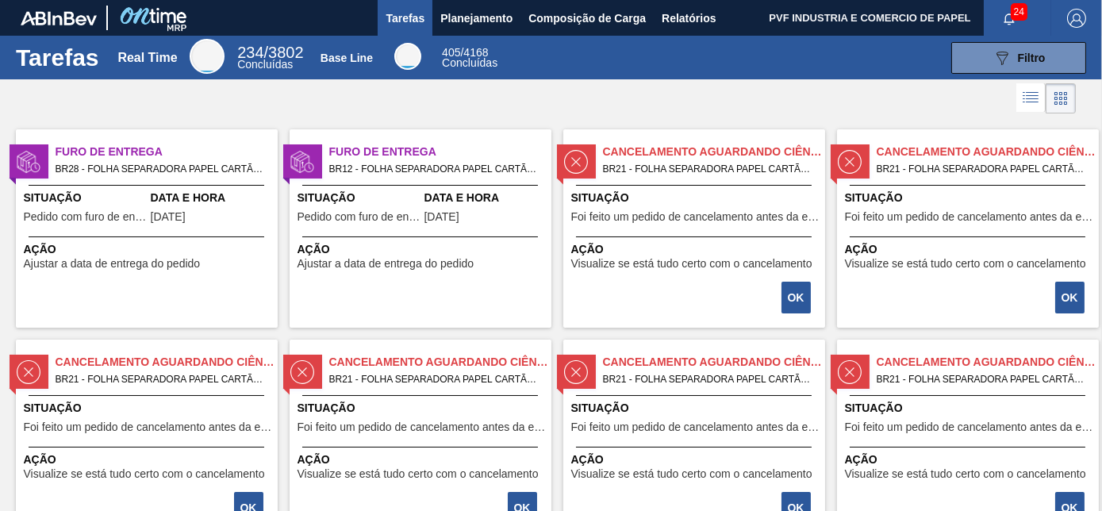
click at [159, 186] on div "Furo de Entrega BR28 - FOLHA SEPARADORA PAPEL CARTÃO Pedido - 1975304 Situação …" at bounding box center [147, 228] width 262 height 198
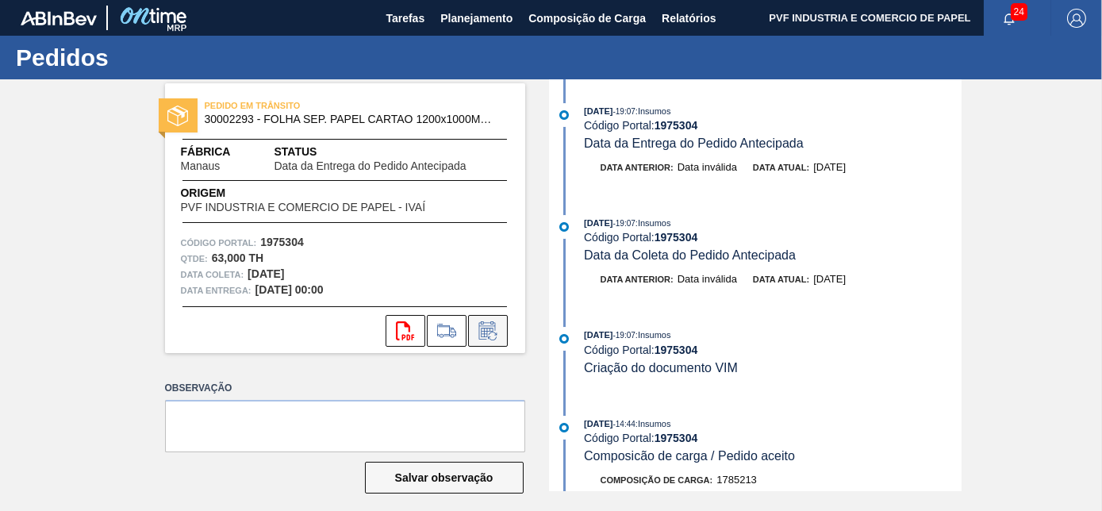
click at [489, 329] on icon at bounding box center [487, 333] width 12 height 10
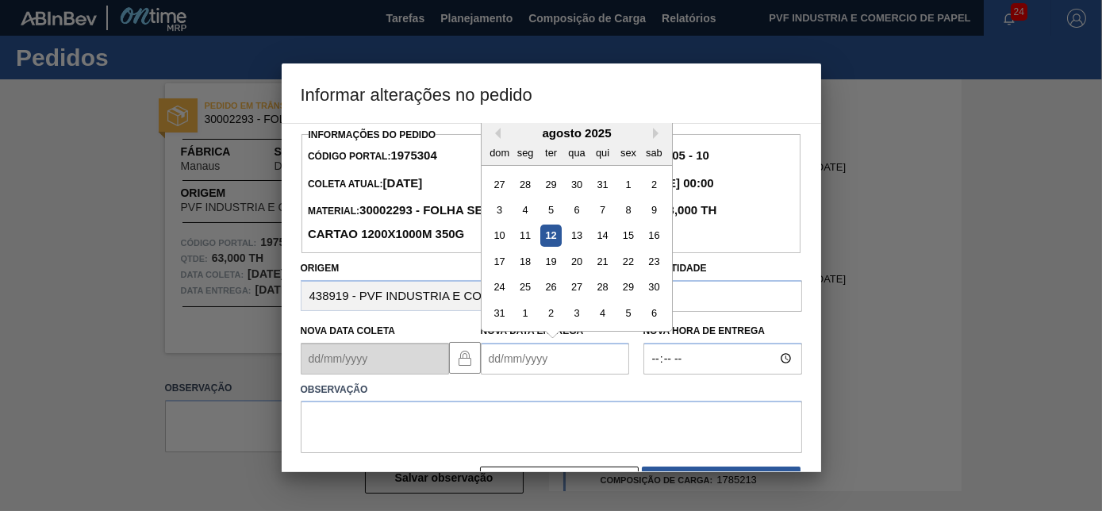
click at [544, 361] on Entrega "Nova Data Entrega" at bounding box center [555, 359] width 148 height 32
click at [549, 239] on div "12" at bounding box center [550, 235] width 21 height 21
type Entrega "[DATE]"
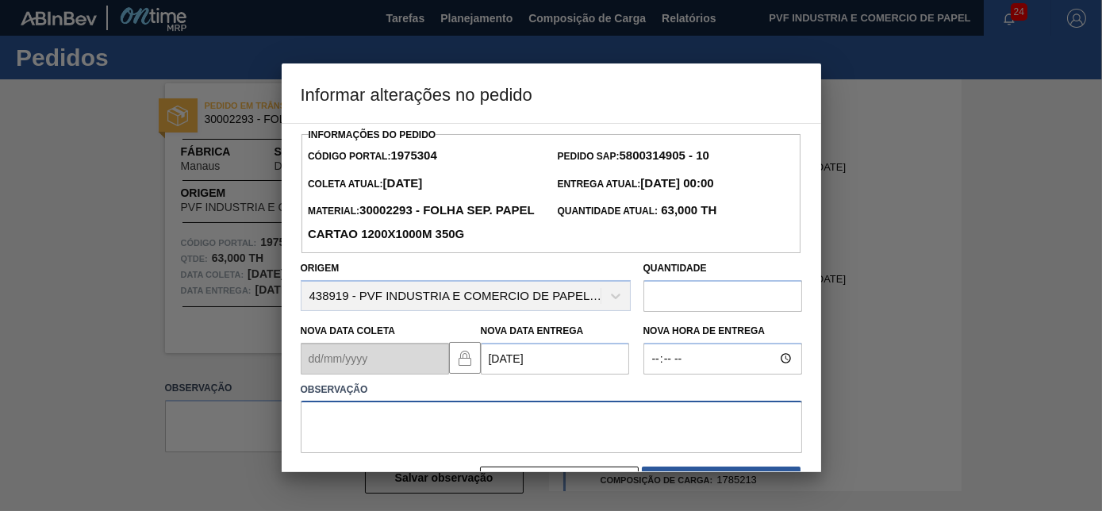
click at [479, 427] on textarea at bounding box center [552, 427] width 502 height 52
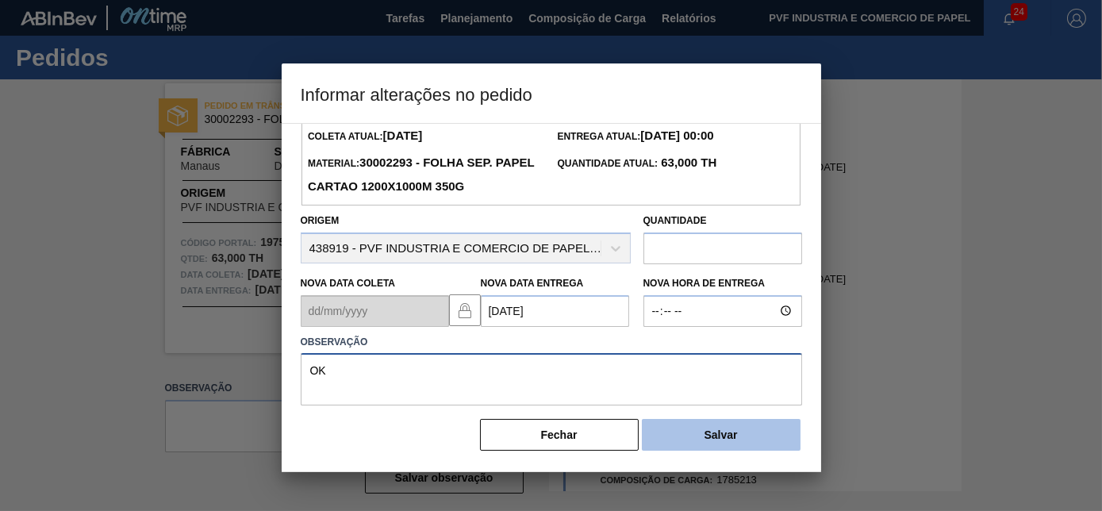
type textarea "OK"
click at [709, 439] on button "Salvar" at bounding box center [721, 435] width 159 height 32
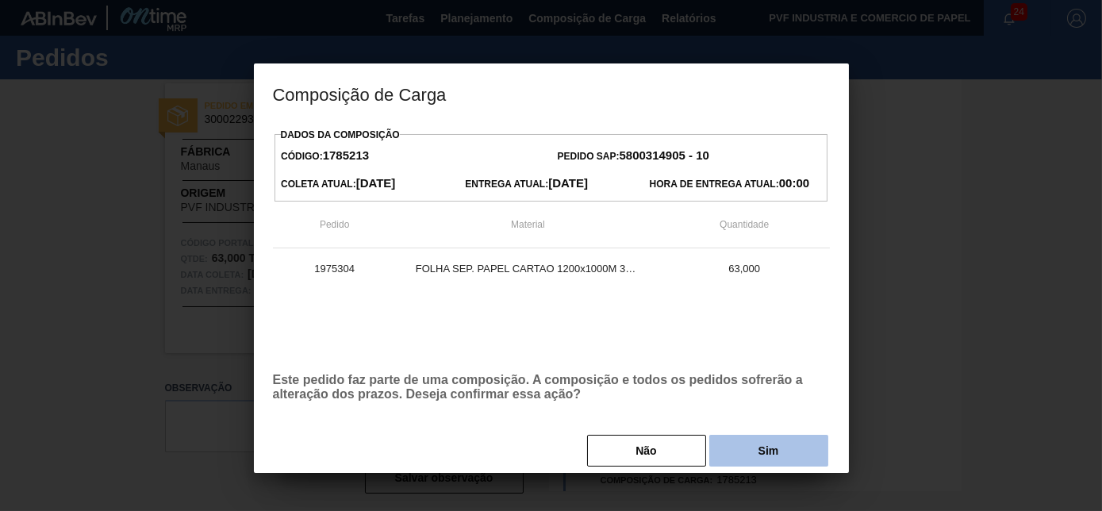
click at [737, 456] on button "Sim" at bounding box center [769, 451] width 119 height 32
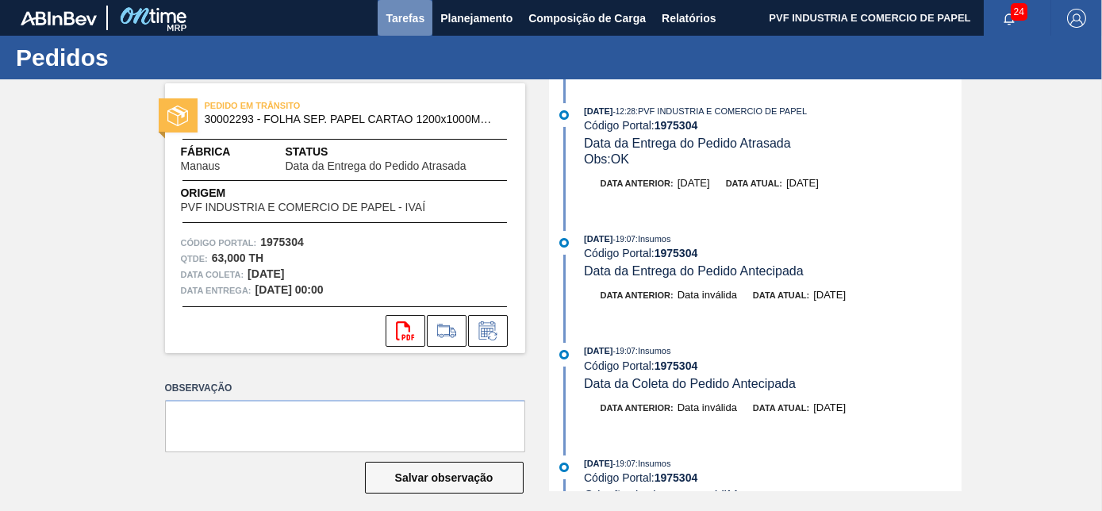
click at [406, 11] on span "Tarefas" at bounding box center [405, 18] width 39 height 19
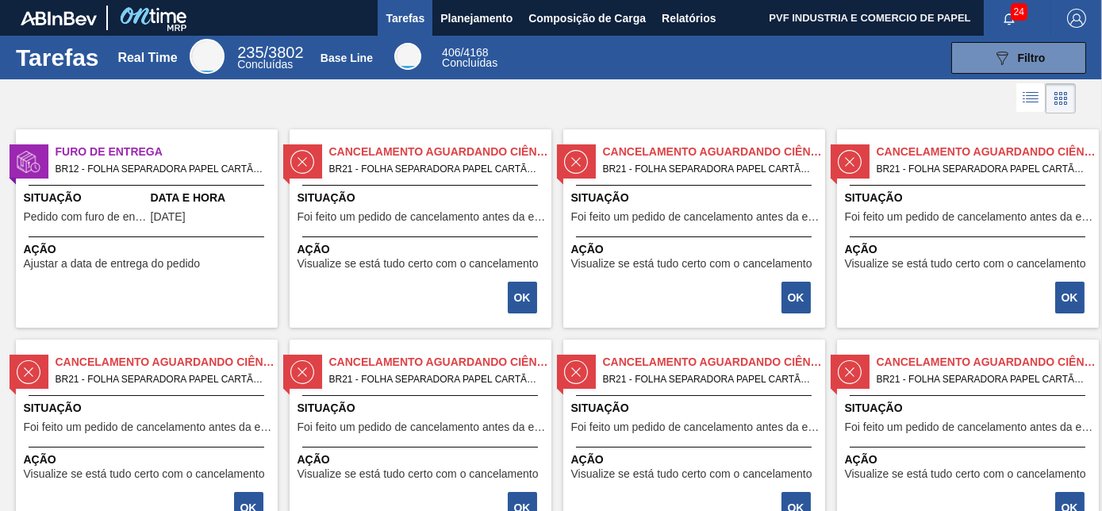
click at [162, 182] on div "Furo de Entrega BR12 - FOLHA SEPARADORA PAPEL CARTÃO Pedido - 1980872 Situação …" at bounding box center [147, 228] width 262 height 198
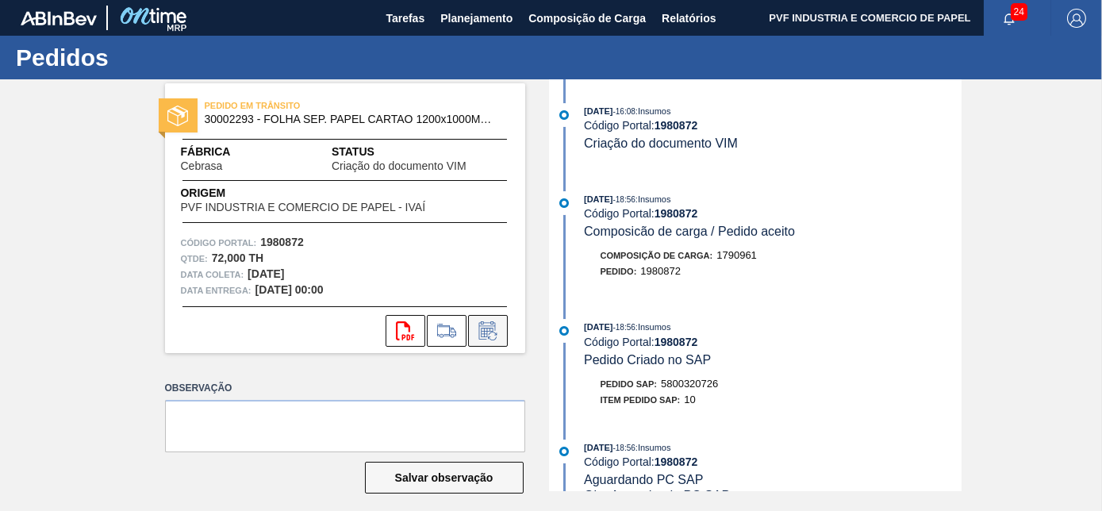
click at [492, 328] on icon at bounding box center [487, 330] width 25 height 19
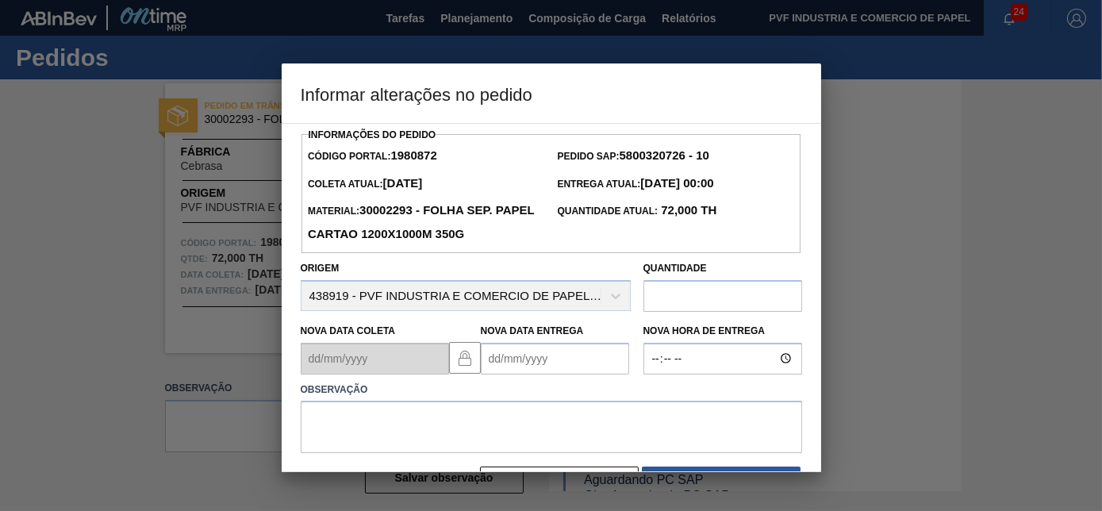
click at [534, 362] on Entrega "Nova Data Entrega" at bounding box center [555, 359] width 148 height 32
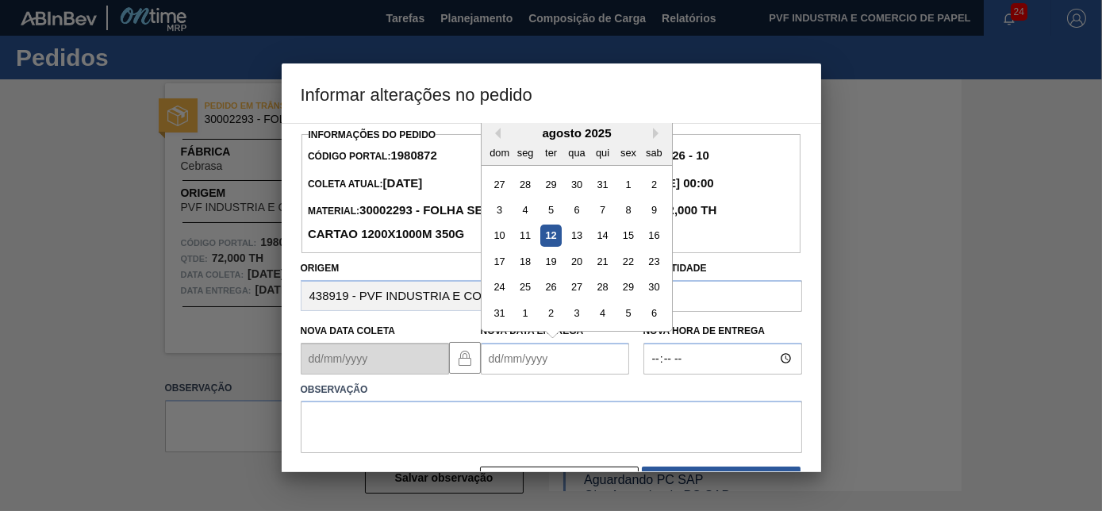
click at [558, 241] on div "12" at bounding box center [550, 235] width 21 height 21
type Entrega "[DATE]"
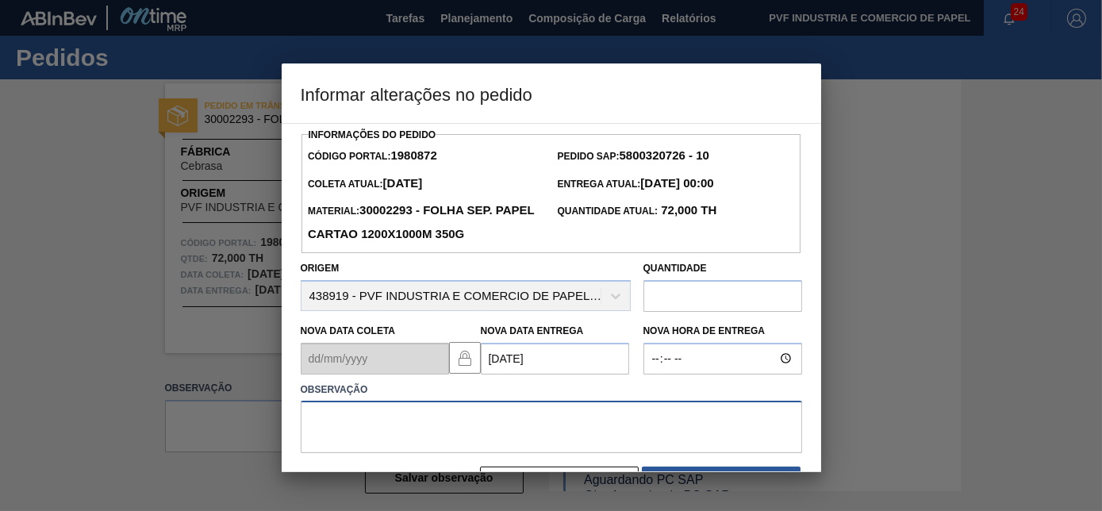
click at [524, 421] on textarea at bounding box center [552, 427] width 502 height 52
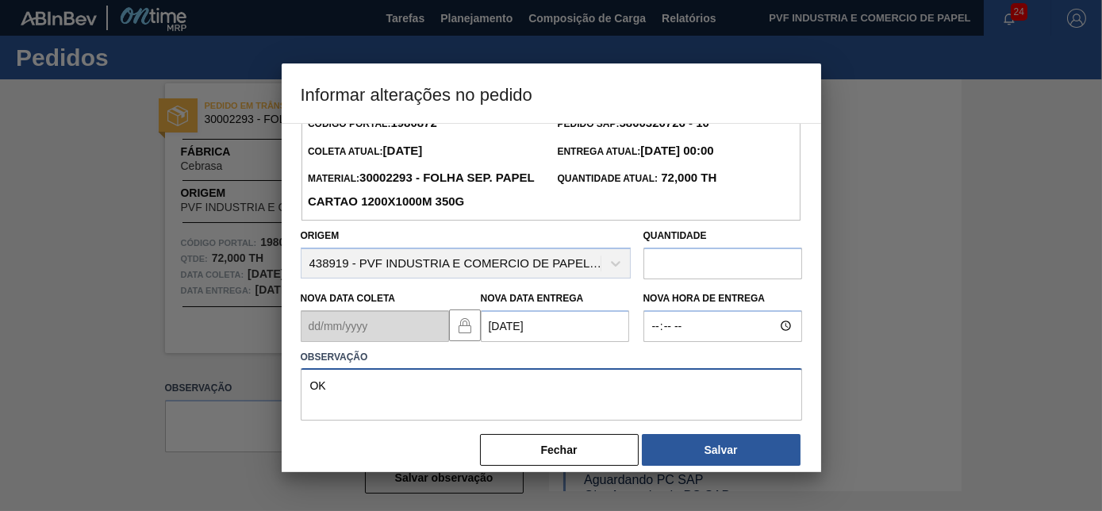
scroll to position [51, 0]
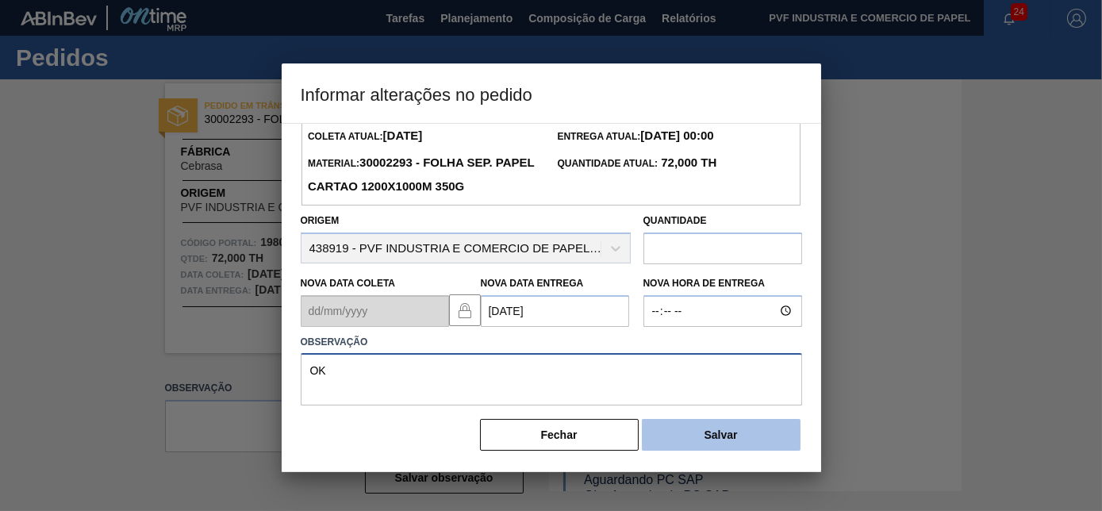
type textarea "OK"
click at [724, 433] on button "Salvar" at bounding box center [721, 435] width 159 height 32
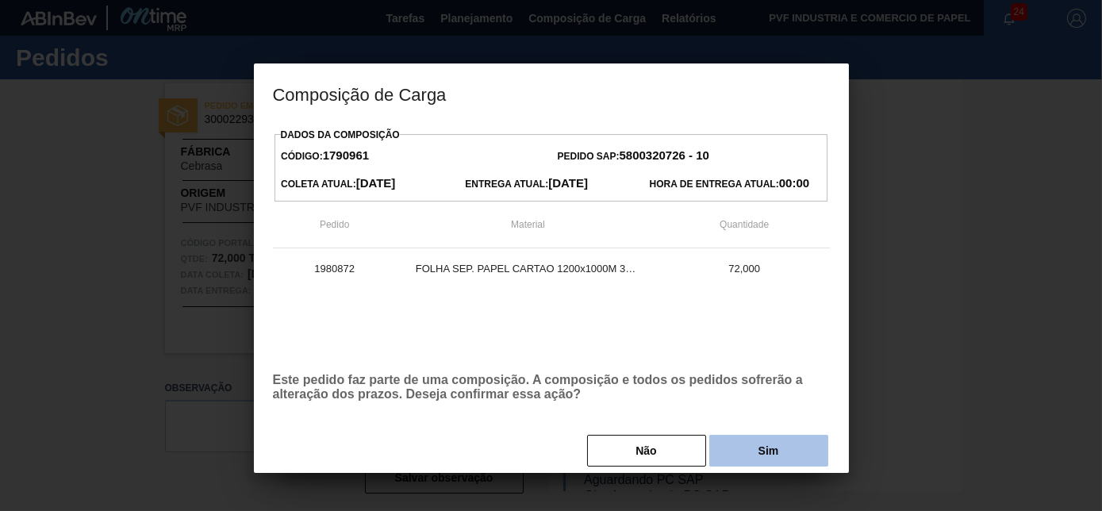
click at [747, 449] on button "Sim" at bounding box center [769, 451] width 119 height 32
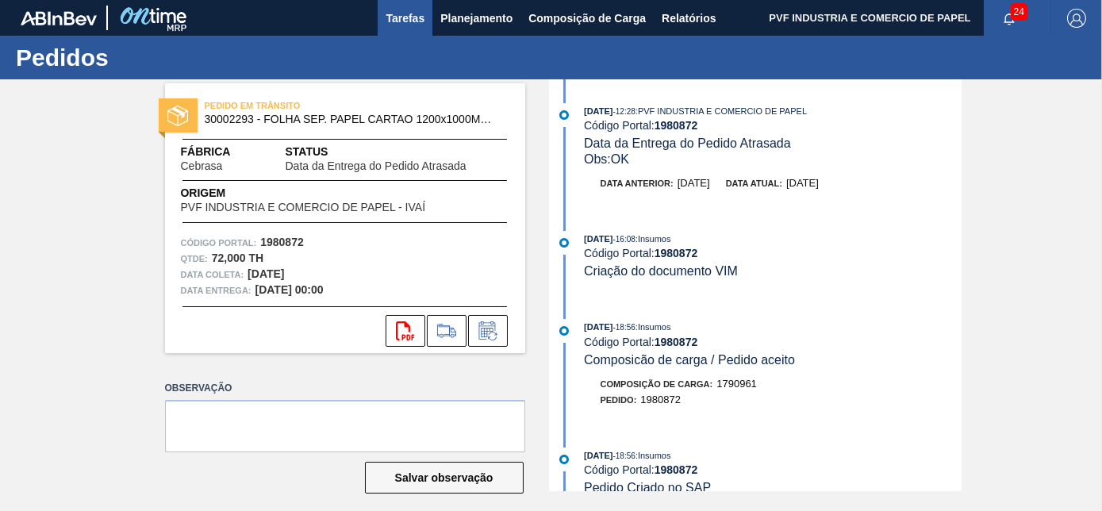
click at [406, 13] on span "Tarefas" at bounding box center [405, 18] width 39 height 19
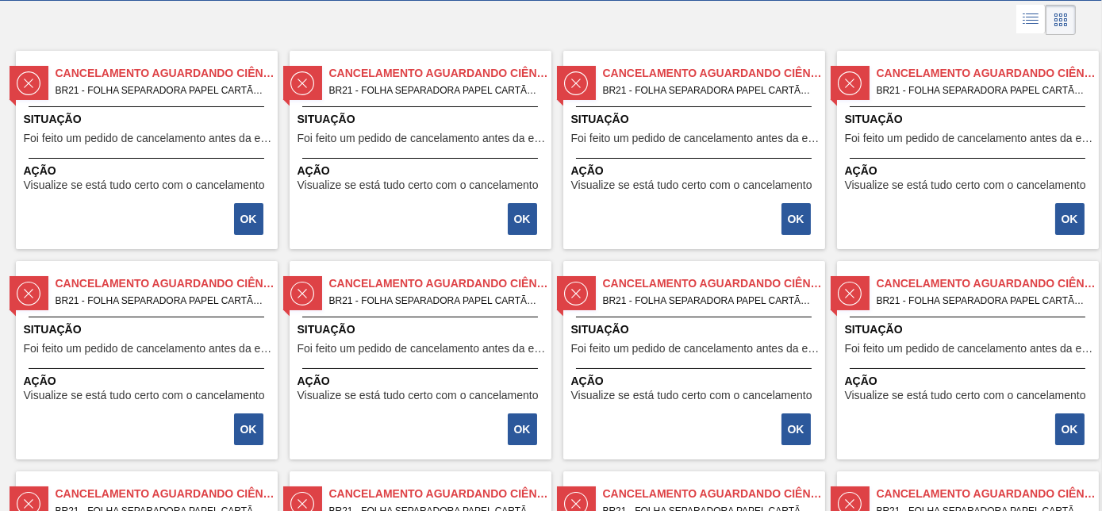
scroll to position [288, 0]
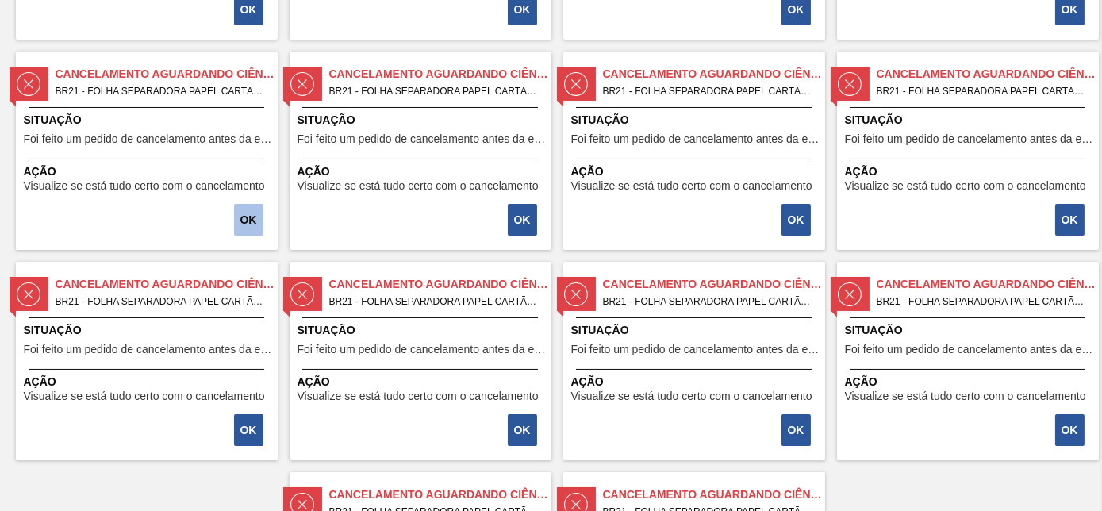
click at [248, 217] on button "OK" at bounding box center [248, 220] width 29 height 32
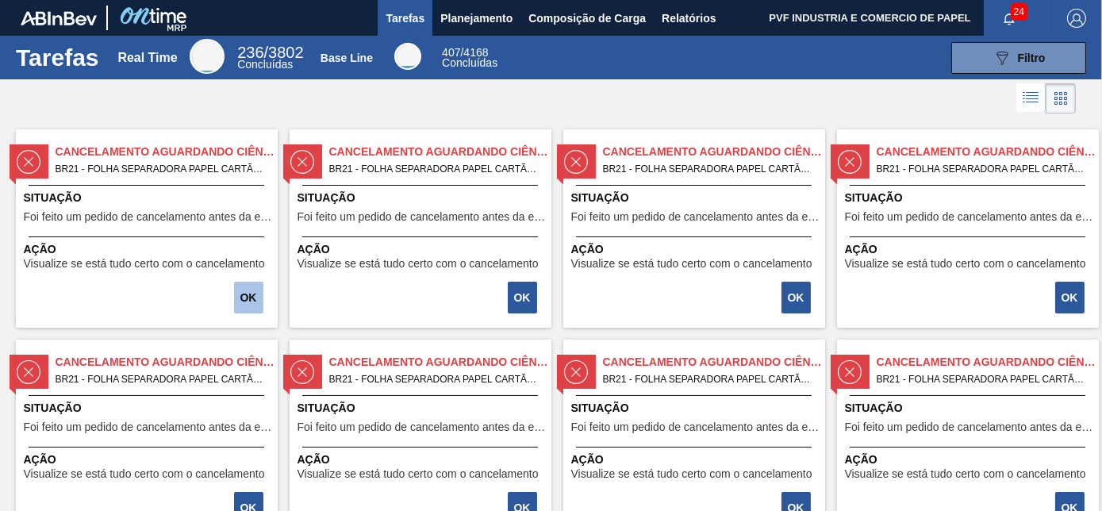
click at [243, 287] on button "OK" at bounding box center [248, 298] width 29 height 32
click at [474, 18] on span "Planejamento" at bounding box center [476, 18] width 72 height 19
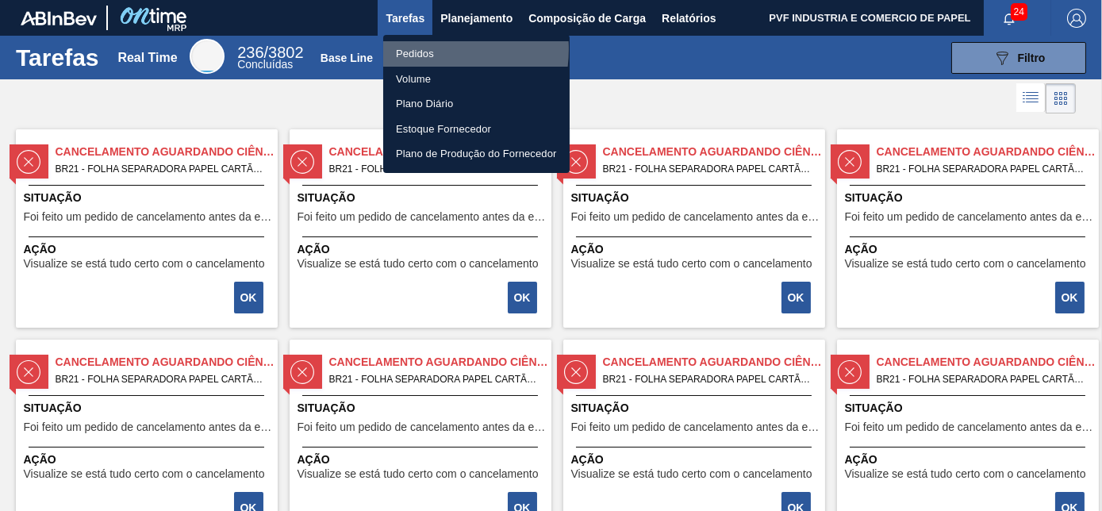
click at [426, 49] on li "Pedidos" at bounding box center [476, 53] width 187 height 25
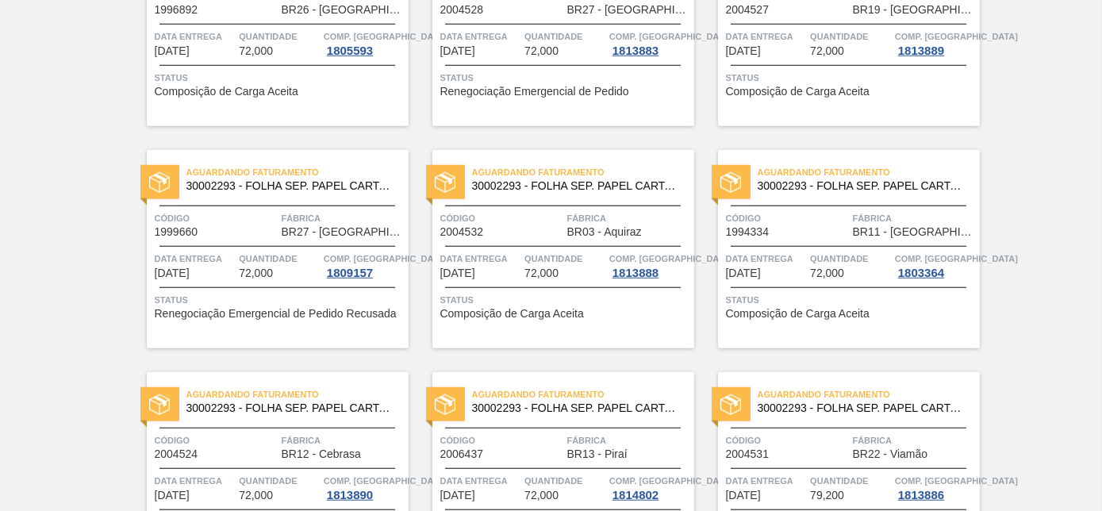
scroll to position [3443, 0]
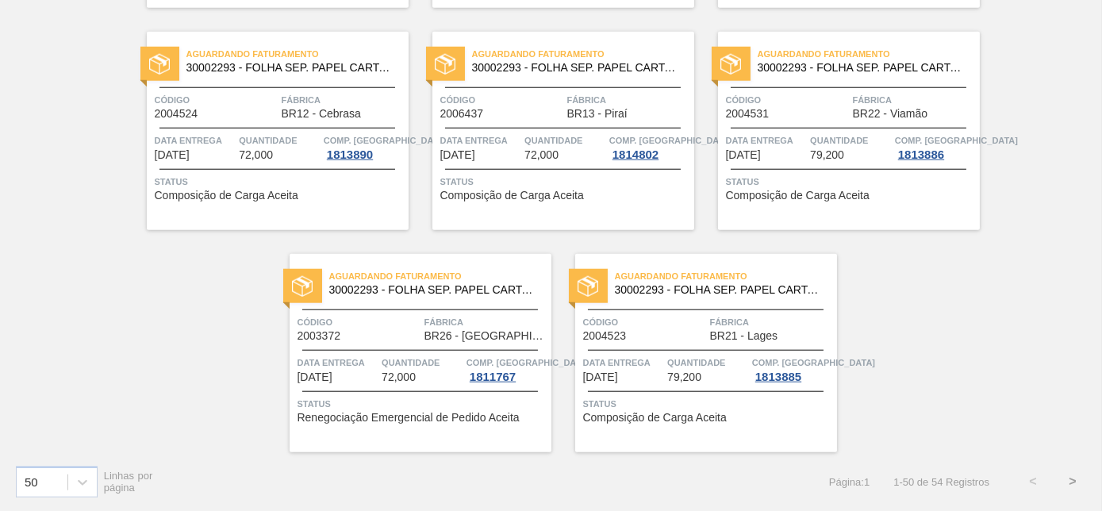
click at [1068, 476] on button ">" at bounding box center [1073, 482] width 40 height 40
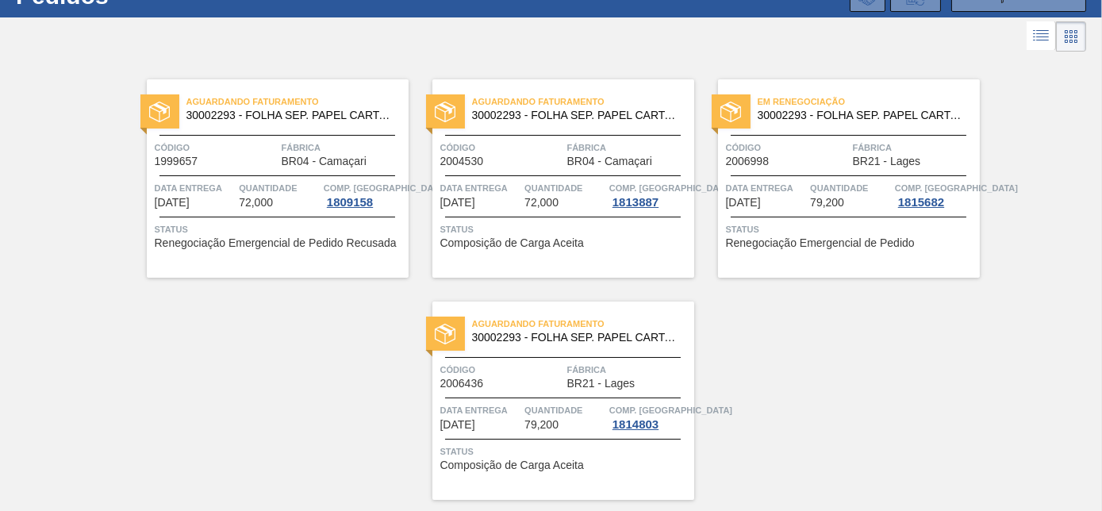
scroll to position [110, 0]
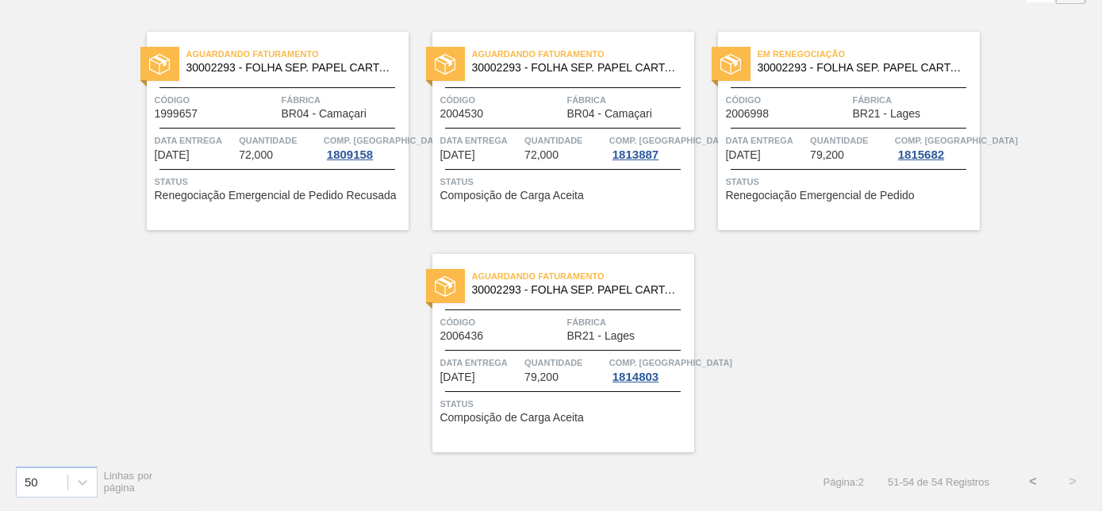
click at [1026, 484] on button "<" at bounding box center [1034, 482] width 40 height 40
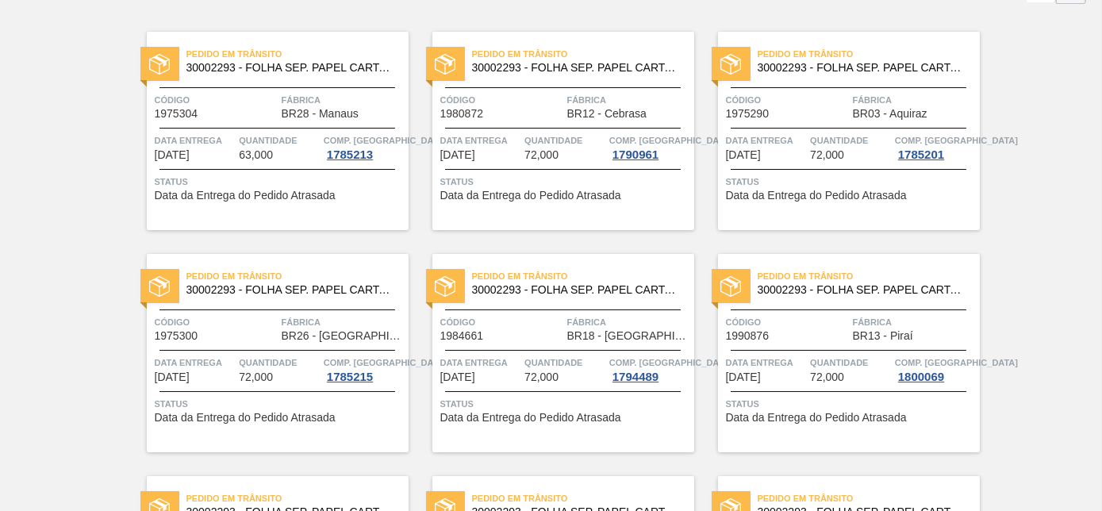
scroll to position [0, 0]
